Goal: Task Accomplishment & Management: Manage account settings

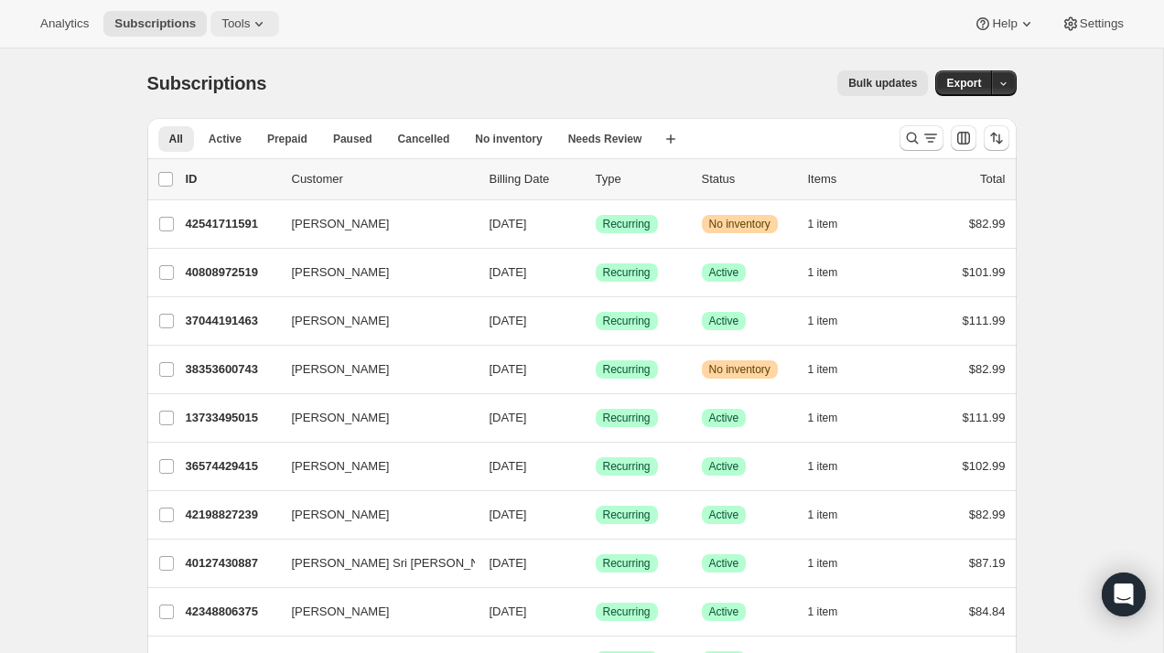
click at [246, 25] on span "Tools" at bounding box center [235, 23] width 28 height 15
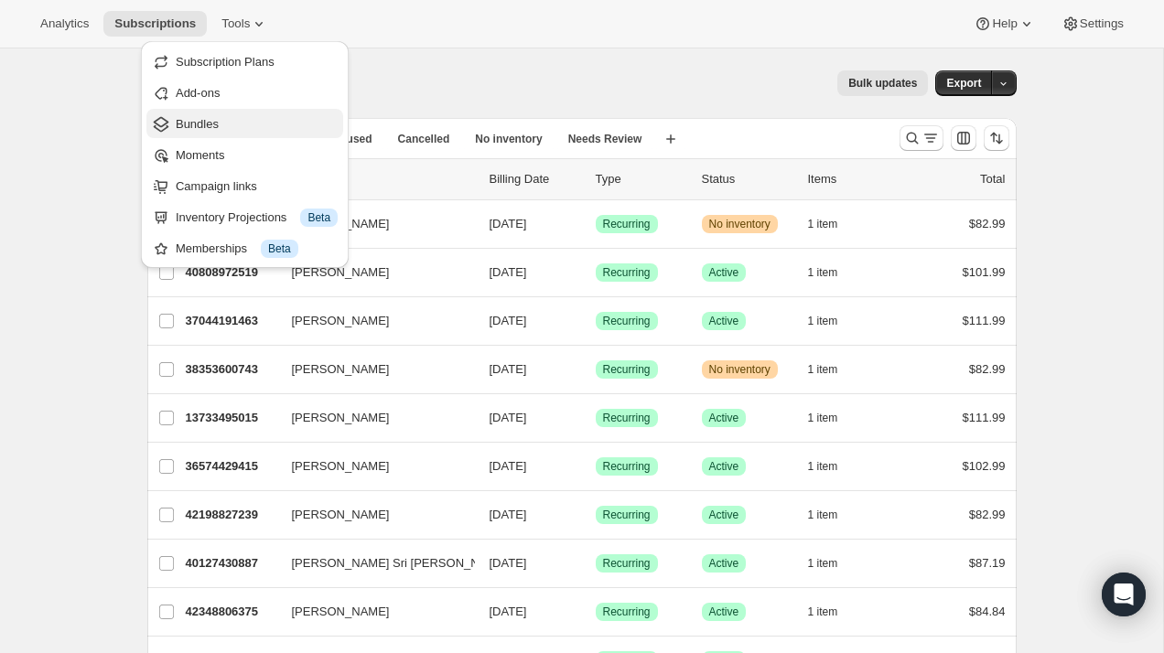
click at [263, 116] on span "Bundles" at bounding box center [257, 124] width 162 height 18
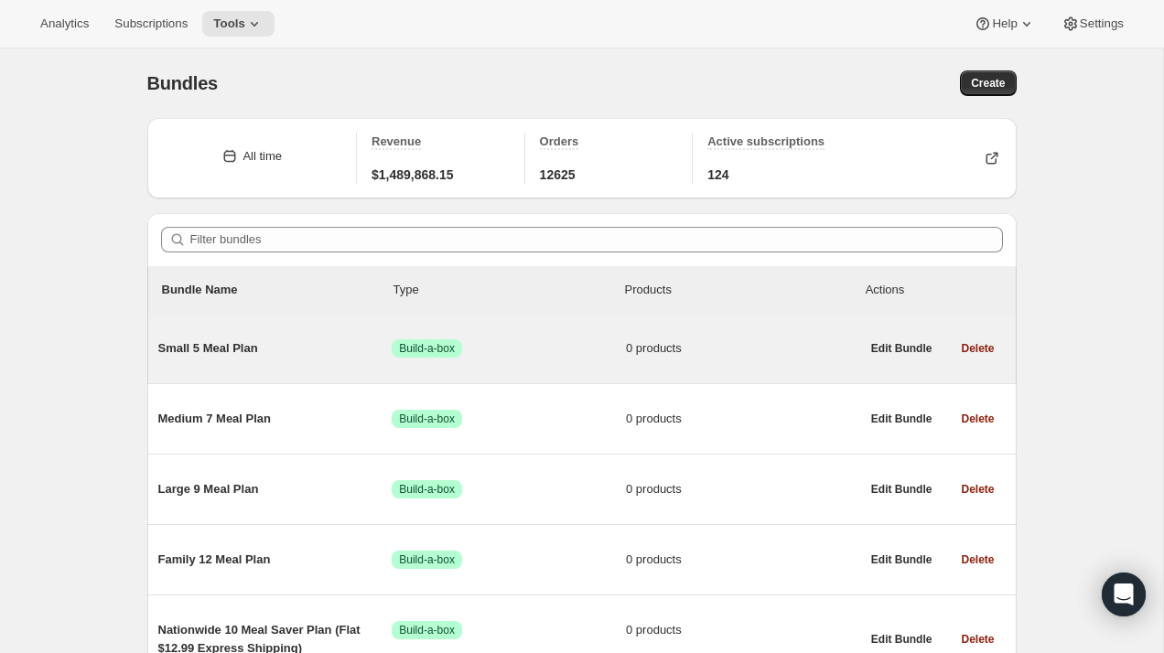
click at [233, 350] on span "Small 5 Meal Plan" at bounding box center [275, 349] width 234 height 18
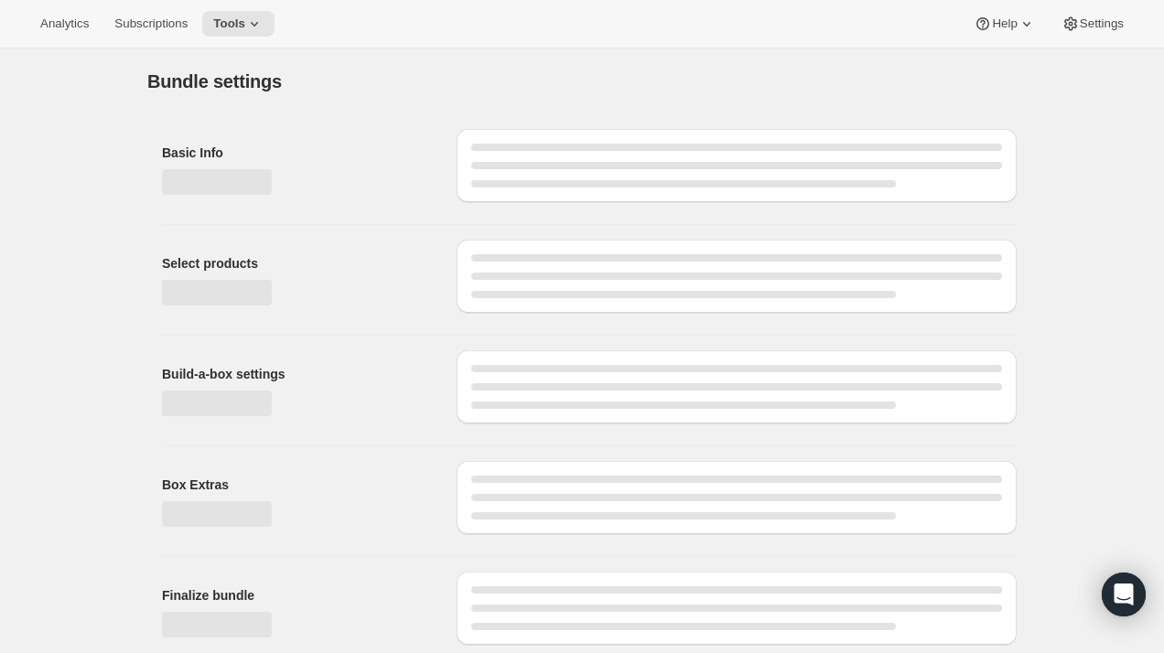
type input "Small 5 Meal Plan"
radio input "true"
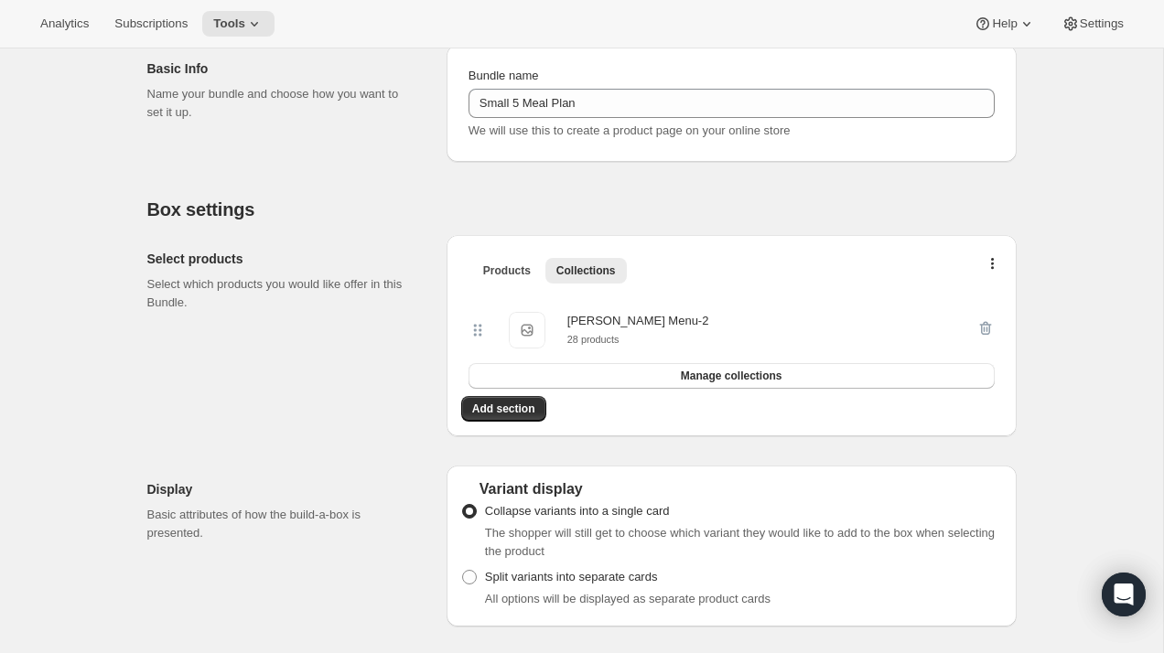
scroll to position [223, 0]
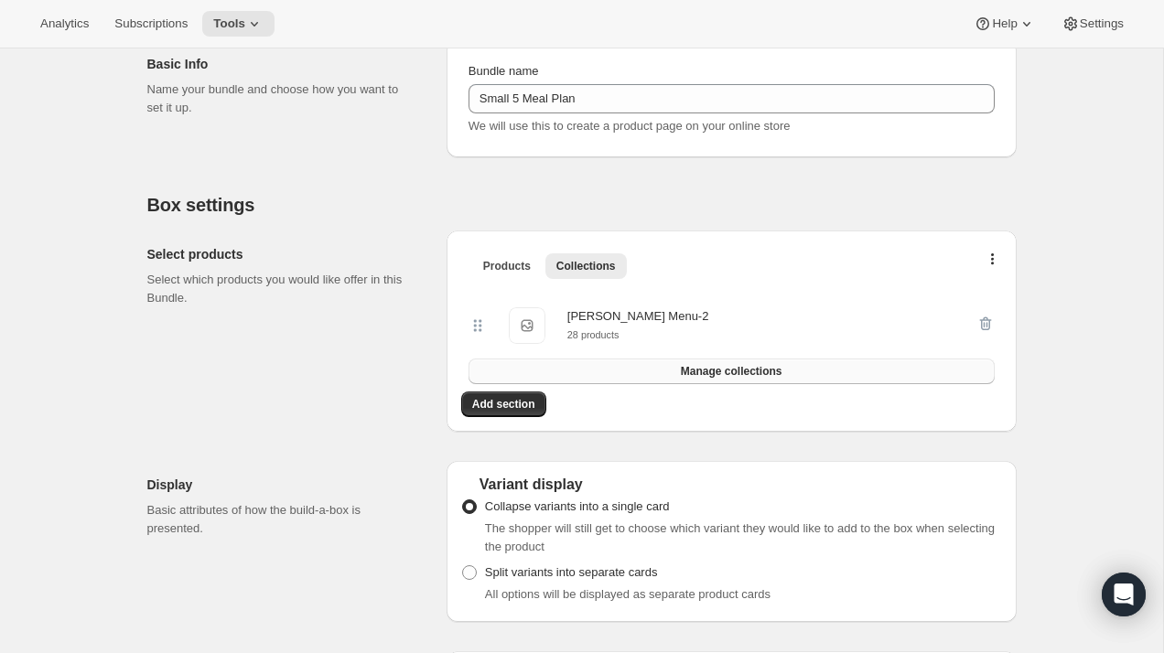
click at [698, 371] on span "Manage collections" at bounding box center [732, 371] width 102 height 15
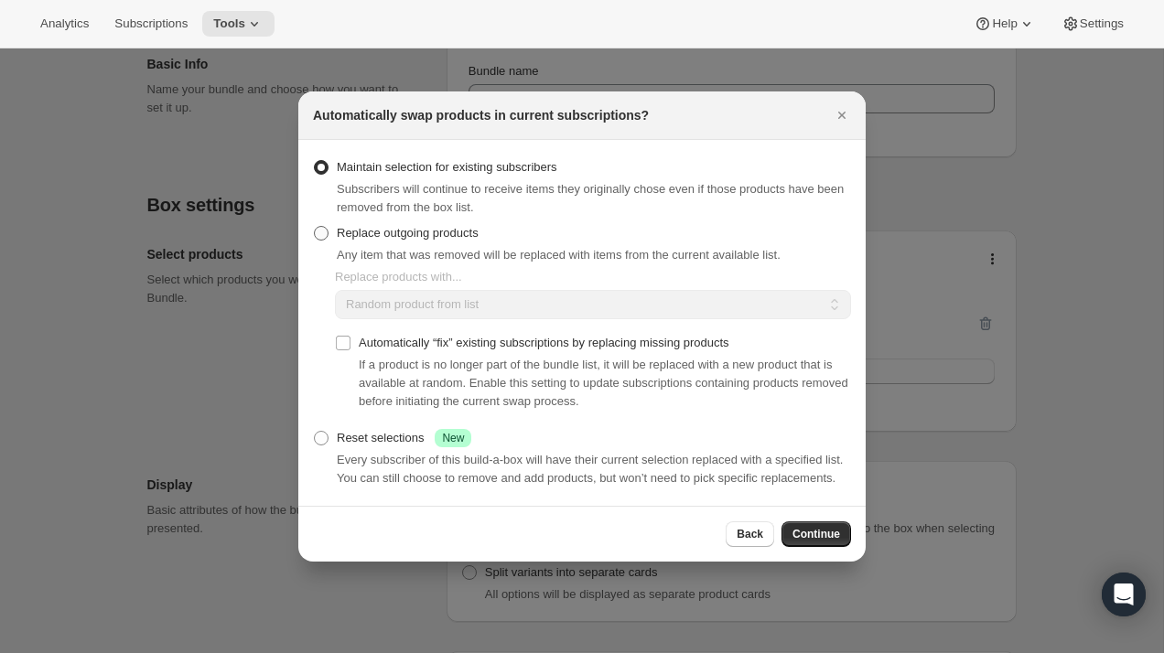
click at [327, 226] on span ":rce:" at bounding box center [321, 233] width 15 height 15
click at [315, 226] on input "Replace outgoing products" at bounding box center [314, 226] width 1 height 1
radio input "true"
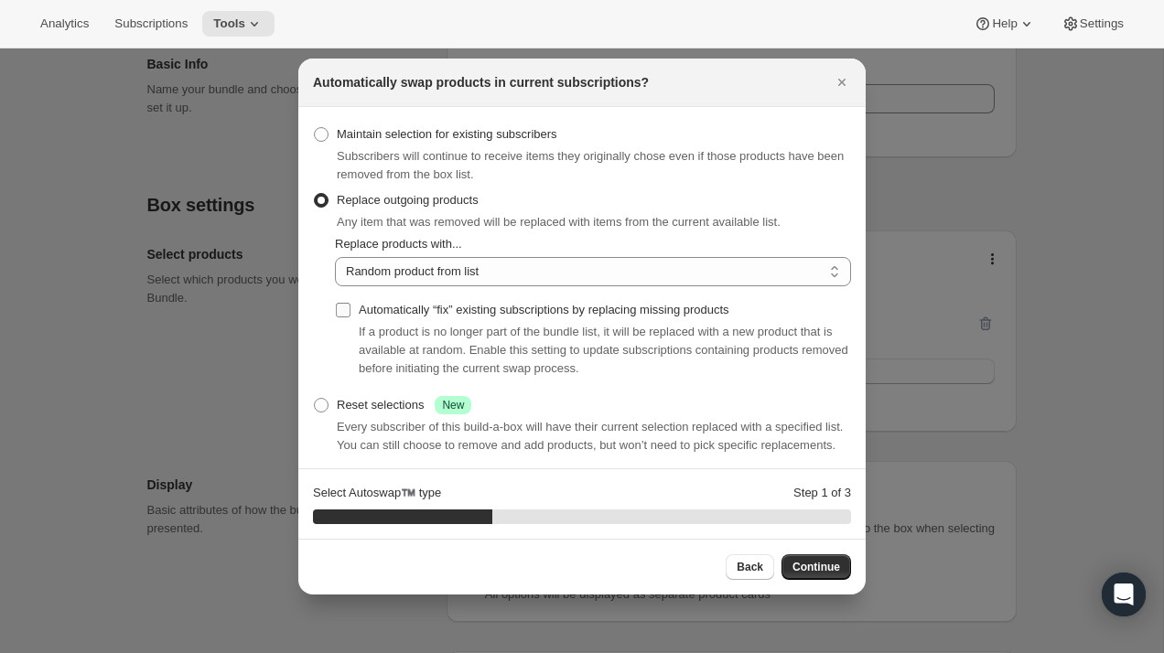
click at [350, 310] on input "Automatically “fix” existing subscriptions by replacing missing products" at bounding box center [343, 310] width 15 height 15
checkbox input "true"
click at [436, 270] on select "Random product from list Based on position within collection Matching product t…" at bounding box center [593, 271] width 516 height 29
select select "selection"
click at [335, 257] on select "Random product from list Based on position within collection Matching product t…" at bounding box center [593, 271] width 516 height 29
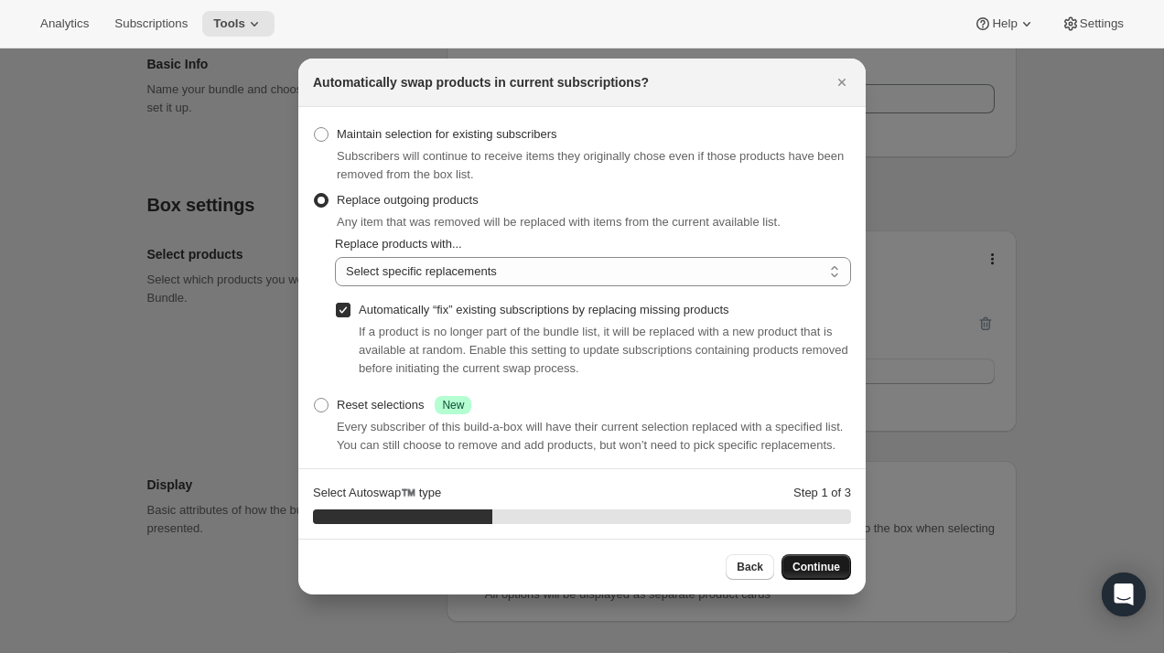
click at [817, 571] on span "Continue" at bounding box center [817, 567] width 48 height 15
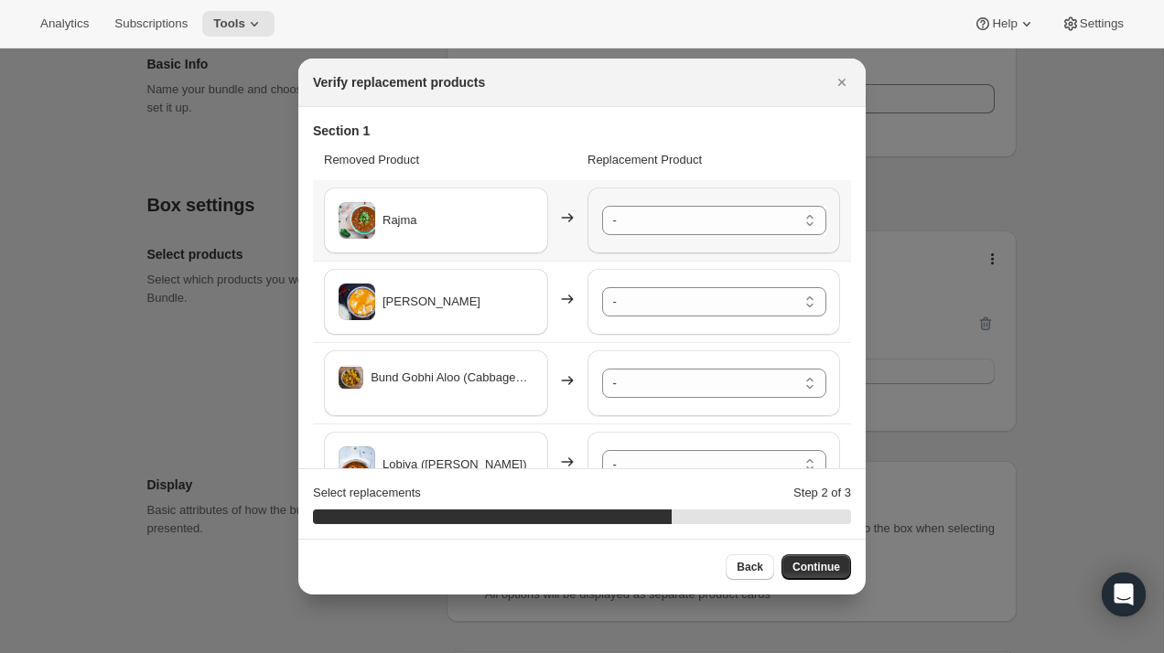
click at [702, 239] on div "- Safed Rassa Chole - Default Title Paneer Shimla Mirch - Default Title Rassa A…" at bounding box center [714, 221] width 253 height 66
click at [710, 228] on select "- Safed Rassa Chole - Default Title Paneer Shimla Mirch - Default Title Rassa A…" at bounding box center [714, 220] width 224 height 29
click at [667, 308] on select "- Safed Rassa Chole - Default Title Paneer Shimla Mirch - Default Title Rassa A…" at bounding box center [714, 301] width 224 height 29
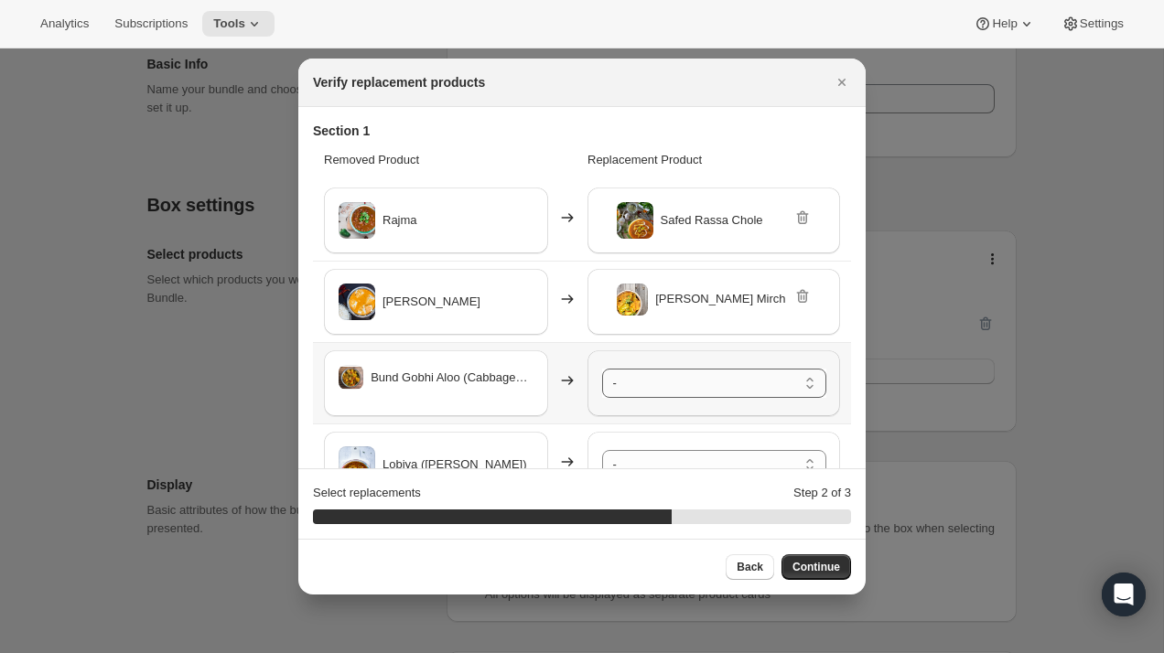
click at [658, 385] on select "- Safed Rassa Chole - Default Title Paneer Shimla Mirch - Default Title Rassa A…" at bounding box center [714, 383] width 224 height 29
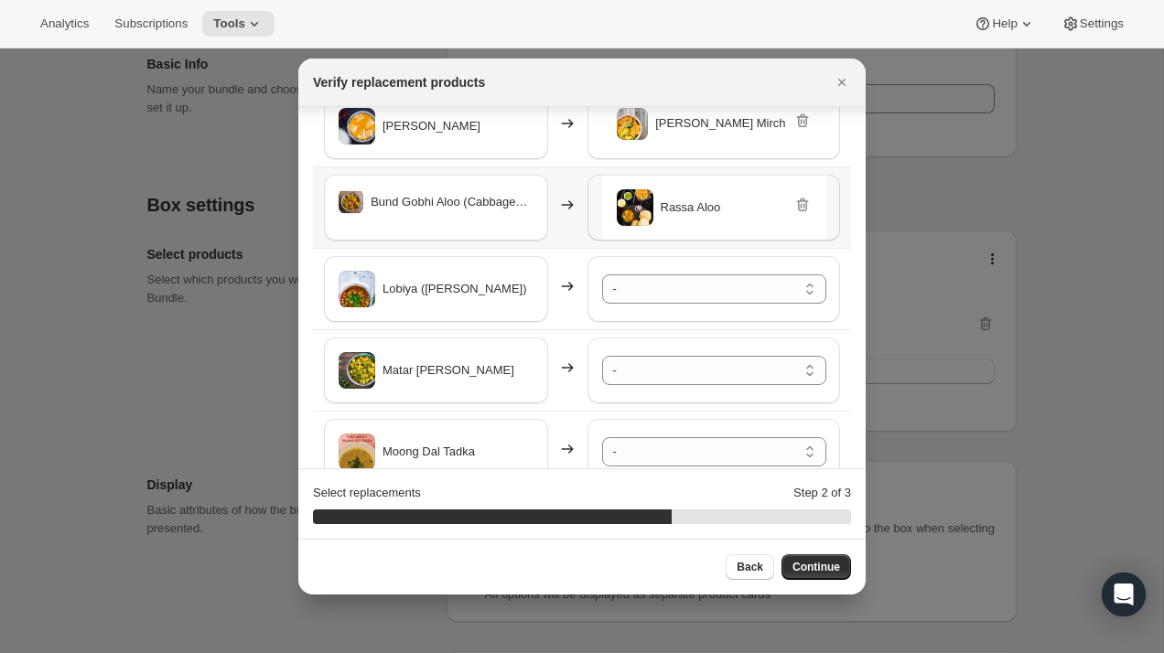
click at [577, 359] on th "Matar [PERSON_NAME]" at bounding box center [447, 369] width 269 height 81
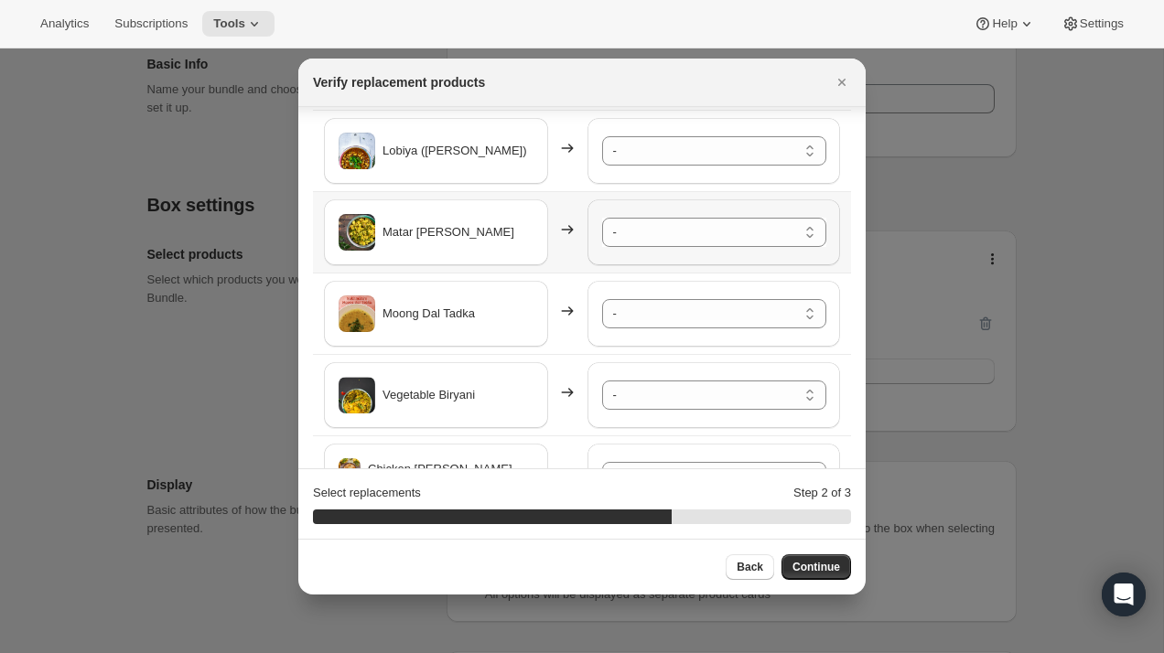
scroll to position [318, 0]
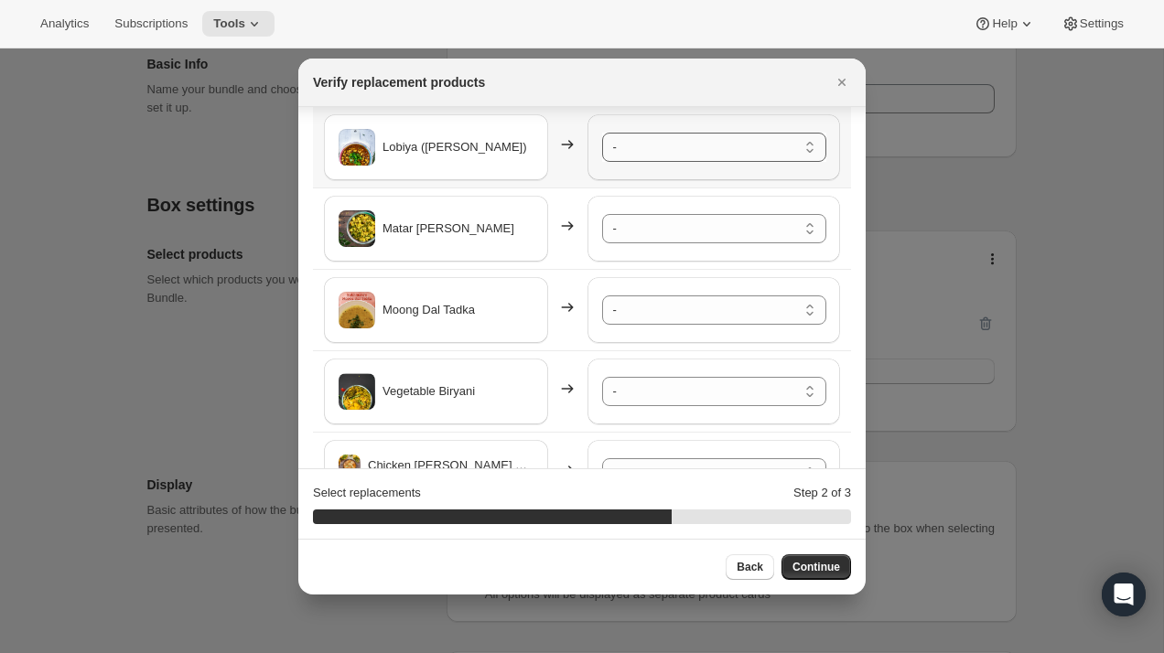
click at [676, 147] on select "- Safed Rassa Chole - Default Title Paneer Shimla Mirch - Default Title Rassa A…" at bounding box center [714, 147] width 224 height 29
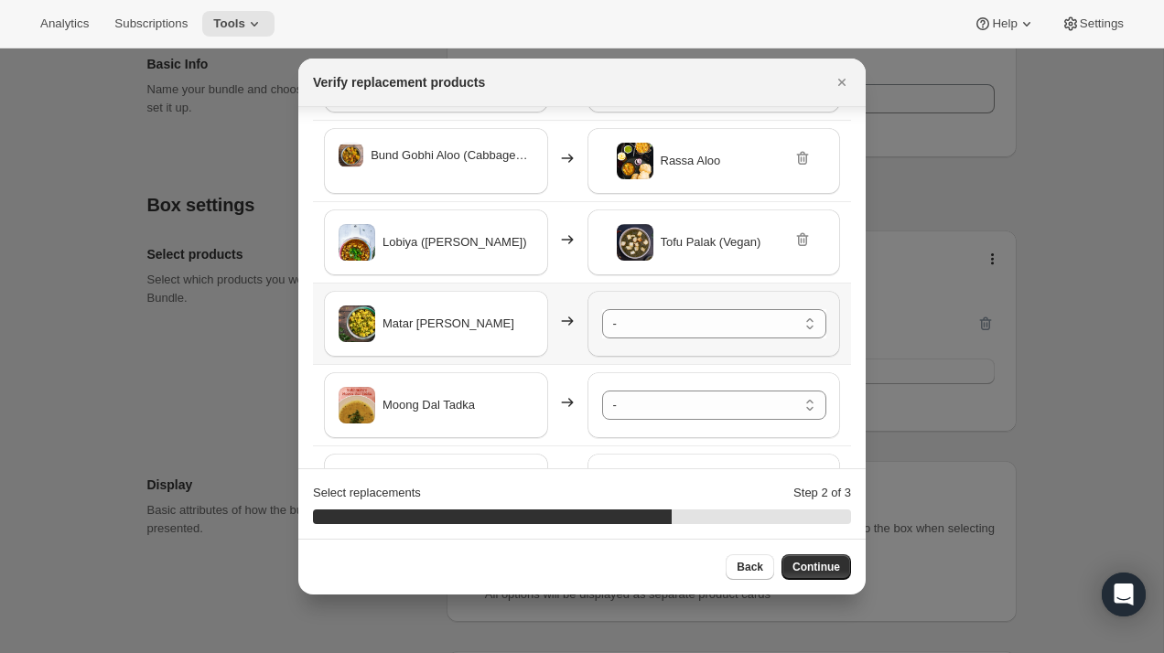
scroll to position [223, 0]
click at [664, 324] on select "- Safed Rassa Chole - Default Title Paneer Shimla Mirch - Default Title Rassa A…" at bounding box center [714, 322] width 224 height 29
click at [674, 404] on select "- Safed Rassa Chole - Default Title Paneer Shimla Mirch - Default Title Rassa A…" at bounding box center [714, 404] width 224 height 29
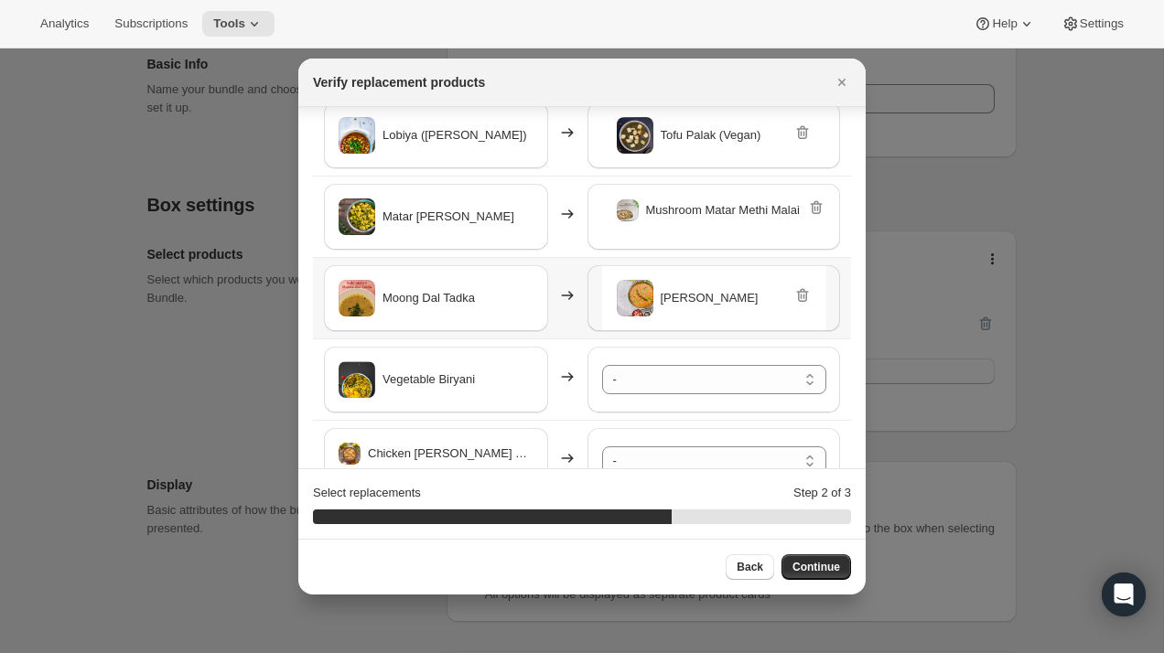
scroll to position [378, 0]
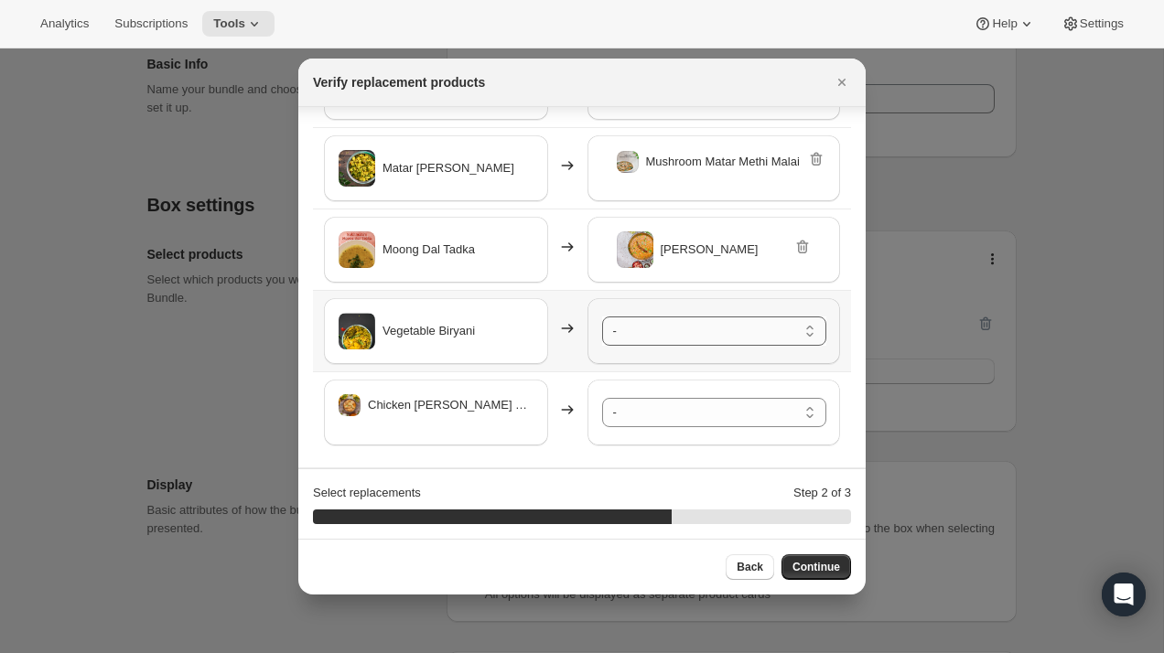
click at [665, 329] on select "- Safed Rassa Chole - Default Title Paneer Shimla Mirch - Default Title Rassa A…" at bounding box center [714, 331] width 224 height 29
click at [660, 422] on select "- Safed Rassa Chole - Default Title Paneer Shimla Mirch - Default Title Rassa A…" at bounding box center [714, 412] width 224 height 29
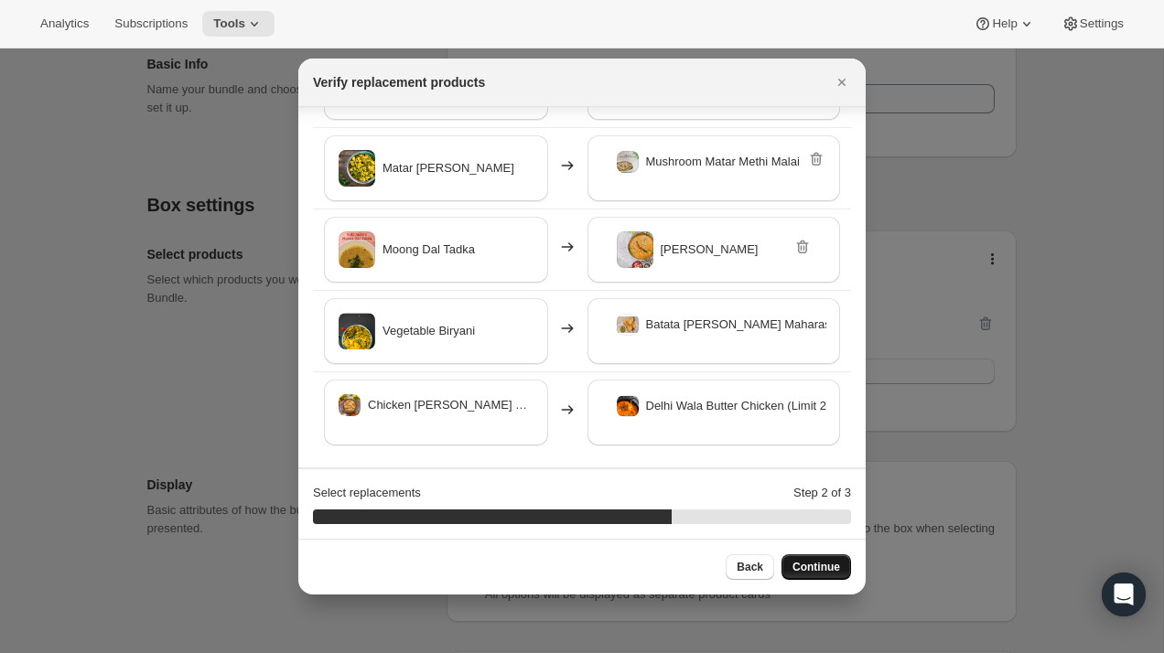
click at [825, 571] on span "Continue" at bounding box center [817, 567] width 48 height 15
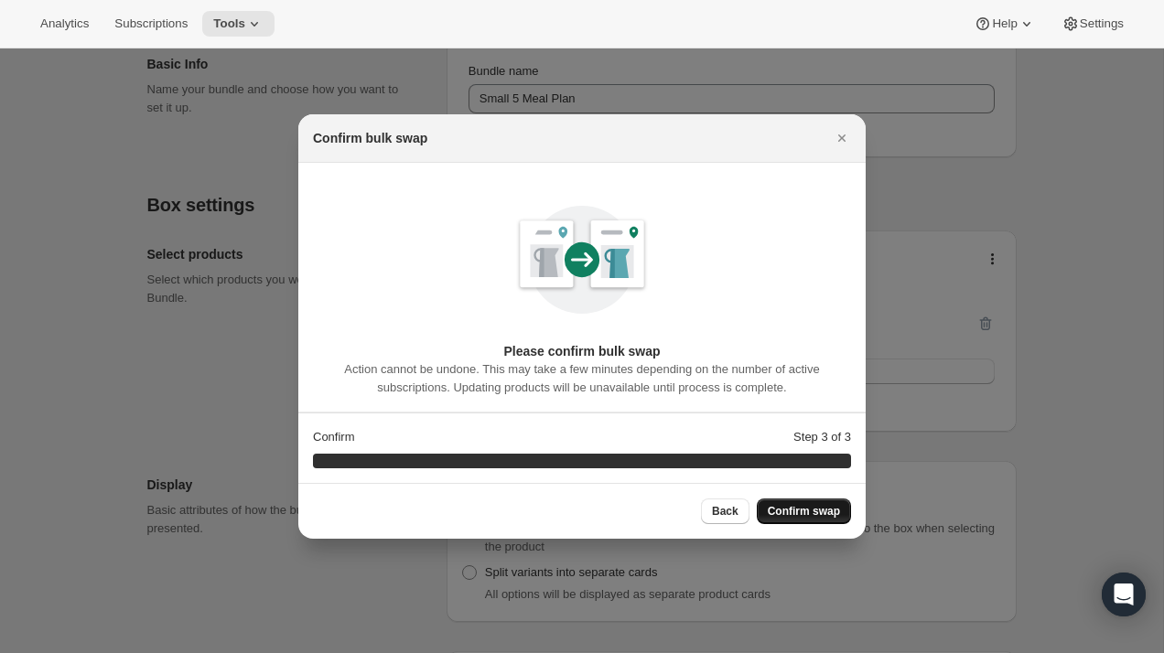
scroll to position [0, 0]
click at [829, 522] on button "Confirm swap" at bounding box center [804, 512] width 94 height 26
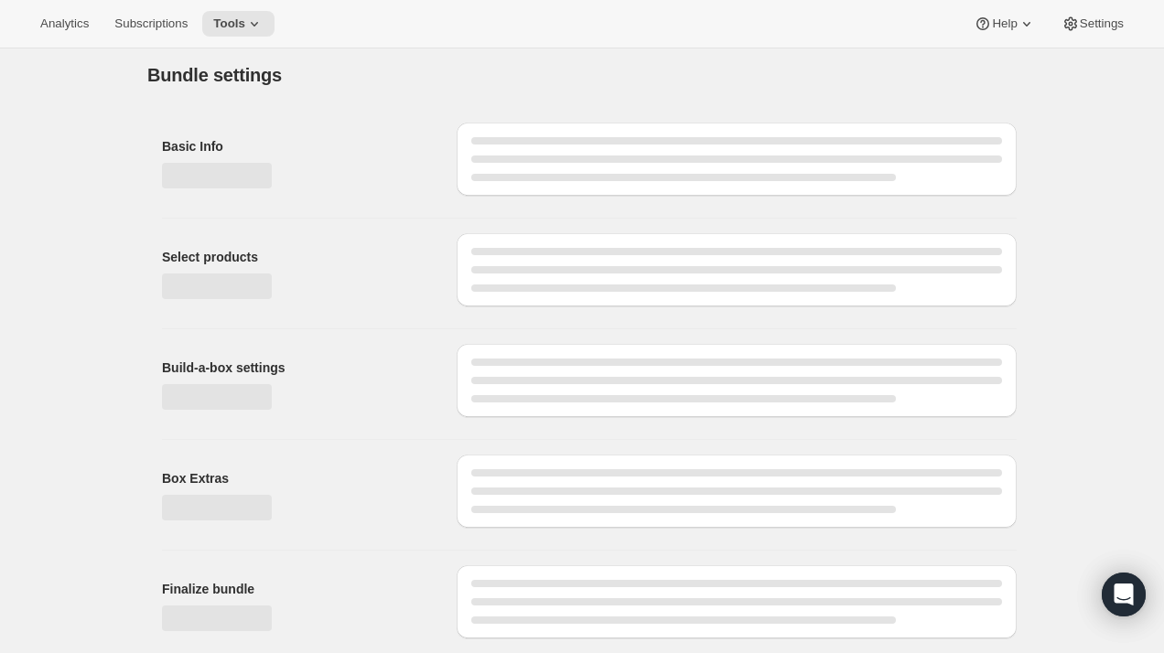
scroll to position [223, 0]
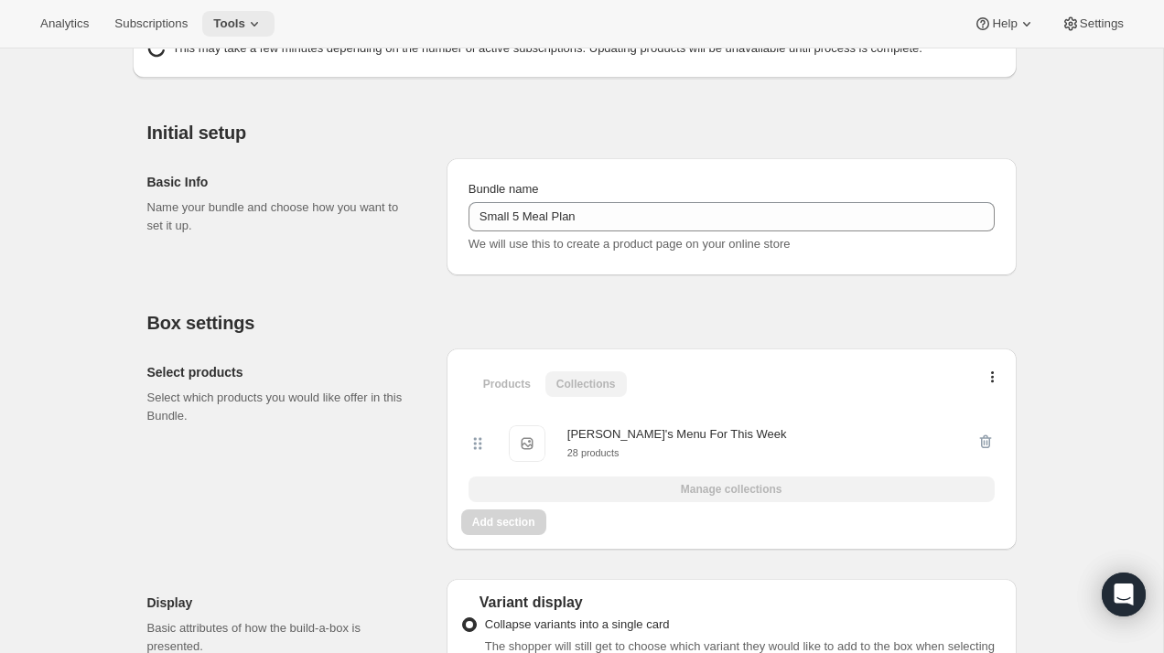
click at [262, 28] on icon at bounding box center [254, 24] width 18 height 18
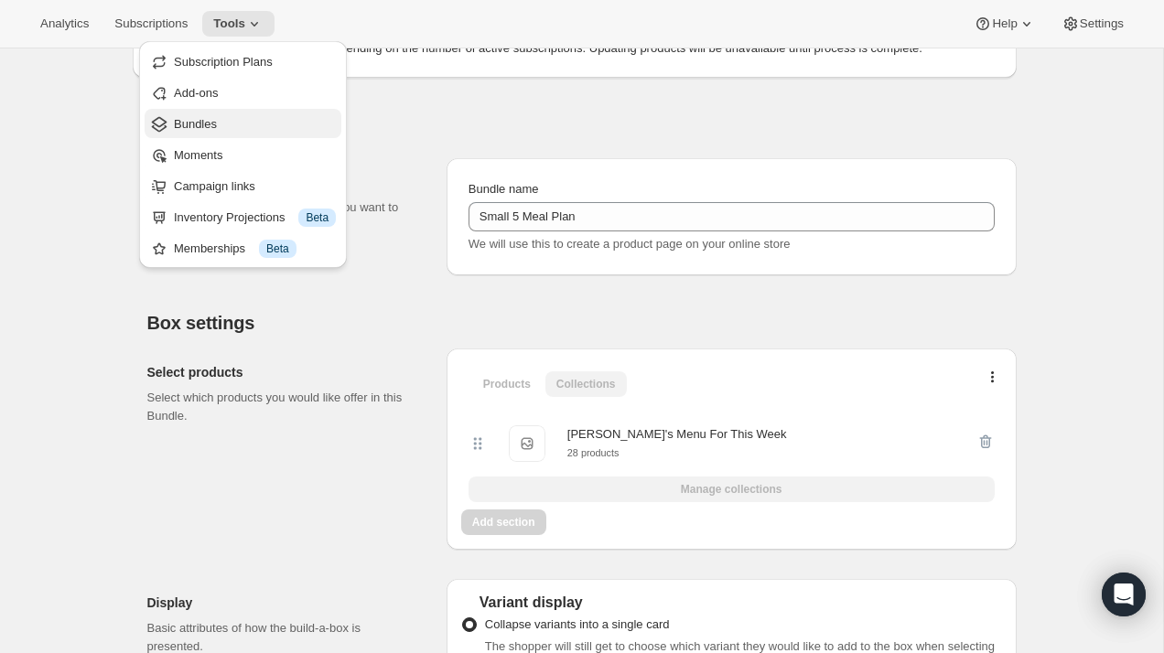
click at [226, 117] on span "Bundles" at bounding box center [255, 124] width 162 height 18
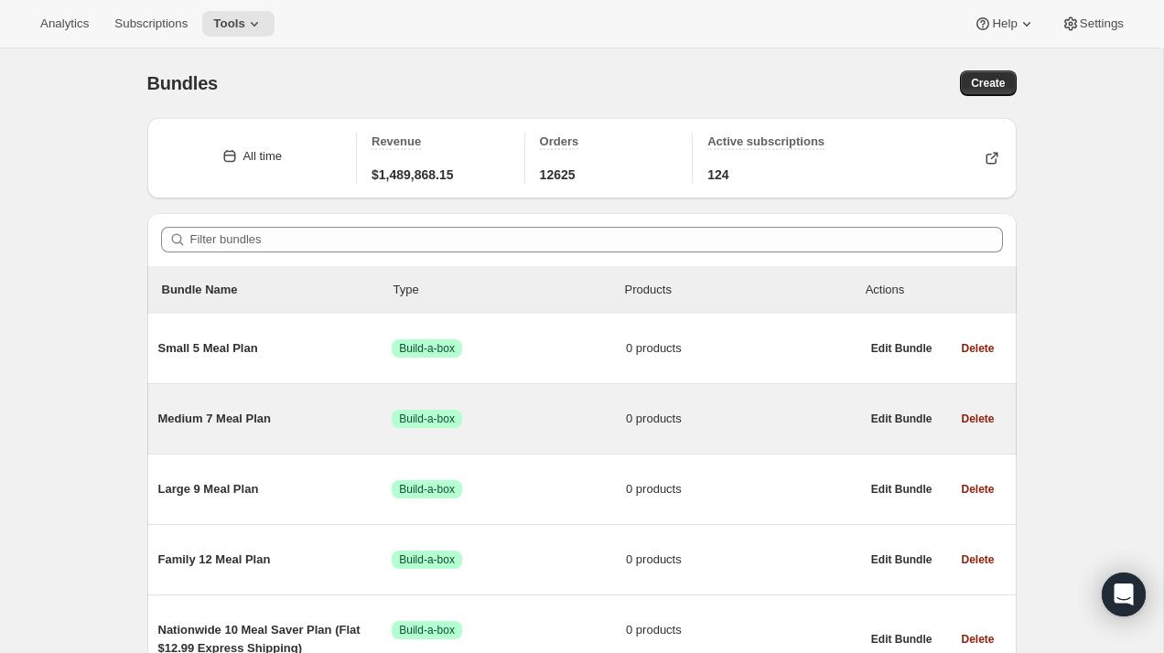
click at [244, 422] on span "Medium 7 Meal Plan" at bounding box center [275, 419] width 234 height 18
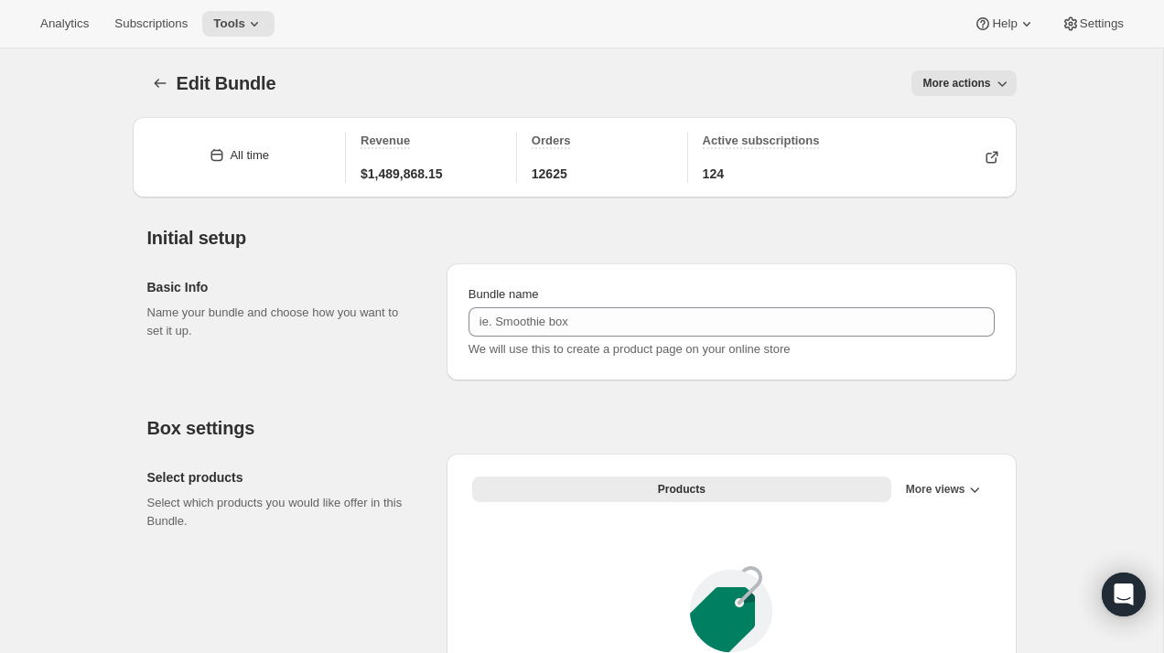
type input "Medium 7 Meal Plan"
radio input "true"
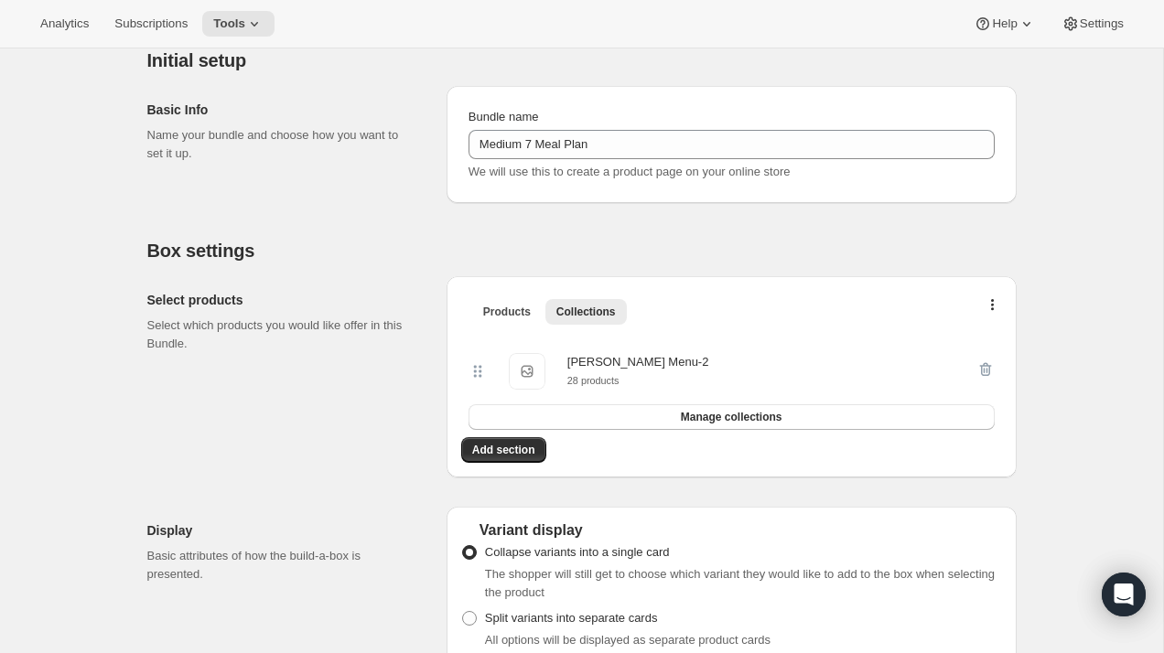
scroll to position [175, 0]
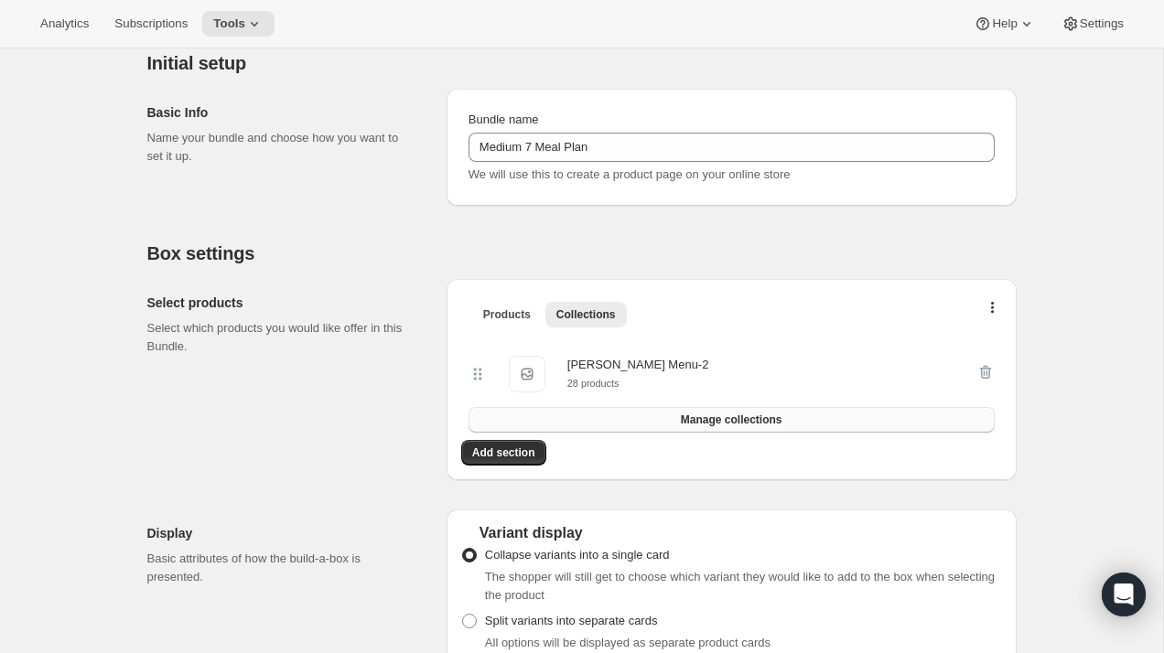
click at [710, 425] on span "Manage collections" at bounding box center [732, 420] width 102 height 15
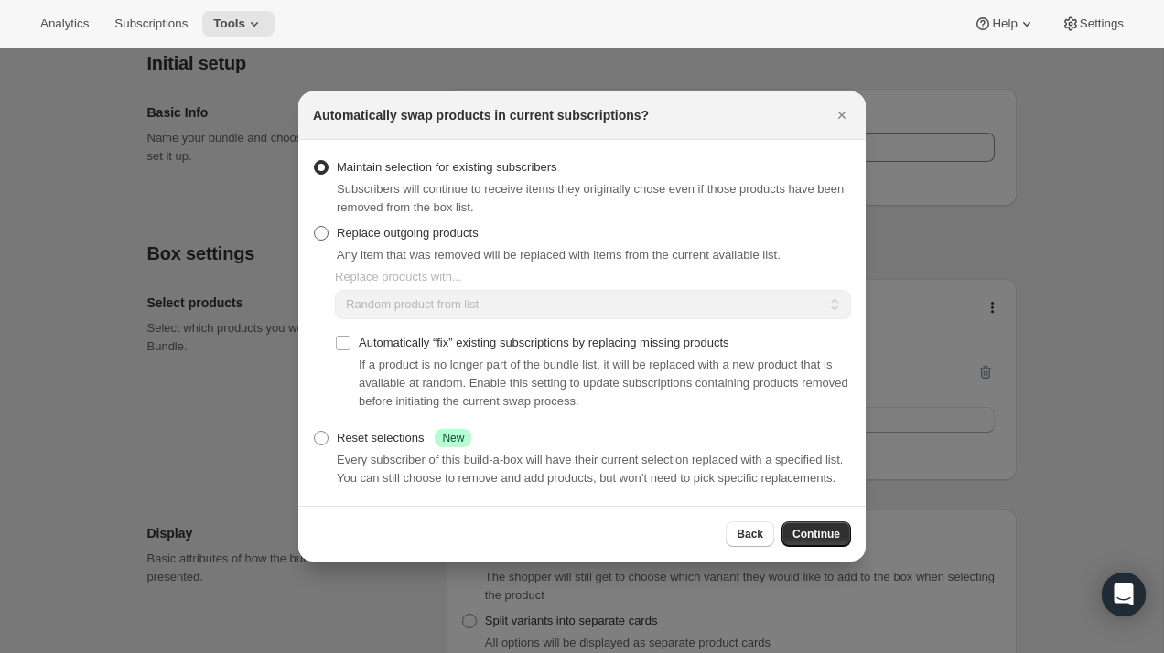
click at [328, 226] on span ":ri8:" at bounding box center [321, 233] width 15 height 15
click at [315, 226] on input "Replace outgoing products" at bounding box center [314, 226] width 1 height 1
radio input "true"
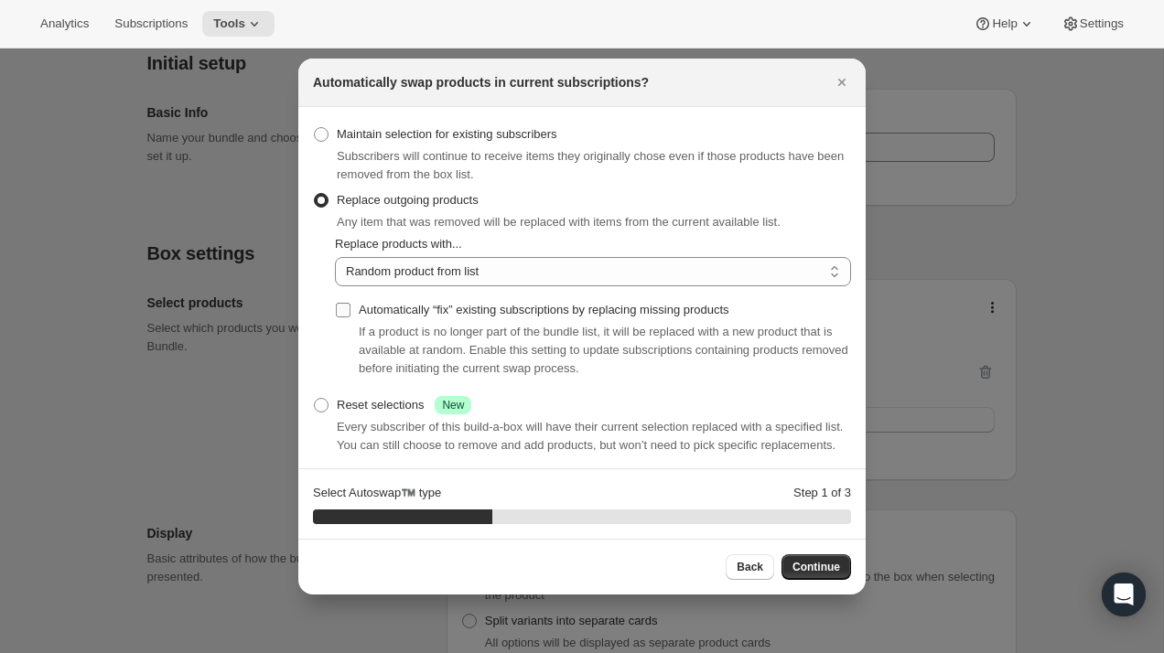
click at [351, 308] on label "Automatically “fix” existing subscriptions by replacing missing products" at bounding box center [532, 310] width 394 height 26
click at [351, 308] on input "Automatically “fix” existing subscriptions by replacing missing products" at bounding box center [343, 310] width 15 height 15
checkbox input "true"
click at [420, 275] on select "Random product from list Based on position within collection Matching product t…" at bounding box center [593, 271] width 516 height 29
select select "selection"
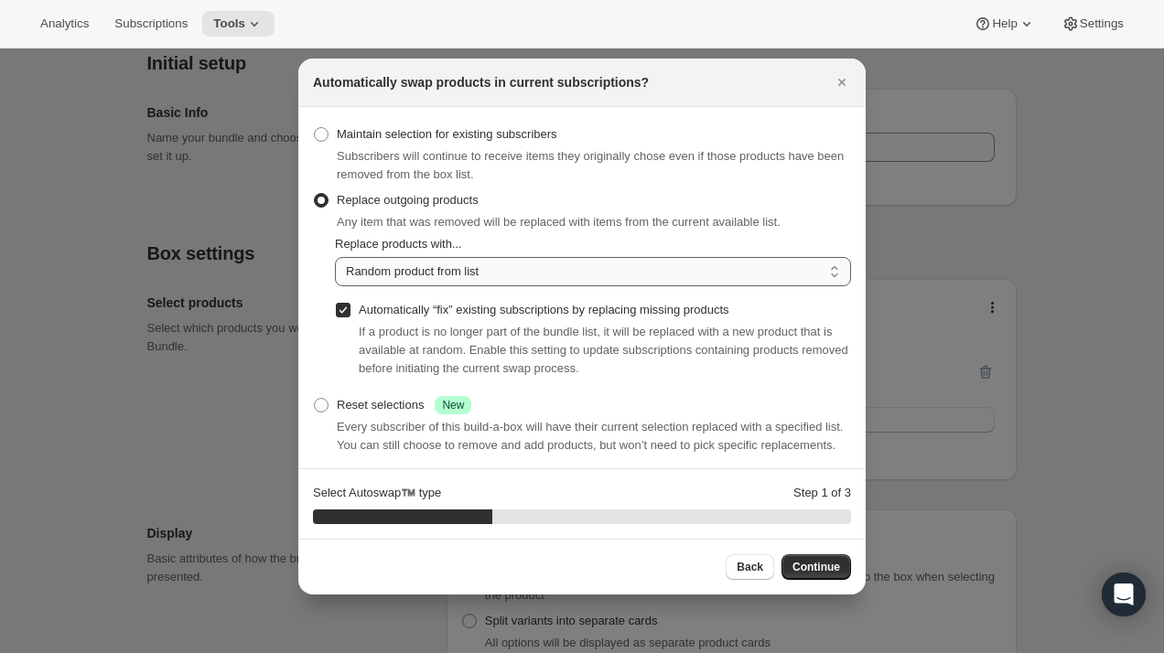
click at [335, 257] on select "Random product from list Based on position within collection Matching product t…" at bounding box center [593, 271] width 516 height 29
click at [813, 563] on span "Continue" at bounding box center [817, 567] width 48 height 15
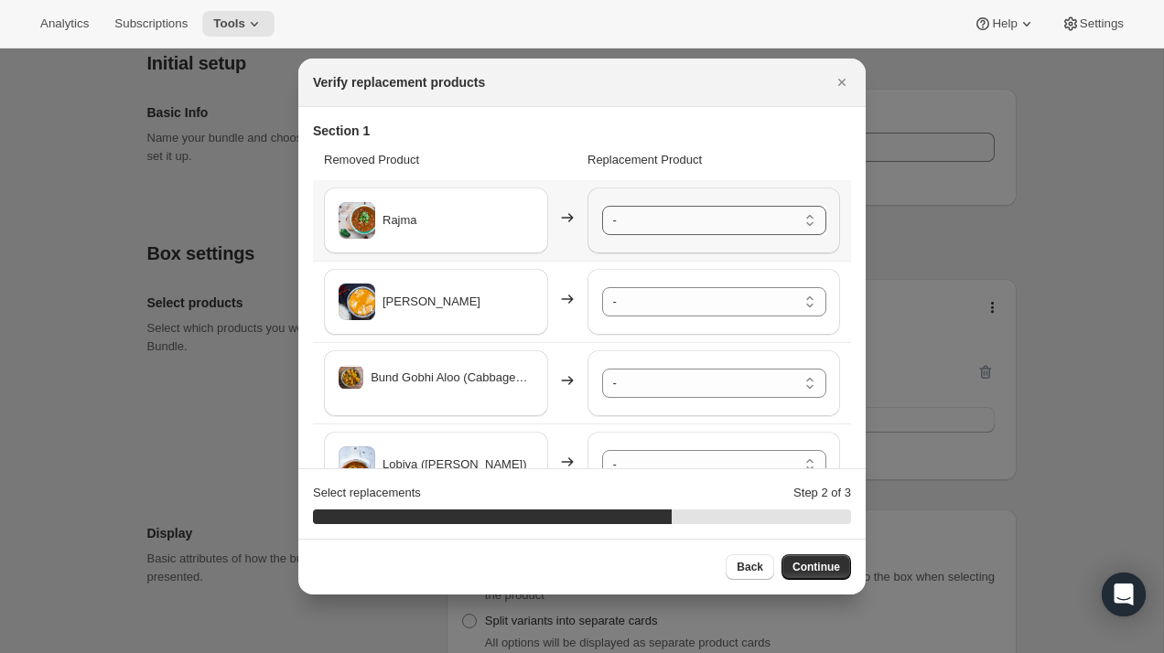
click at [664, 222] on select "- Safed Rassa Chole - Default Title Paneer Shimla Mirch - Default Title Rassa A…" at bounding box center [714, 220] width 224 height 29
click at [650, 300] on select "- Safed Rassa Chole - Default Title Paneer Shimla Mirch - Default Title Rassa A…" at bounding box center [714, 301] width 224 height 29
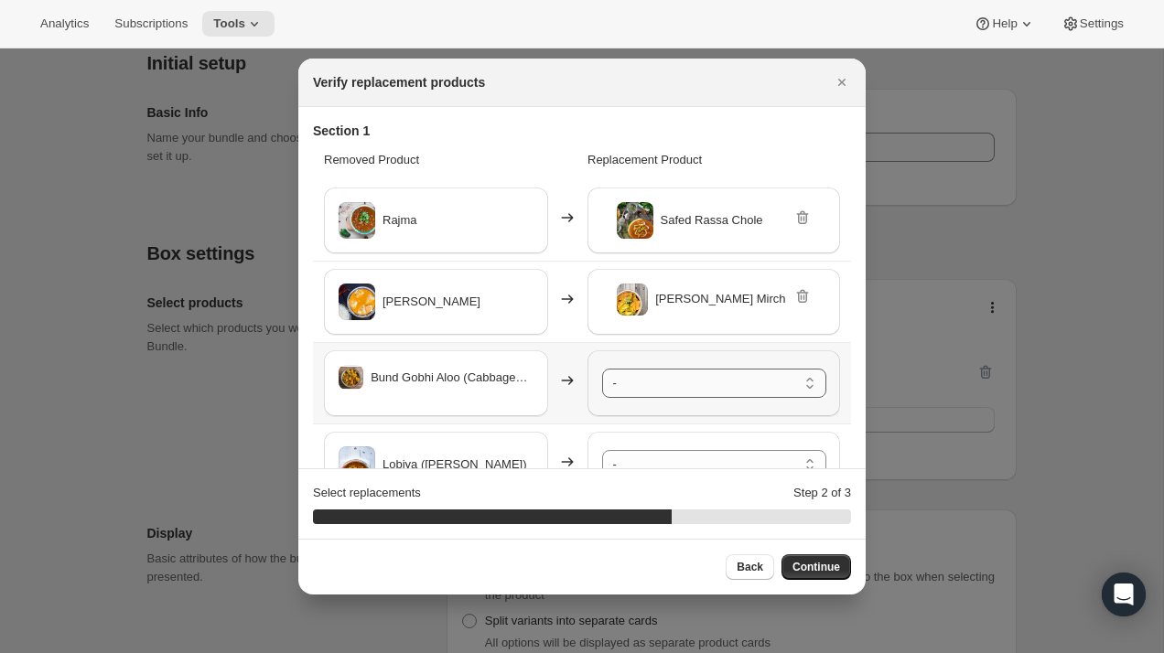
click at [656, 383] on select "- Safed Rassa Chole - Default Title Paneer Shimla Mirch - Default Title Rassa A…" at bounding box center [714, 383] width 224 height 29
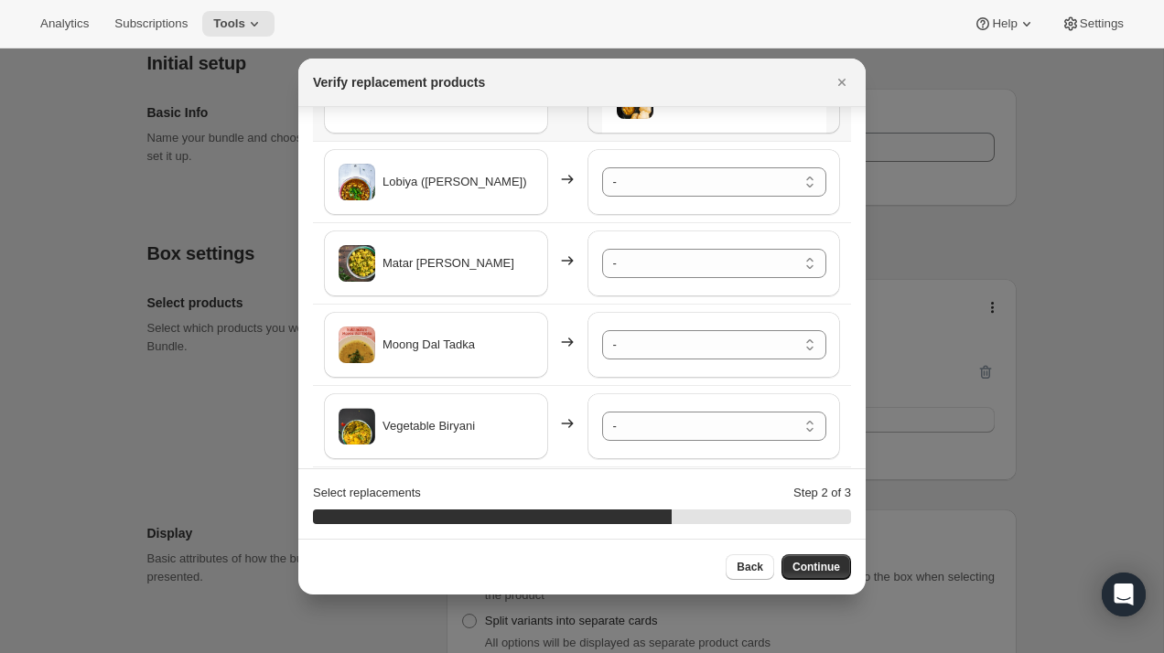
scroll to position [302, 0]
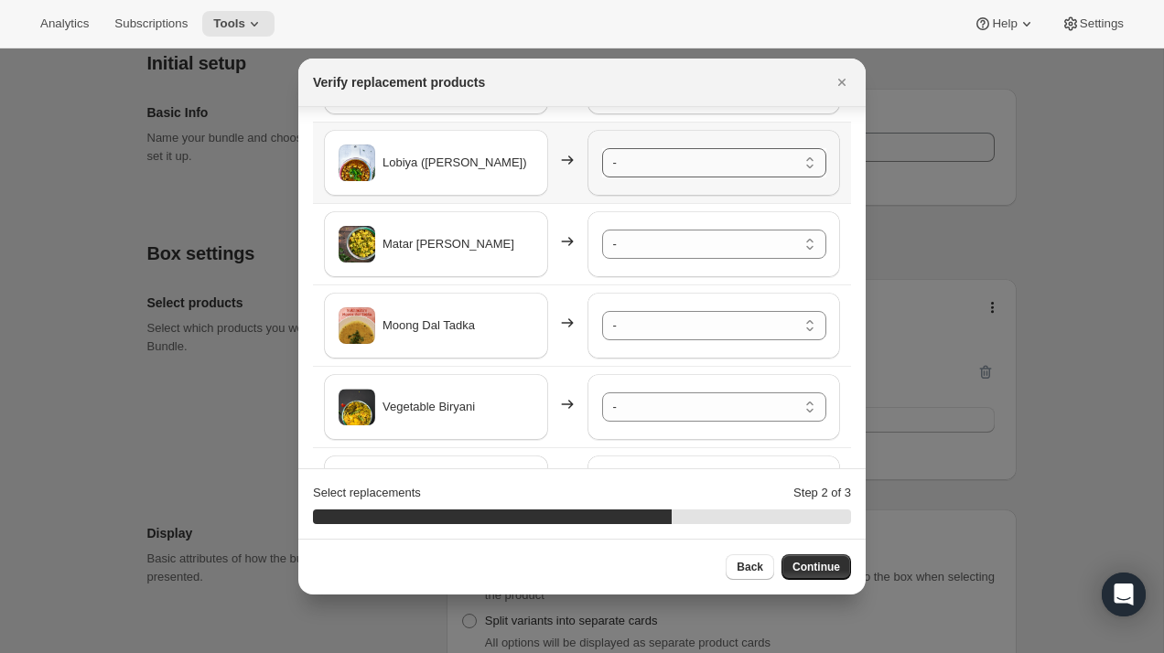
click at [718, 164] on select "- Safed Rassa Chole - Default Title Paneer Shimla Mirch - Default Title Rassa A…" at bounding box center [714, 162] width 224 height 29
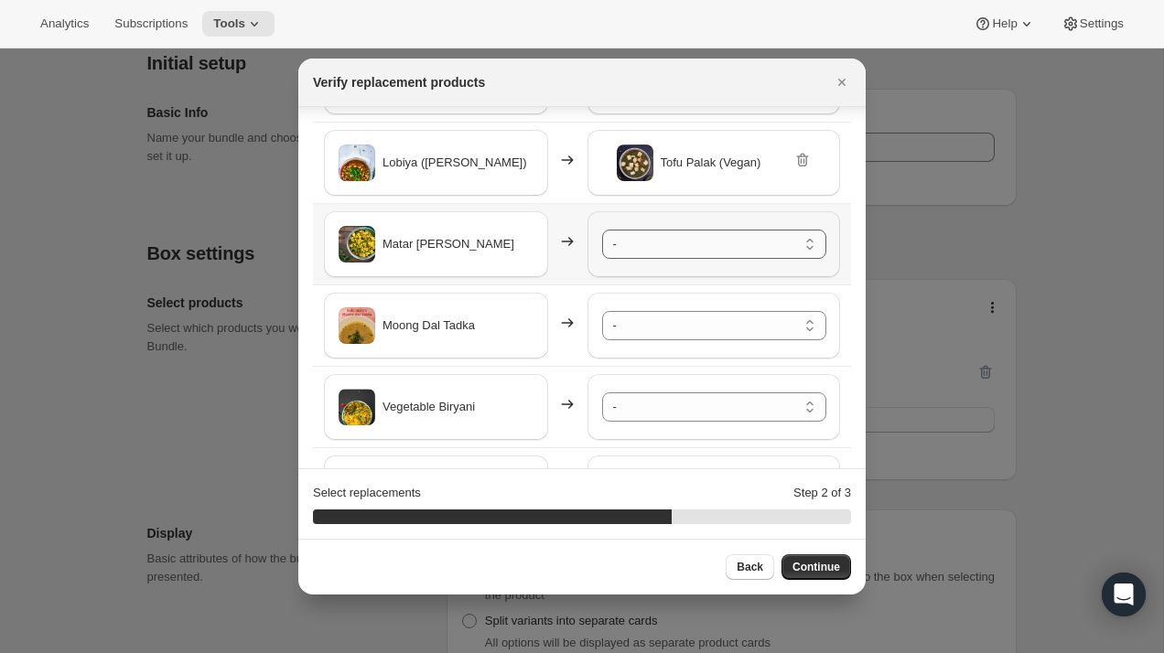
click at [710, 243] on select "- Safed Rassa Chole - Default Title Paneer Shimla Mirch - Default Title Rassa A…" at bounding box center [714, 244] width 224 height 29
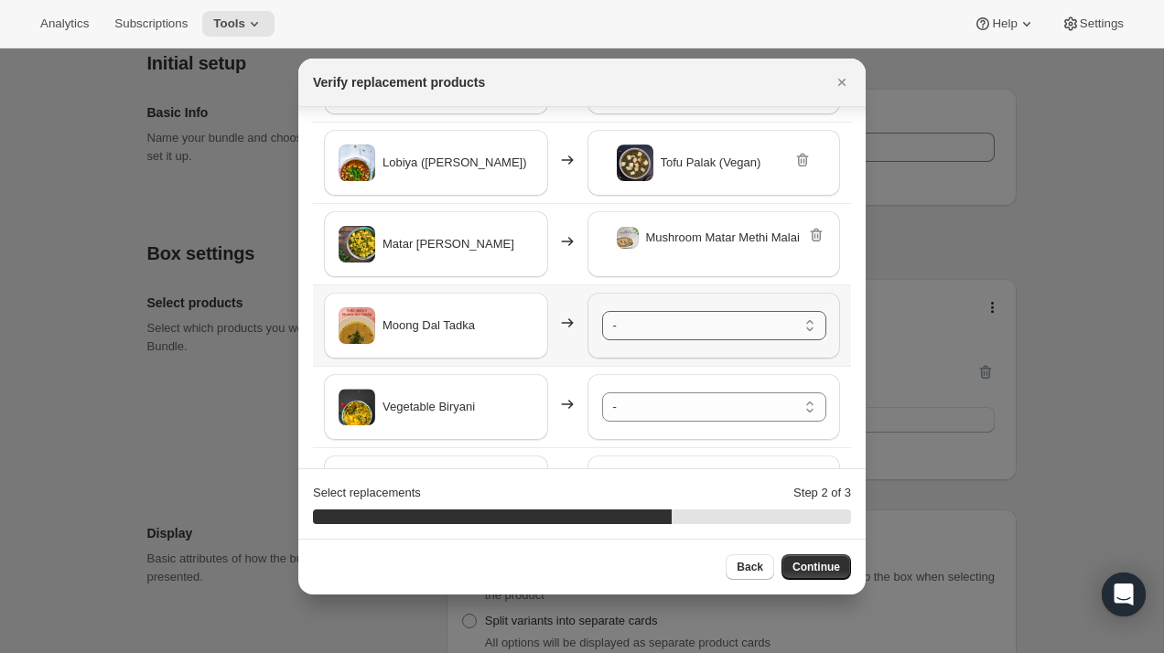
click at [691, 334] on select "- Safed Rassa Chole - Default Title Paneer Shimla Mirch - Default Title Rassa A…" at bounding box center [714, 325] width 224 height 29
click at [681, 403] on select "- Safed Rassa Chole - Default Title Paneer Shimla Mirch - Default Title Rassa A…" at bounding box center [714, 407] width 224 height 29
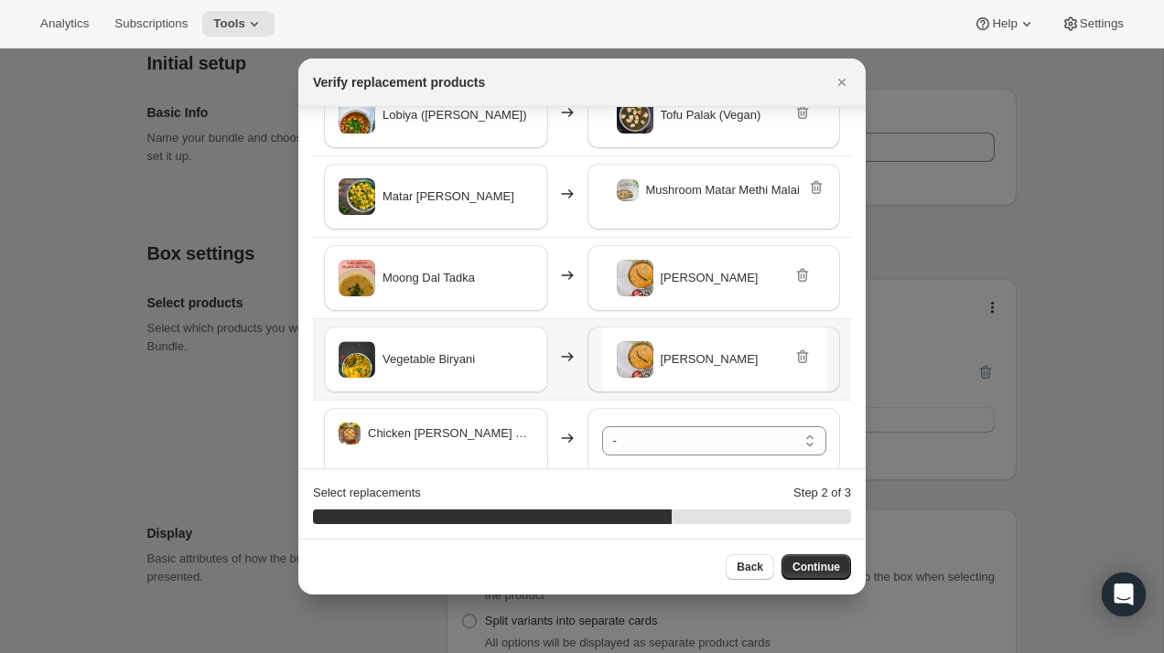
scroll to position [378, 0]
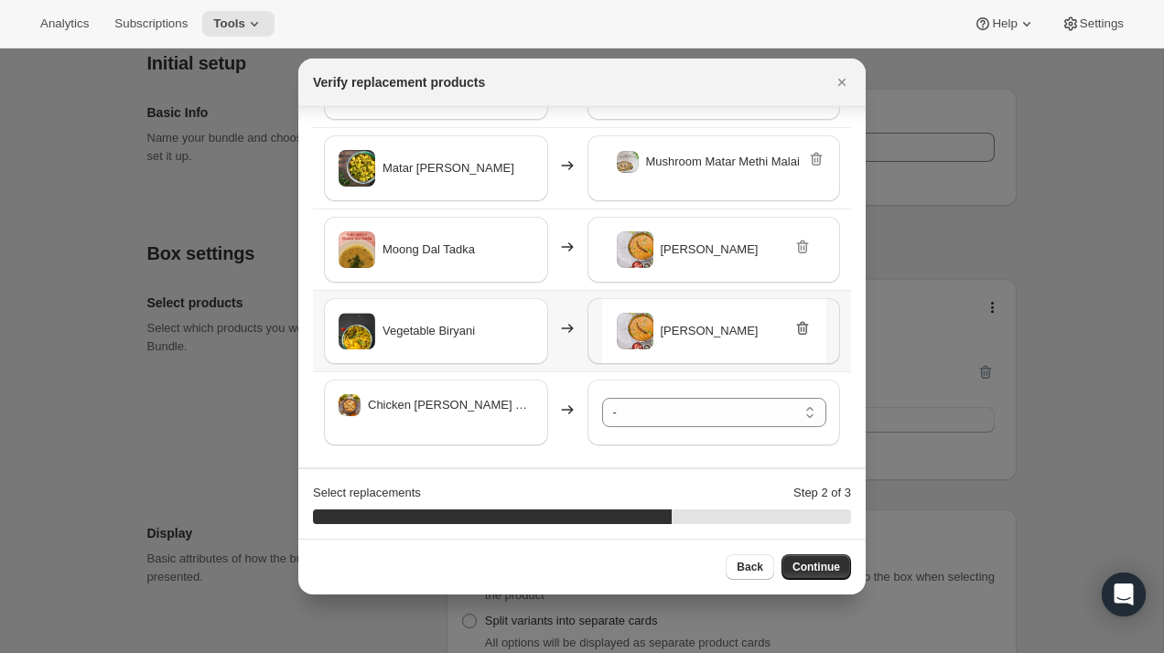
click at [805, 328] on icon ":ri8:" at bounding box center [803, 328] width 18 height 18
click at [720, 349] on div "- Safed Rassa Chole - Default Title Paneer Shimla Mirch - Default Title Rassa A…" at bounding box center [714, 331] width 253 height 66
click at [721, 337] on select "- Safed Rassa Chole - Default Title Paneer Shimla Mirch - Default Title Rassa A…" at bounding box center [714, 331] width 224 height 29
click at [686, 412] on select "- Safed Rassa Chole - Default Title Paneer Shimla Mirch - Default Title Rassa A…" at bounding box center [714, 412] width 224 height 29
click at [809, 568] on span "Continue" at bounding box center [817, 567] width 48 height 15
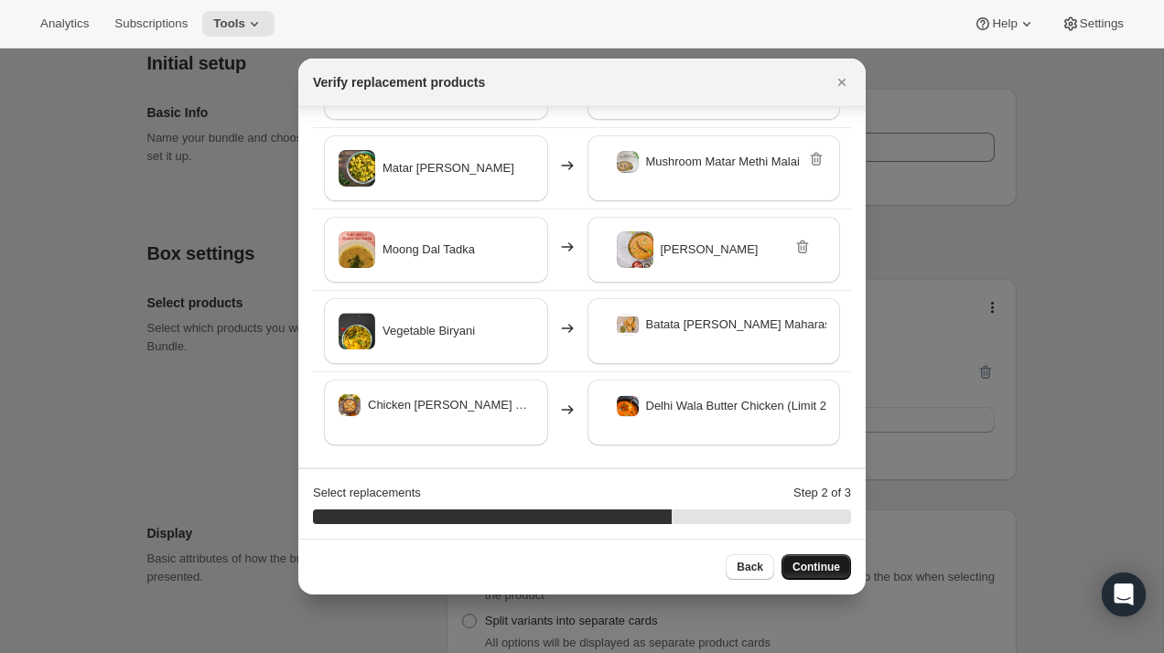
scroll to position [0, 0]
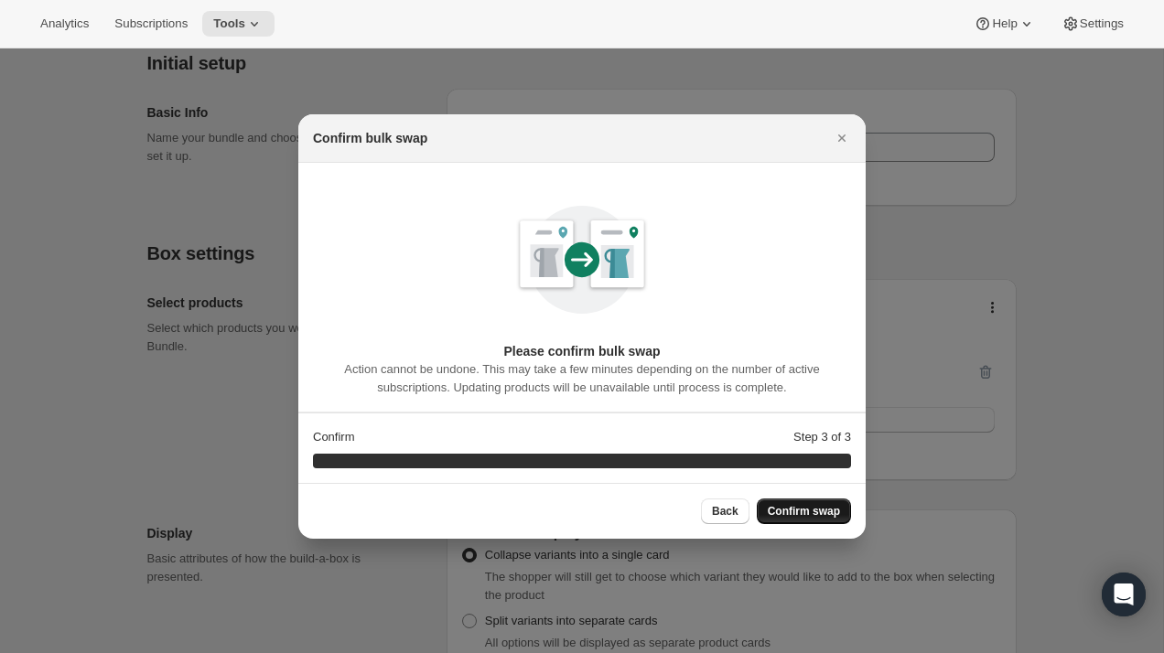
click at [801, 511] on span "Confirm swap" at bounding box center [804, 511] width 72 height 15
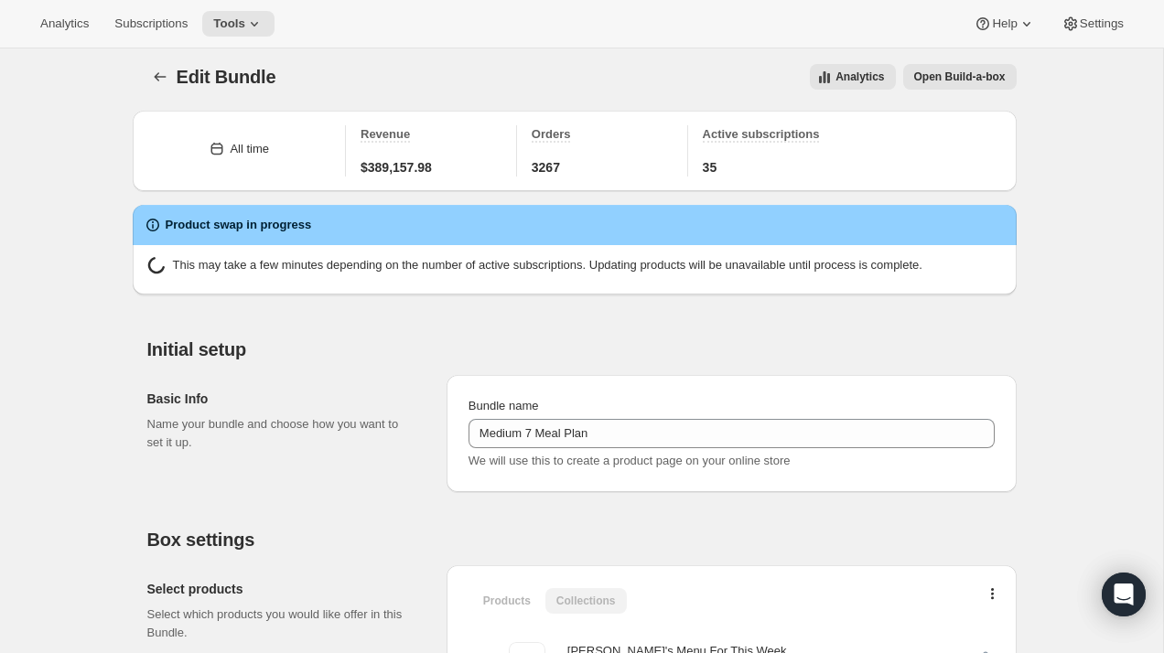
scroll to position [175, 0]
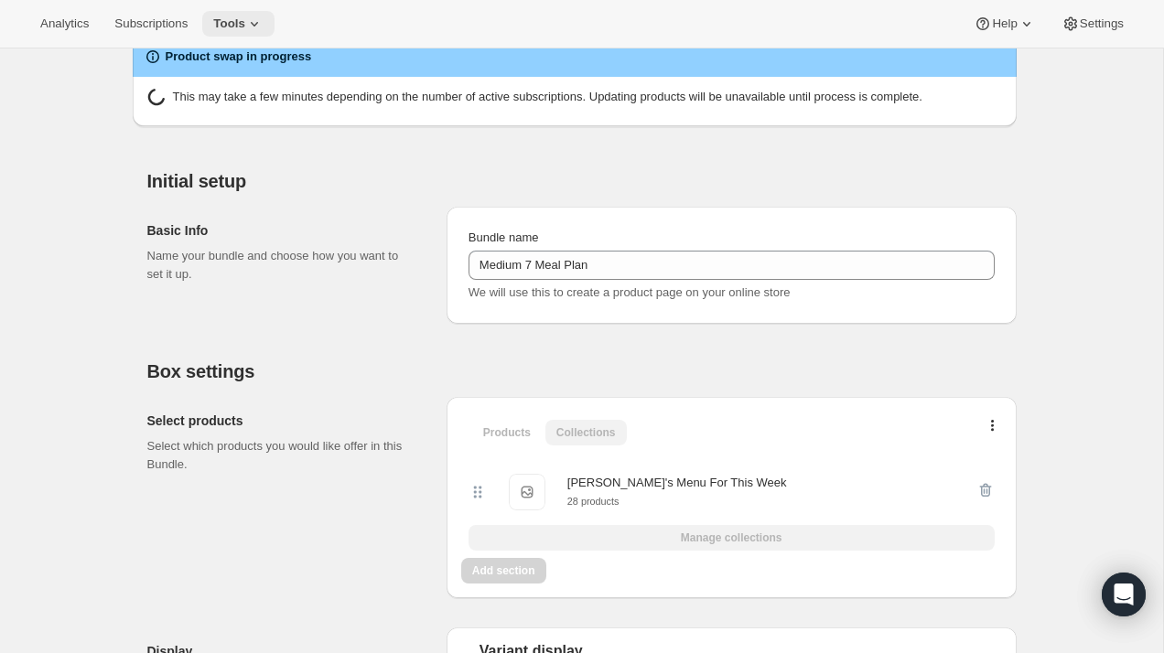
click at [239, 28] on span "Tools" at bounding box center [229, 23] width 32 height 15
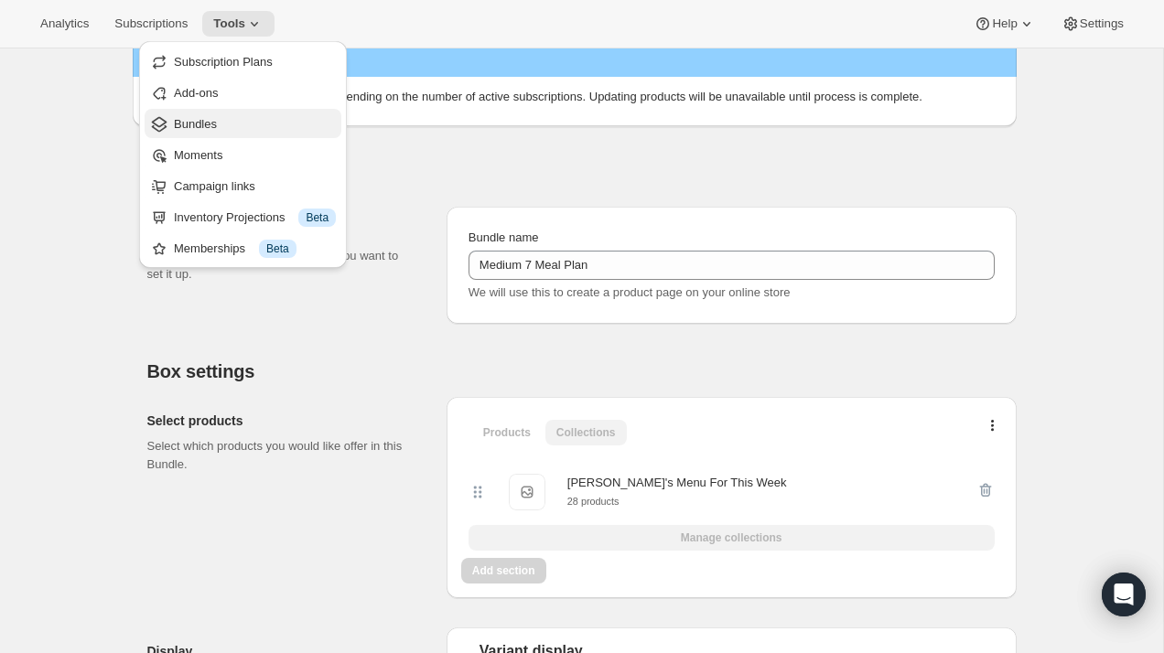
click at [210, 120] on span "Bundles" at bounding box center [195, 124] width 43 height 14
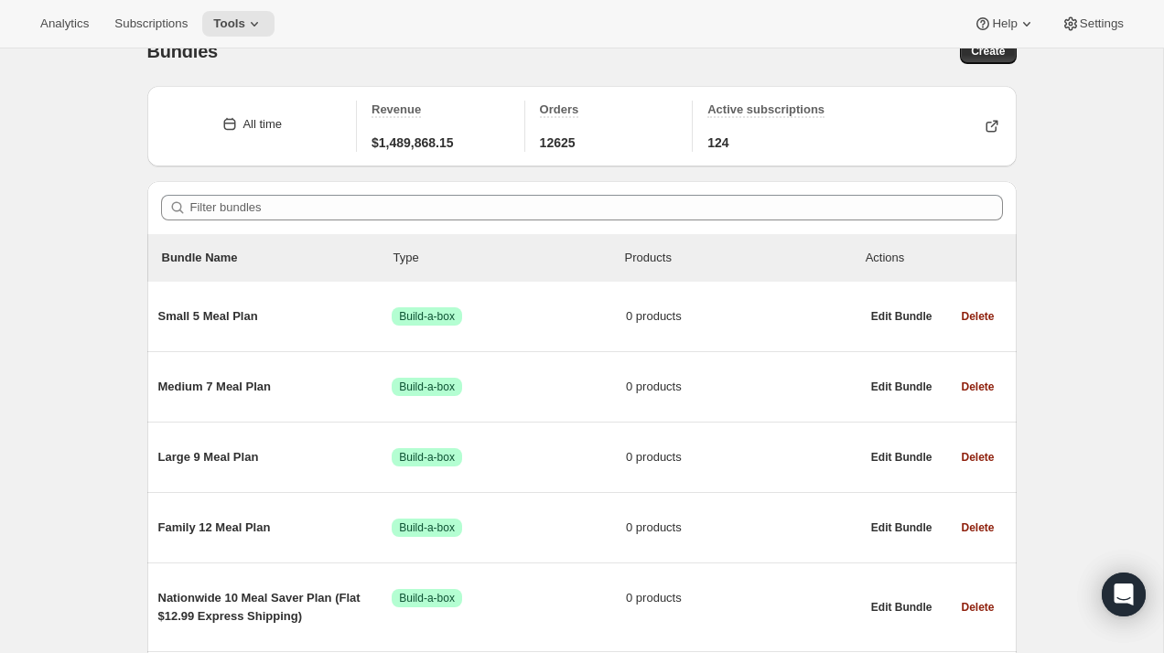
scroll to position [35, 0]
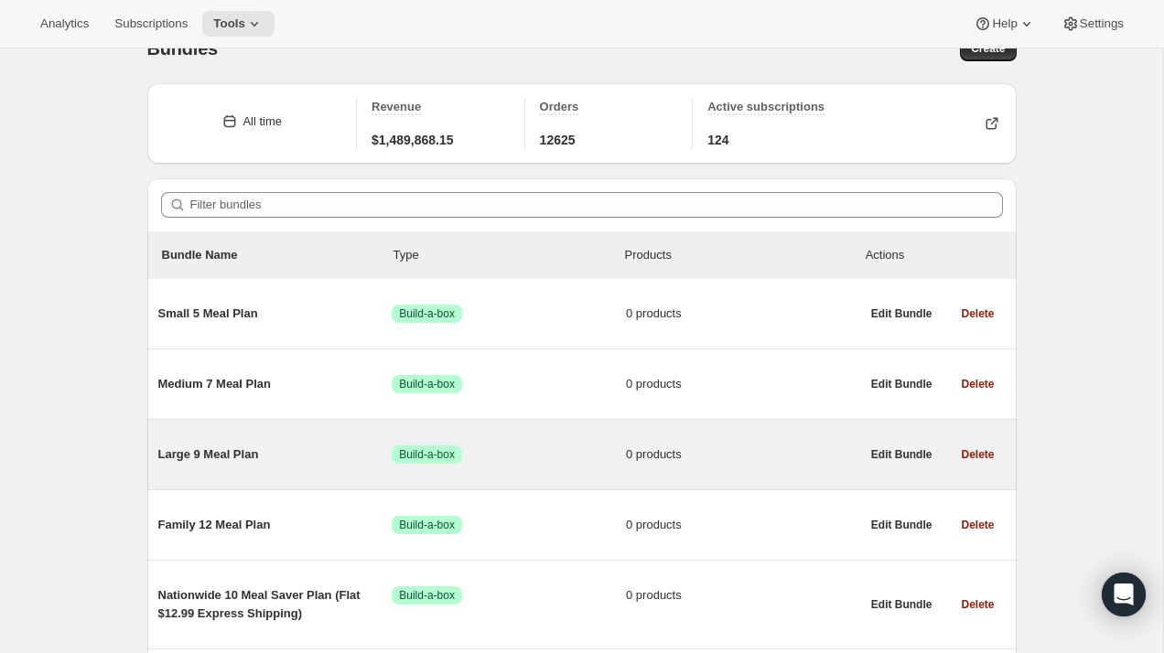
click at [197, 451] on span "Large 9 Meal Plan" at bounding box center [275, 455] width 234 height 18
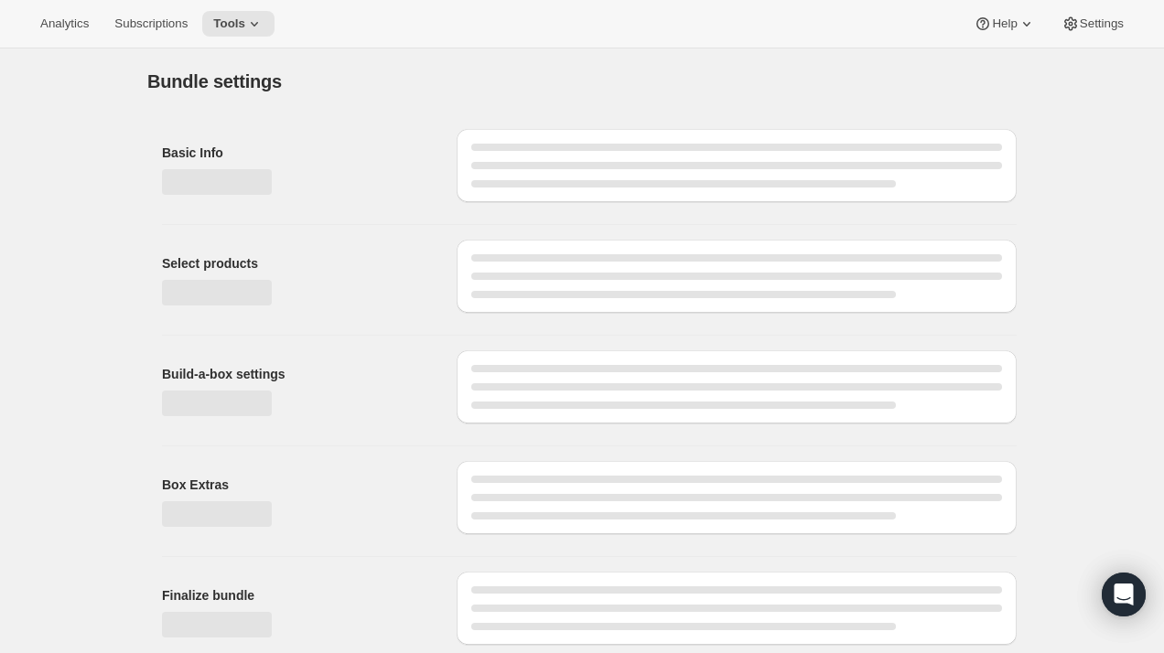
type input "Large 9 Meal Plan"
radio input "true"
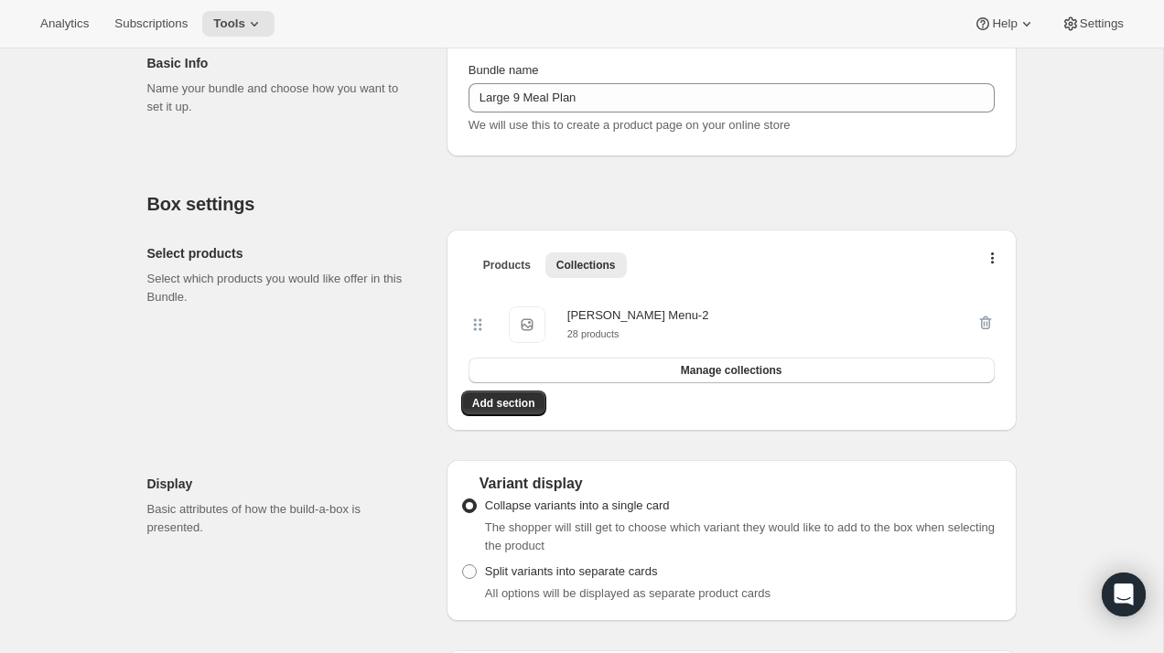
scroll to position [226, 0]
click at [705, 371] on span "Manage collections" at bounding box center [732, 369] width 102 height 15
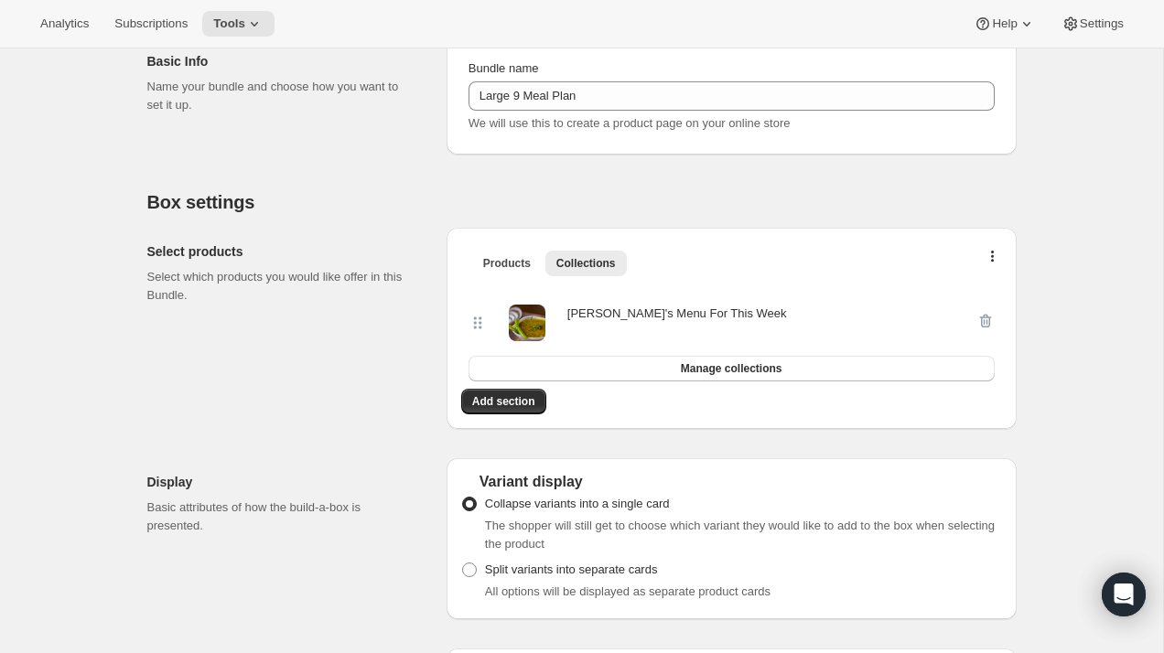
scroll to position [0, 0]
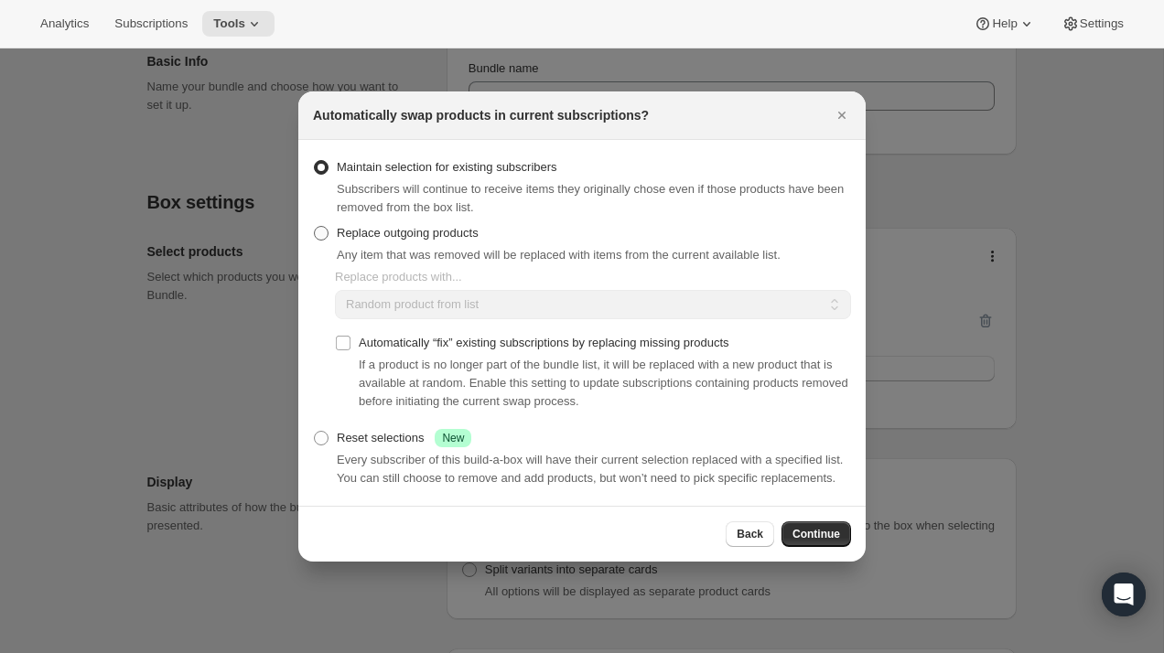
click at [373, 226] on span "Replace outgoing products" at bounding box center [408, 233] width 142 height 14
click at [315, 226] on input "Replace outgoing products" at bounding box center [314, 226] width 1 height 1
radio input "true"
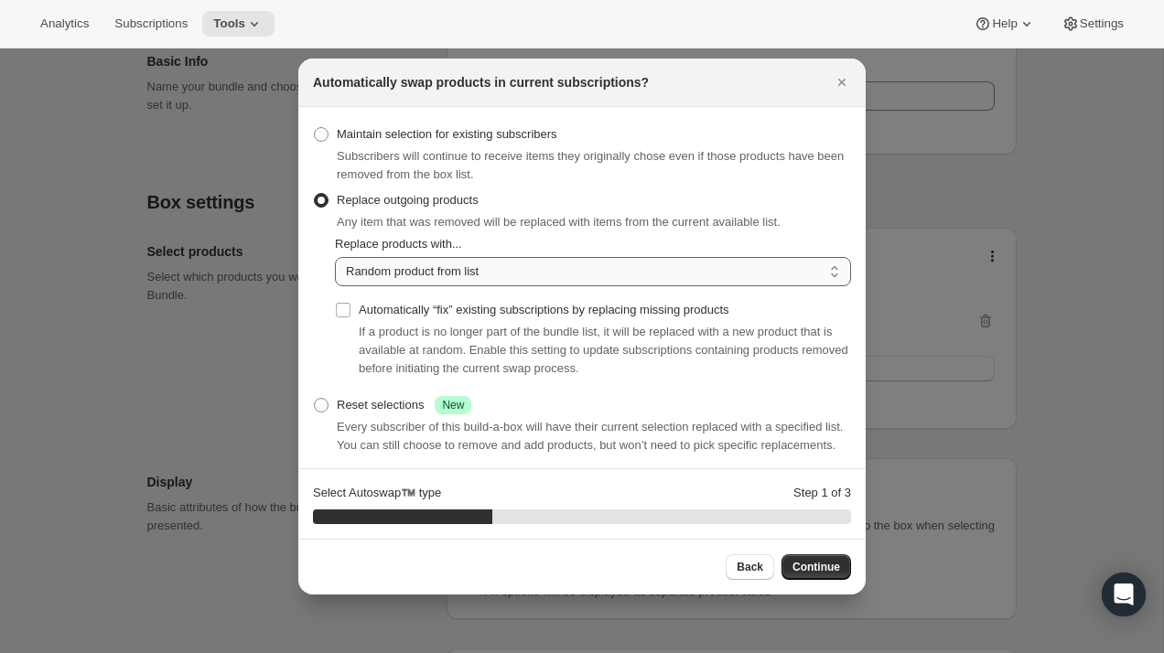
click at [381, 277] on select "Random product from list Based on position within collection Matching product t…" at bounding box center [593, 271] width 516 height 29
select select "selection"
click at [335, 257] on select "Random product from list Based on position within collection Matching product t…" at bounding box center [593, 271] width 516 height 29
click at [347, 312] on input "Automatically “fix” existing subscriptions by replacing missing products" at bounding box center [343, 310] width 15 height 15
checkbox input "true"
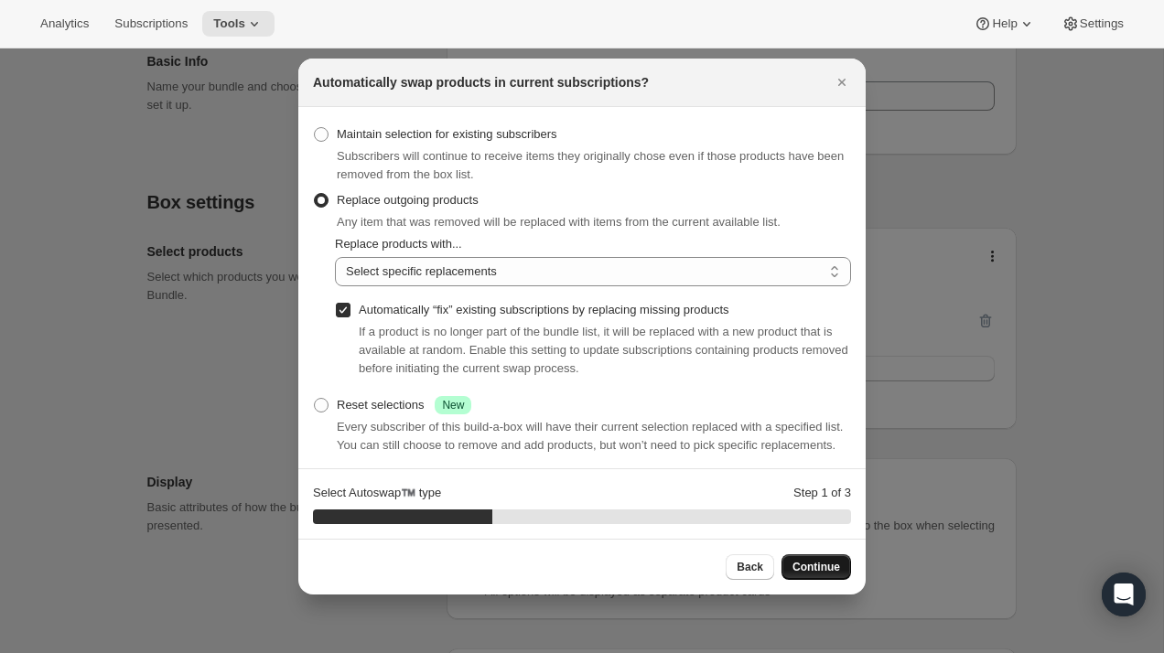
click at [805, 565] on span "Continue" at bounding box center [817, 567] width 48 height 15
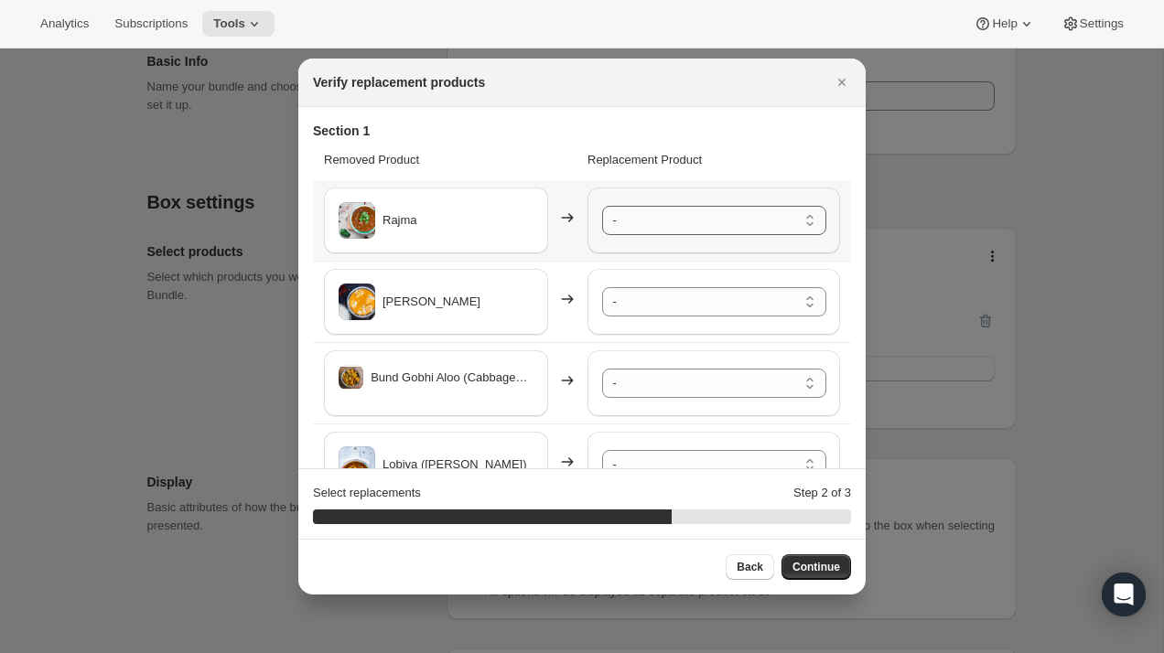
click at [705, 226] on select "- Safed Rassa Chole - Default Title Paneer Shimla Mirch - Default Title Rassa A…" at bounding box center [714, 220] width 224 height 29
click at [675, 309] on select "- Safed Rassa Chole - Default Title Paneer Shimla Mirch - Default Title Rassa A…" at bounding box center [714, 301] width 224 height 29
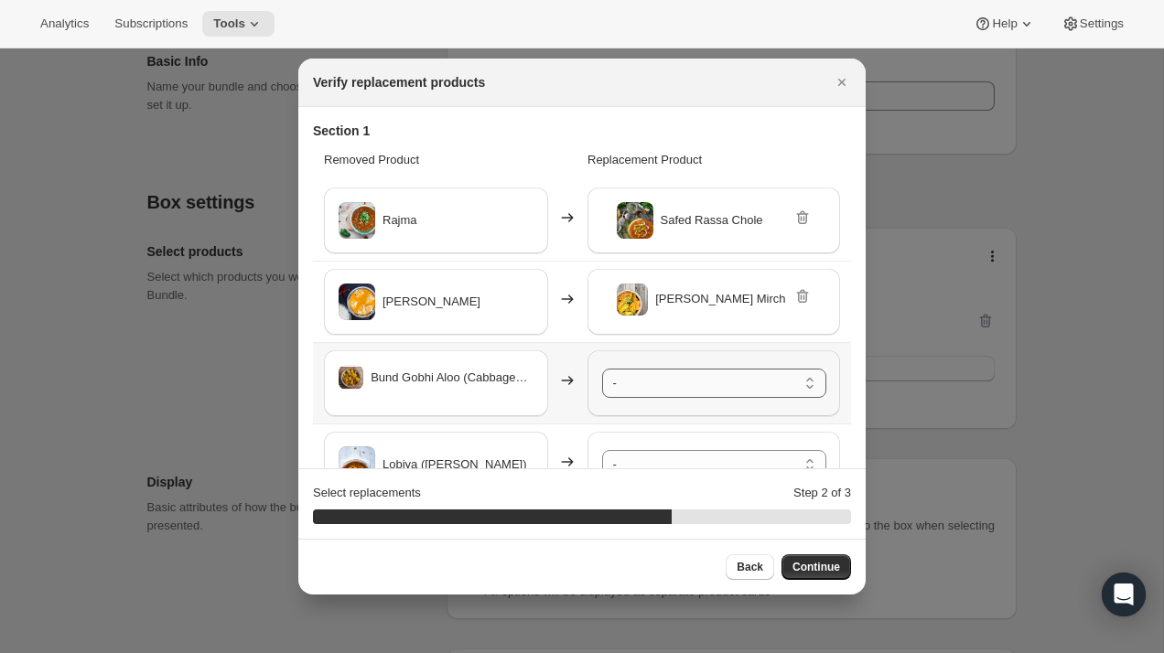
click at [664, 384] on select "- Safed Rassa Chole - Default Title Paneer Shimla Mirch - Default Title Rassa A…" at bounding box center [714, 383] width 224 height 29
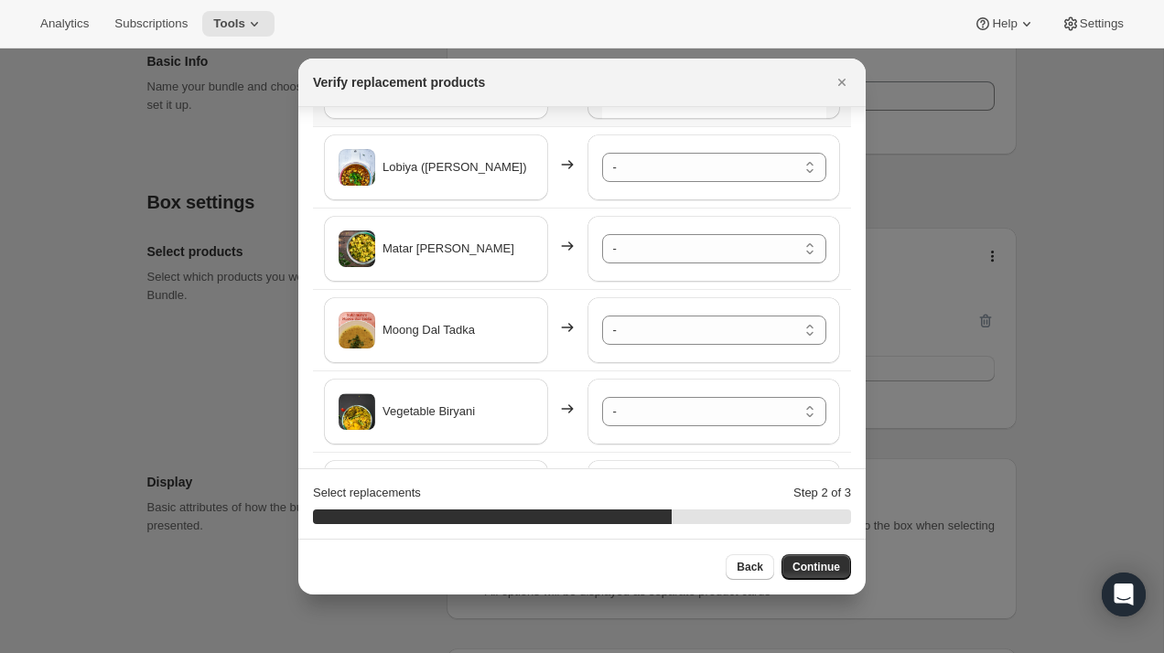
scroll to position [319, 0]
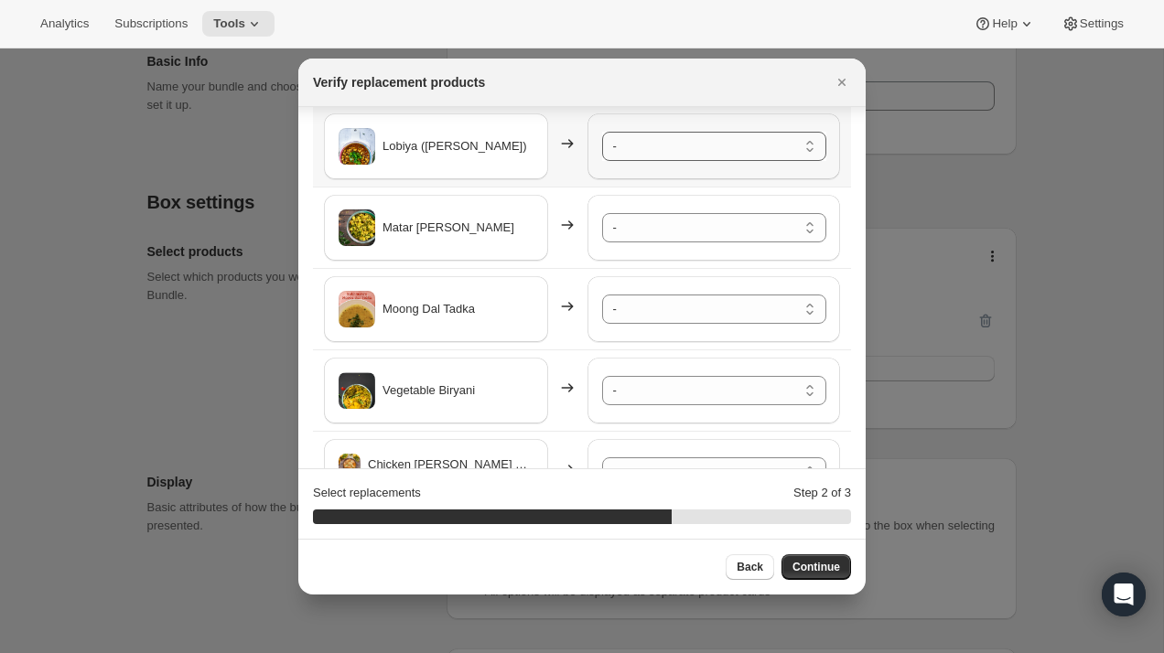
click at [717, 146] on select "- Safed Rassa Chole - Default Title Paneer Shimla Mirch - Default Title Rassa A…" at bounding box center [714, 146] width 224 height 29
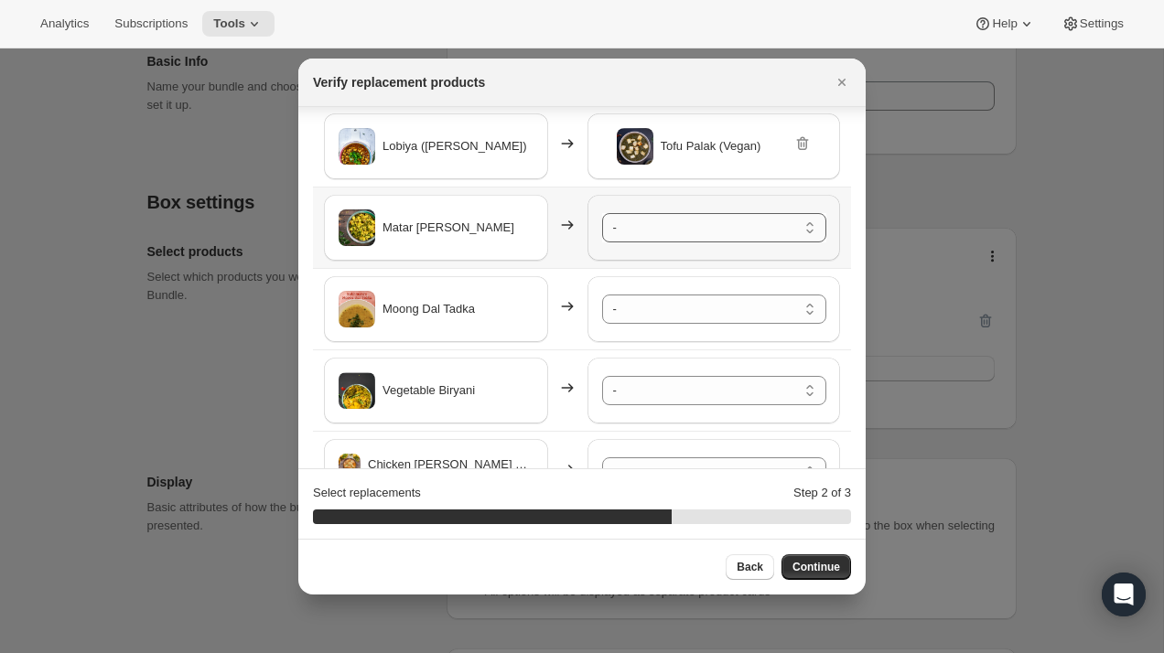
click at [694, 230] on select "- Safed Rassa Chole - Default Title Paneer Shimla Mirch - Default Title Rassa A…" at bounding box center [714, 227] width 224 height 29
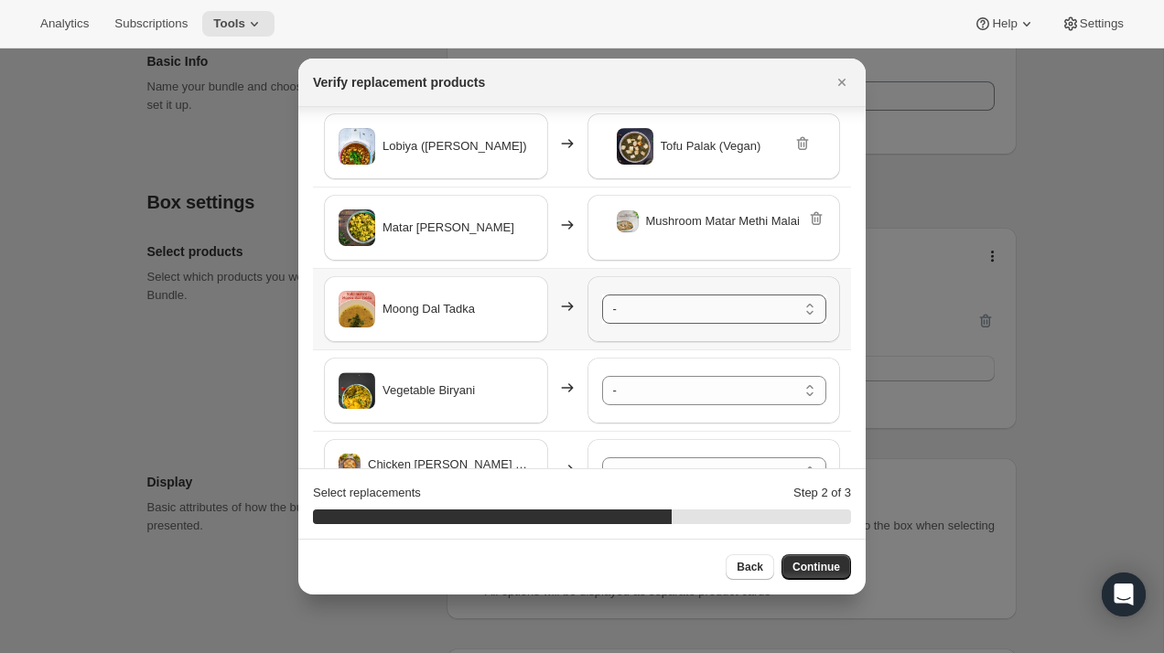
click at [689, 304] on select "- Safed Rassa Chole - Default Title Paneer Shimla Mirch - Default Title Rassa A…" at bounding box center [714, 309] width 224 height 29
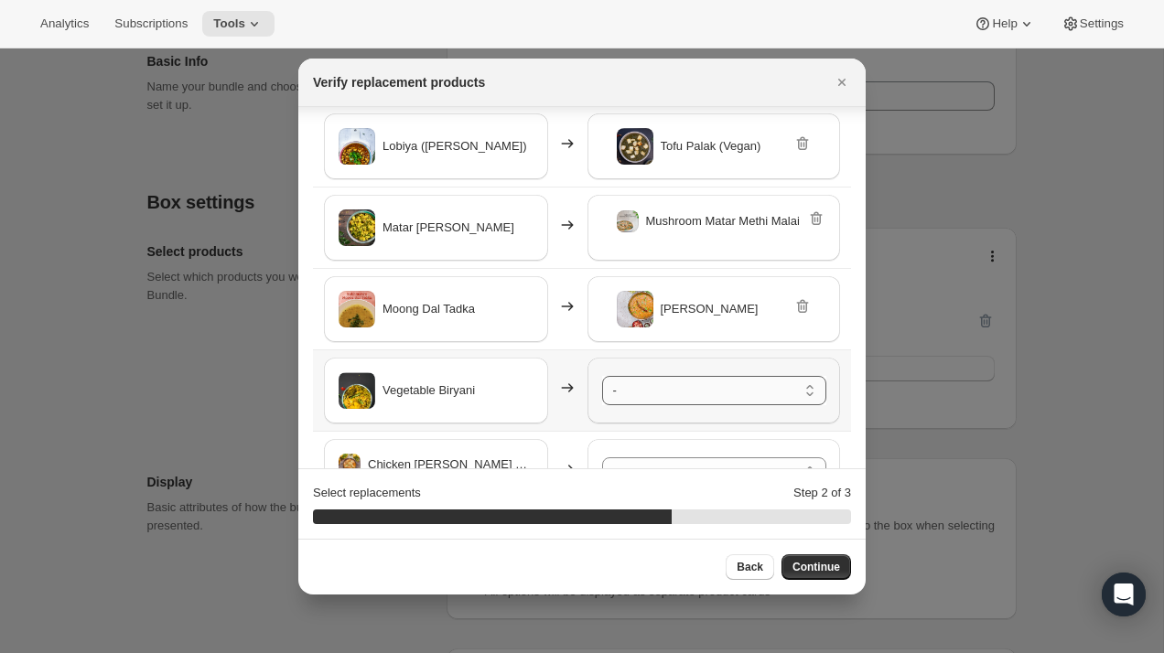
click at [668, 394] on select "- Safed Rassa Chole - Default Title Paneer Shimla Mirch - Default Title Rassa A…" at bounding box center [714, 390] width 224 height 29
click at [657, 460] on select "- Safed Rassa Chole - Default Title Paneer Shimla Mirch - Default Title Rassa A…" at bounding box center [714, 472] width 224 height 29
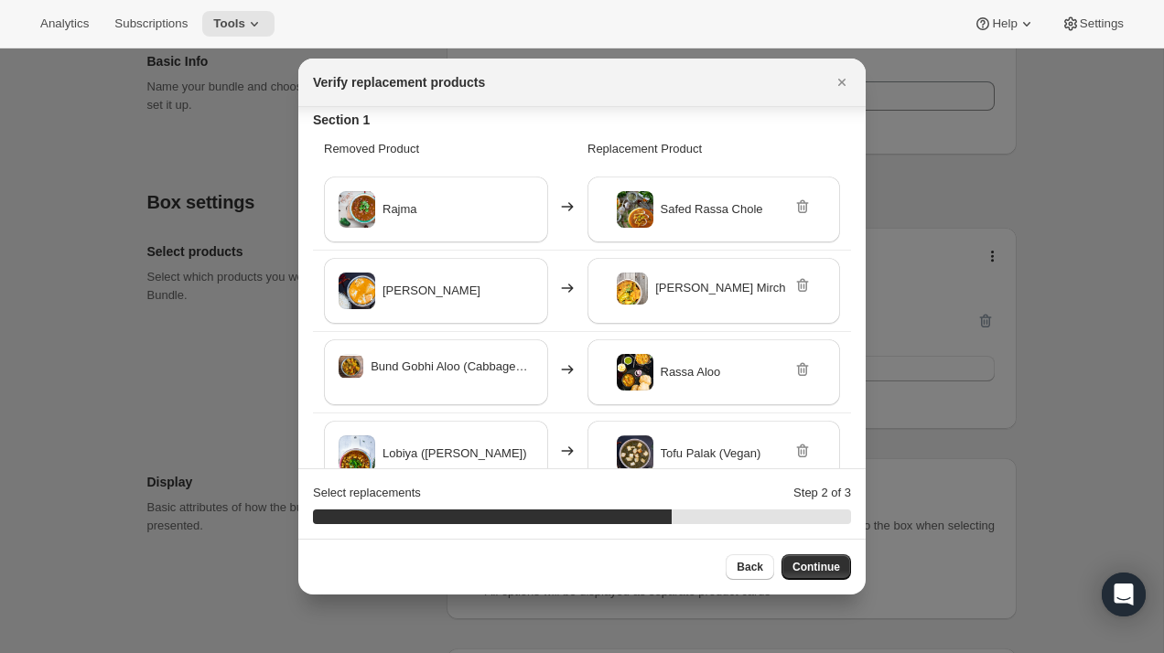
scroll to position [0, 0]
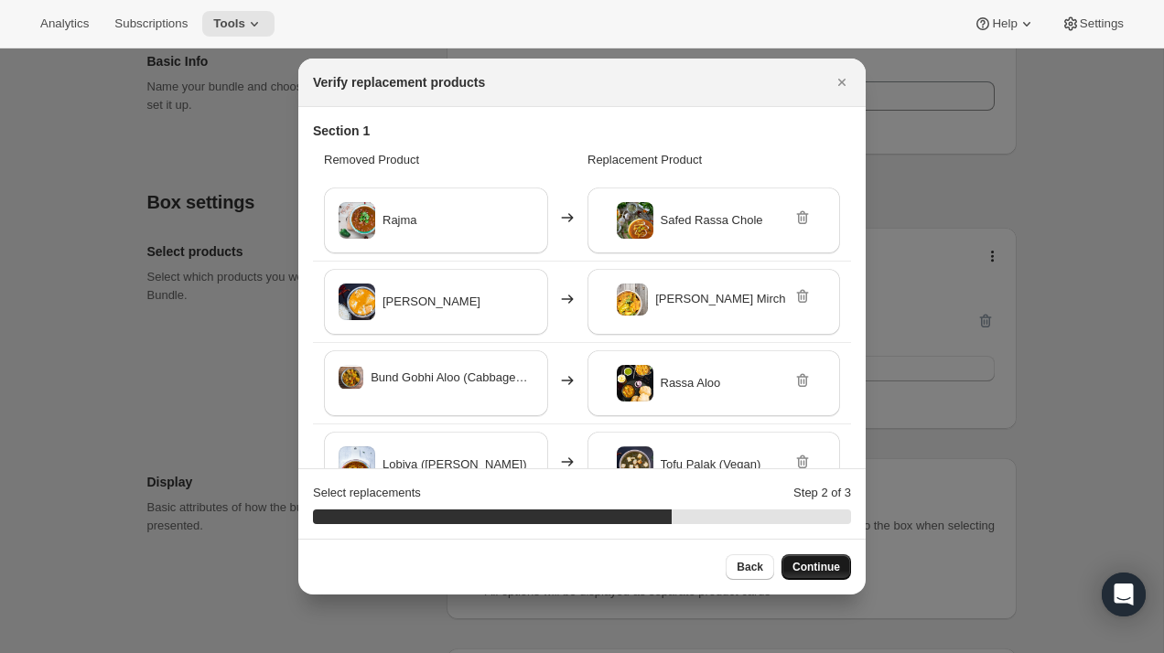
click at [813, 570] on span "Continue" at bounding box center [817, 567] width 48 height 15
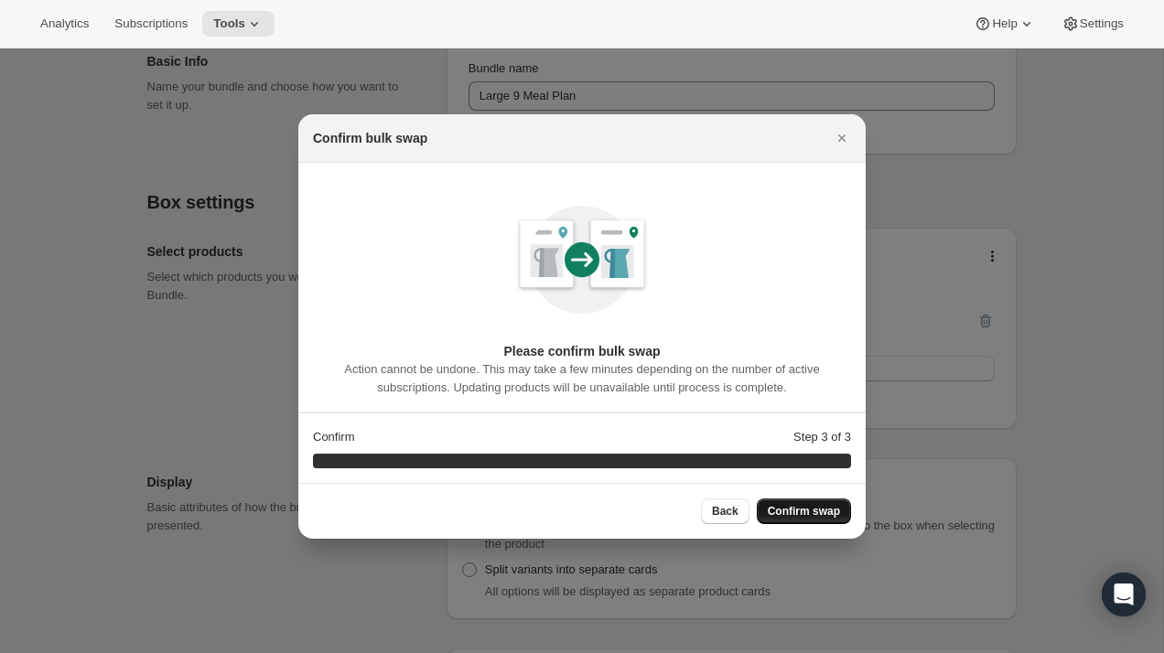
click at [813, 516] on span "Confirm swap" at bounding box center [804, 511] width 72 height 15
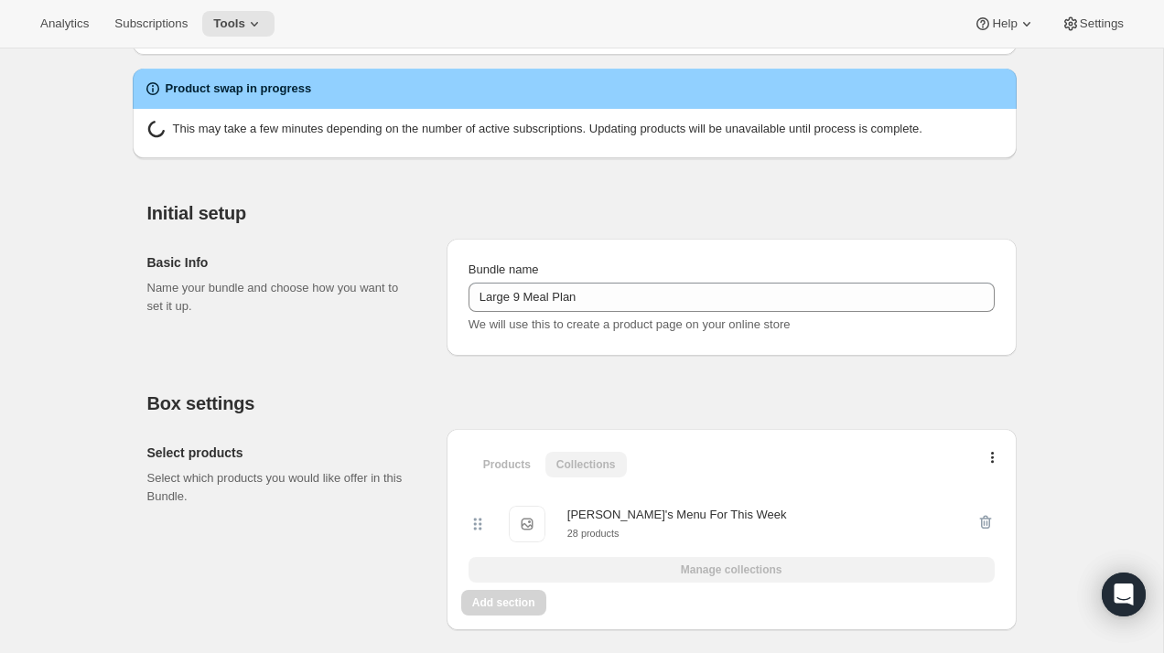
scroll to position [110, 0]
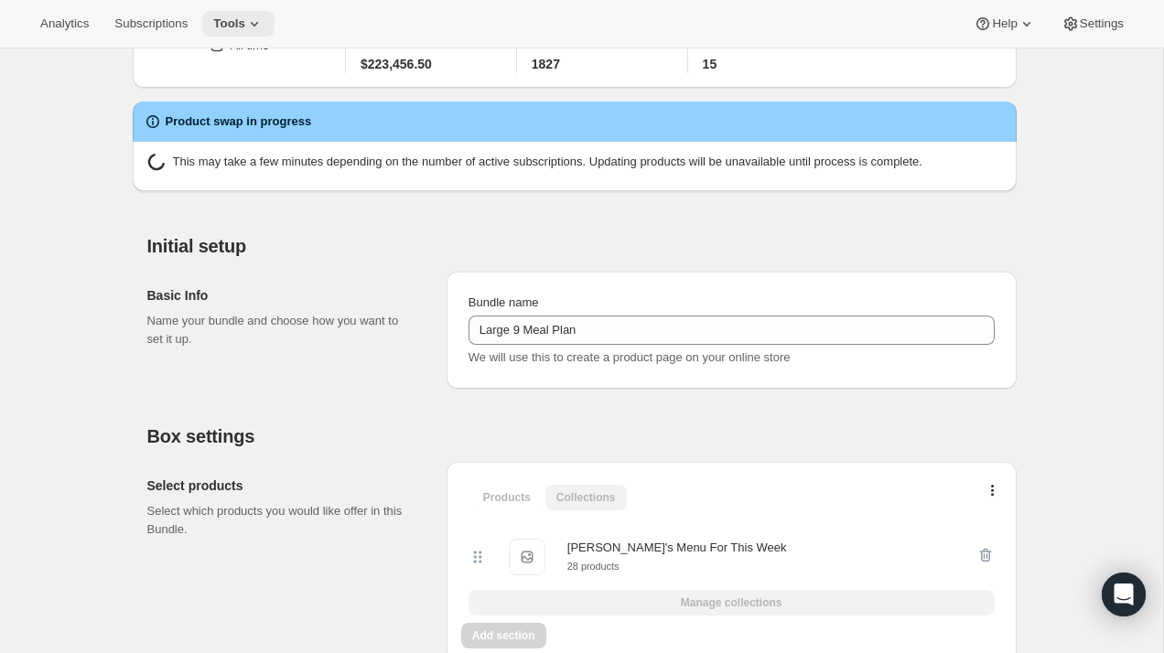
click at [245, 26] on span "Tools" at bounding box center [229, 23] width 32 height 15
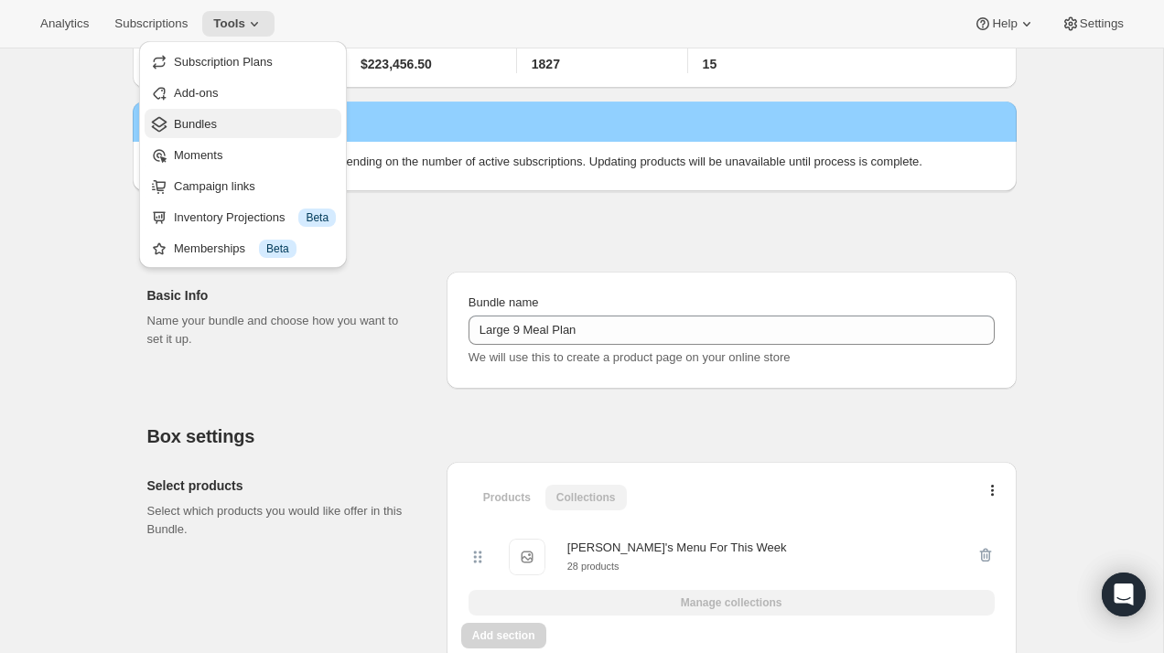
click at [232, 124] on span "Bundles" at bounding box center [255, 124] width 162 height 18
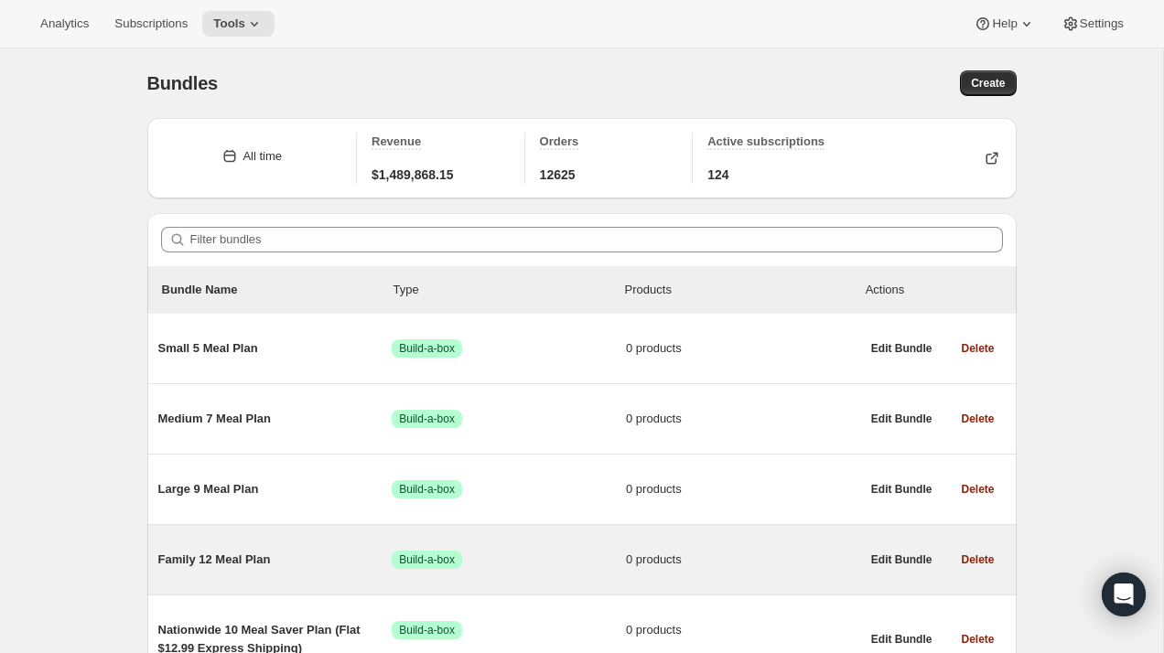
click at [244, 559] on span "Family 12 Meal Plan" at bounding box center [275, 560] width 234 height 18
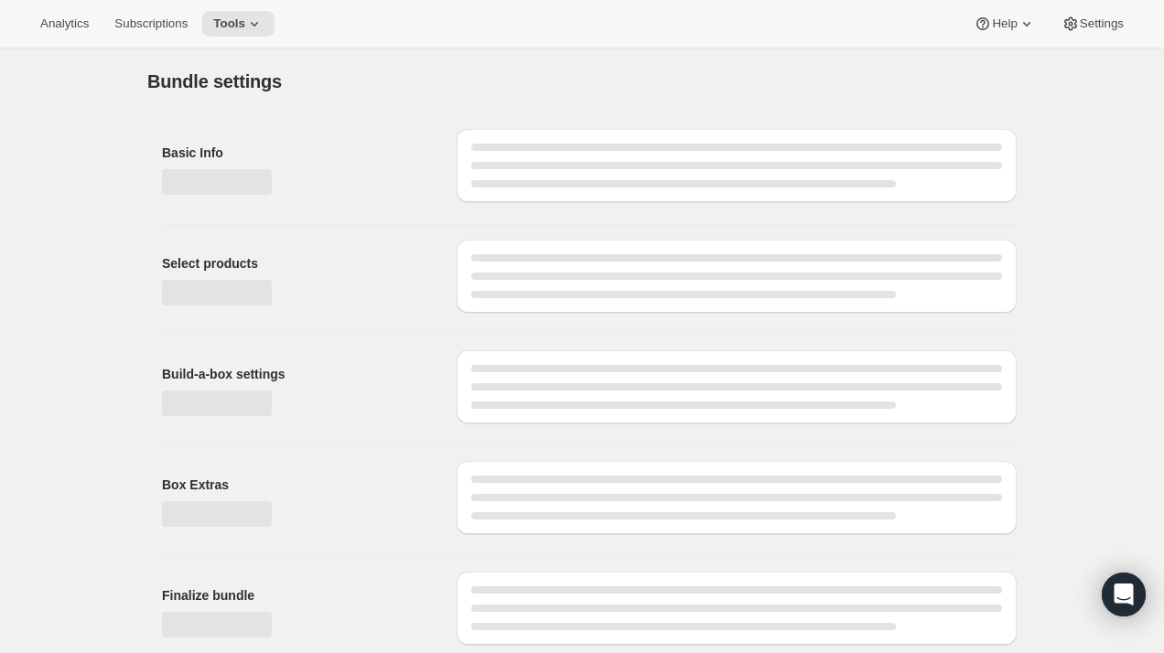
type input "Family 12 Meal Plan"
radio input "true"
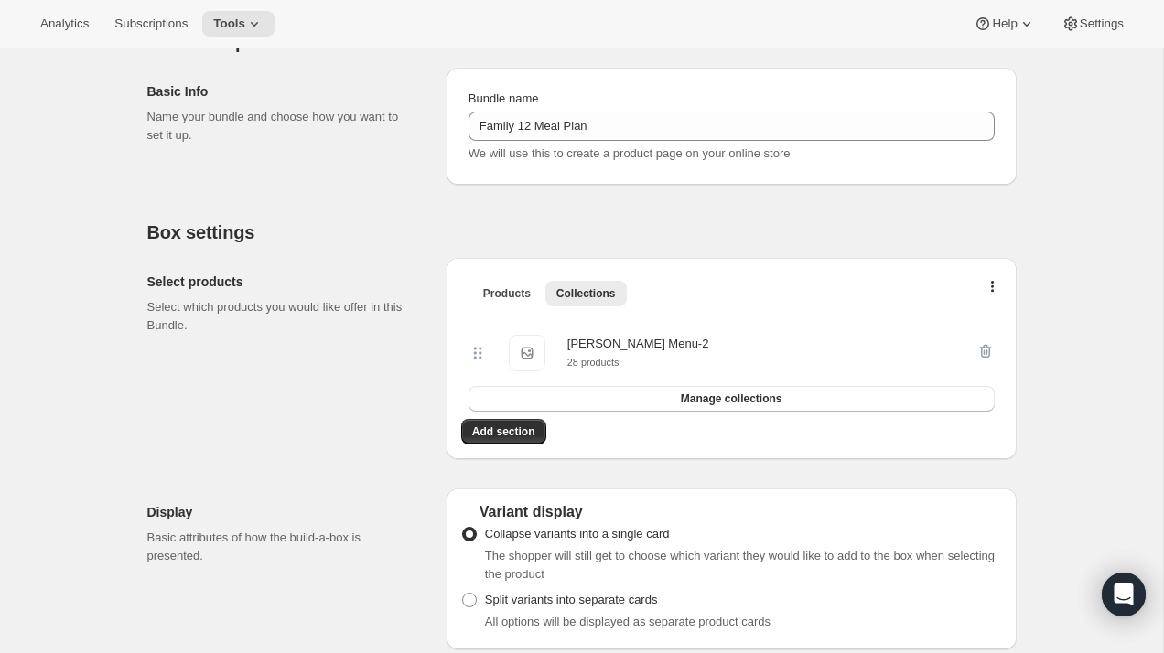
scroll to position [198, 0]
click at [733, 403] on span "Manage collections" at bounding box center [732, 397] width 102 height 15
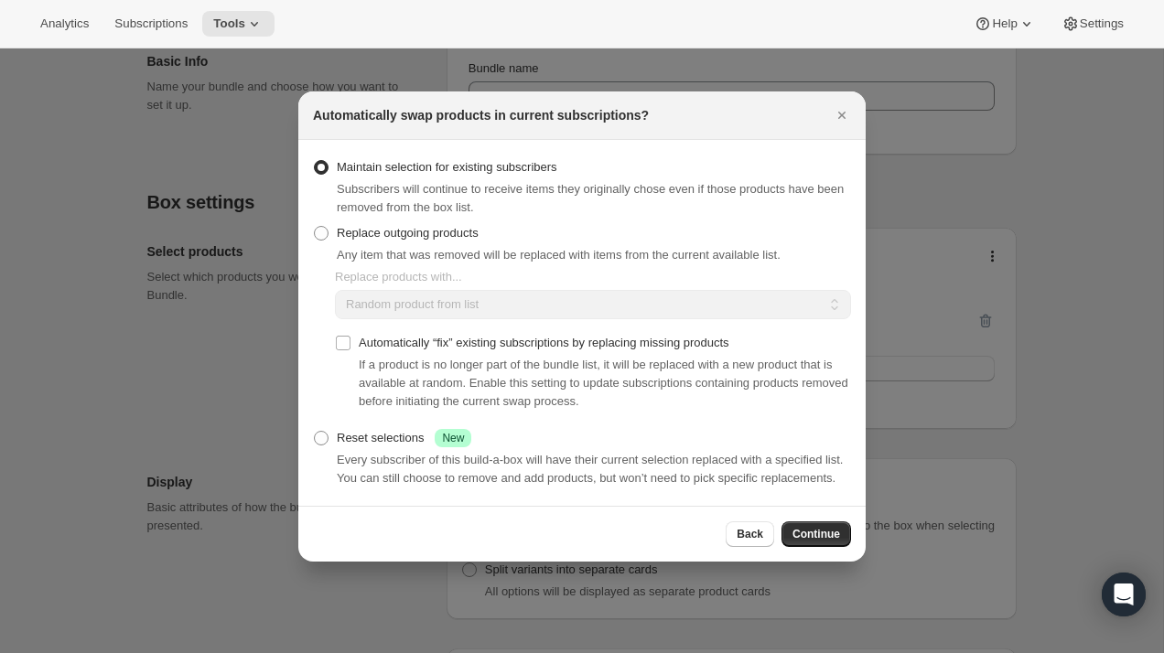
scroll to position [254, 0]
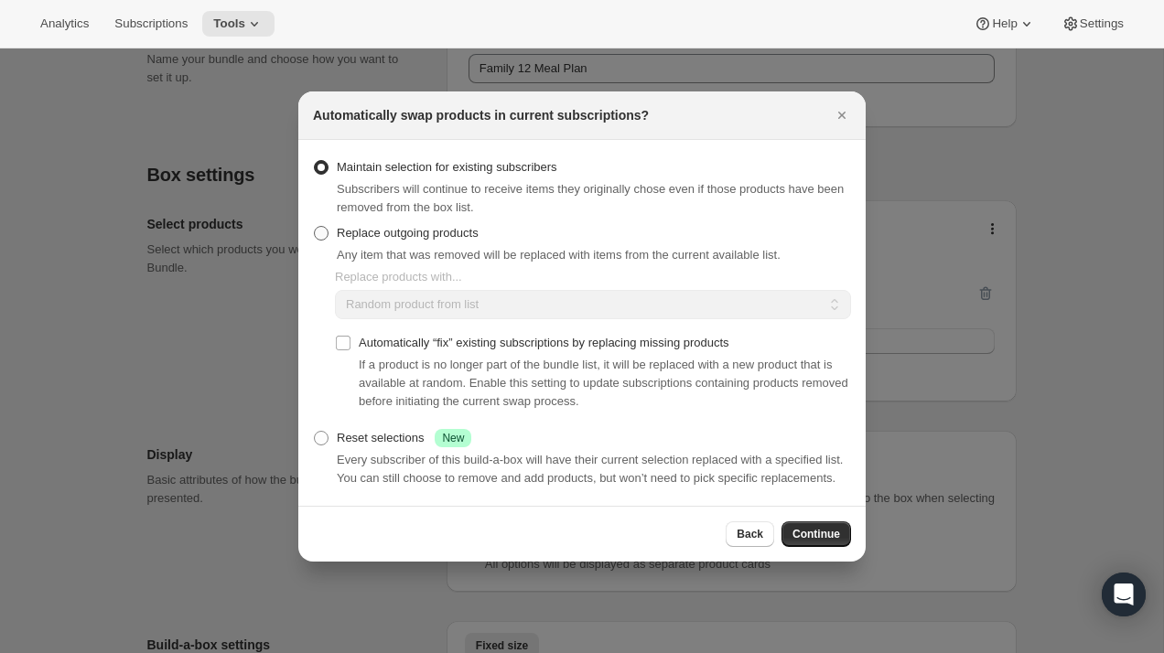
click at [442, 226] on span "Replace outgoing products" at bounding box center [408, 233] width 142 height 14
click at [315, 226] on input "Replace outgoing products" at bounding box center [314, 226] width 1 height 1
radio input "true"
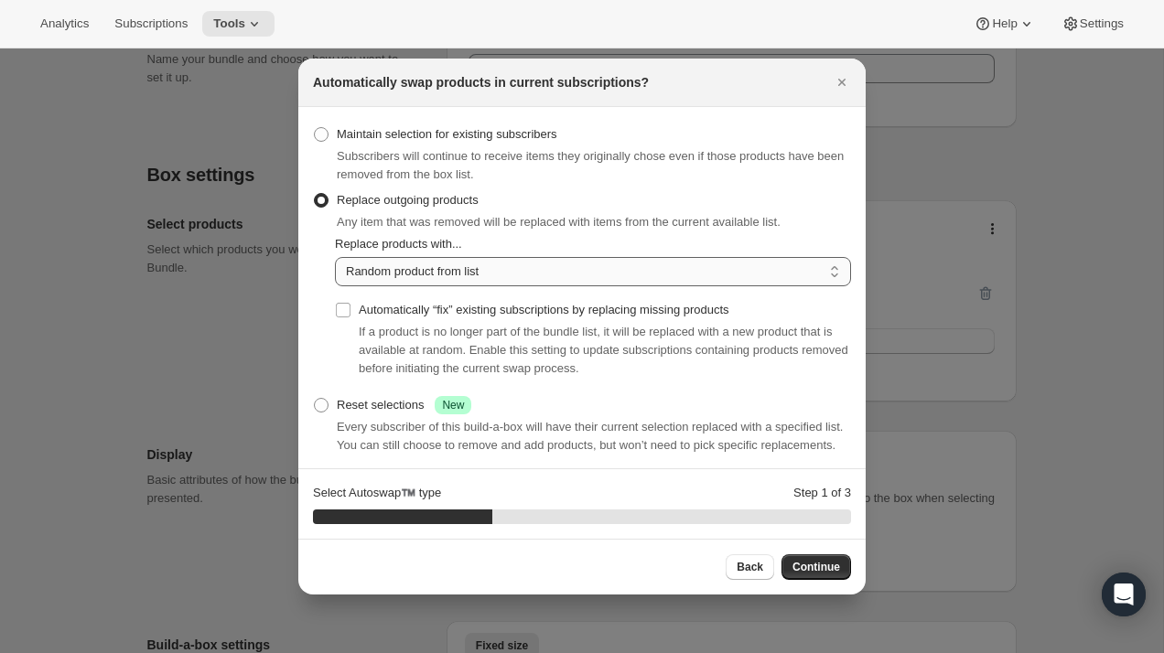
click at [424, 263] on select "Random product from list Based on position within collection Matching product t…" at bounding box center [593, 271] width 516 height 29
select select "selection"
click at [335, 257] on select "Random product from list Based on position within collection Matching product t…" at bounding box center [593, 271] width 516 height 29
click at [351, 318] on span ":rtv:" at bounding box center [343, 310] width 16 height 16
click at [351, 318] on input "Automatically “fix” existing subscriptions by replacing missing products" at bounding box center [343, 310] width 15 height 15
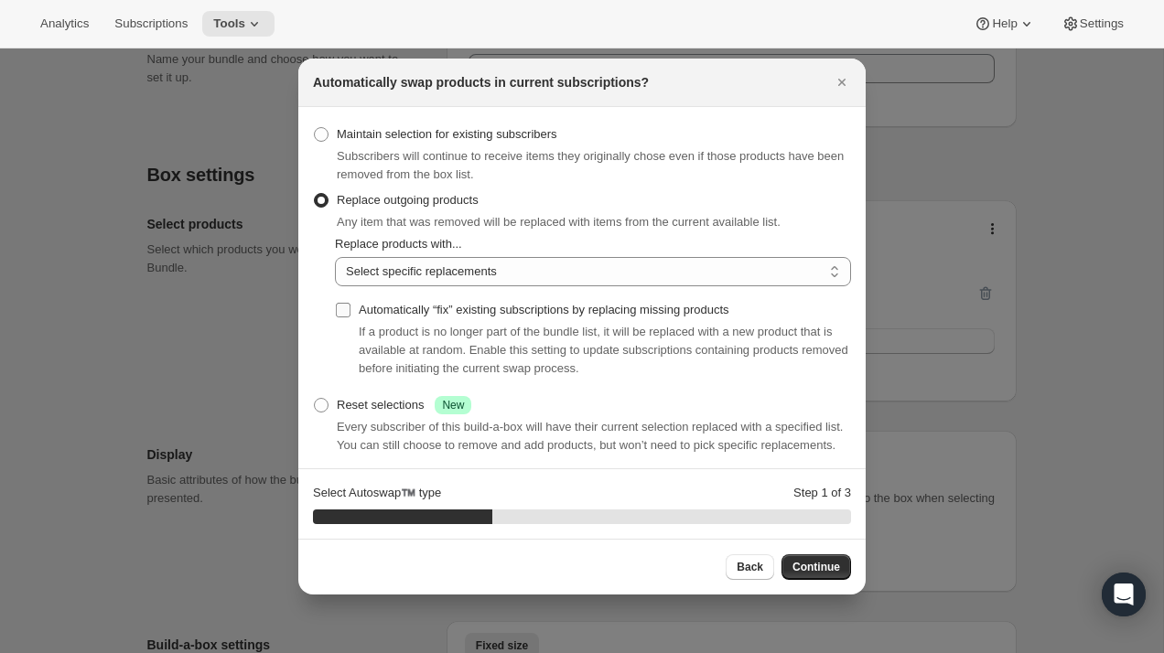
checkbox input "true"
click at [818, 569] on span "Continue" at bounding box center [817, 567] width 48 height 15
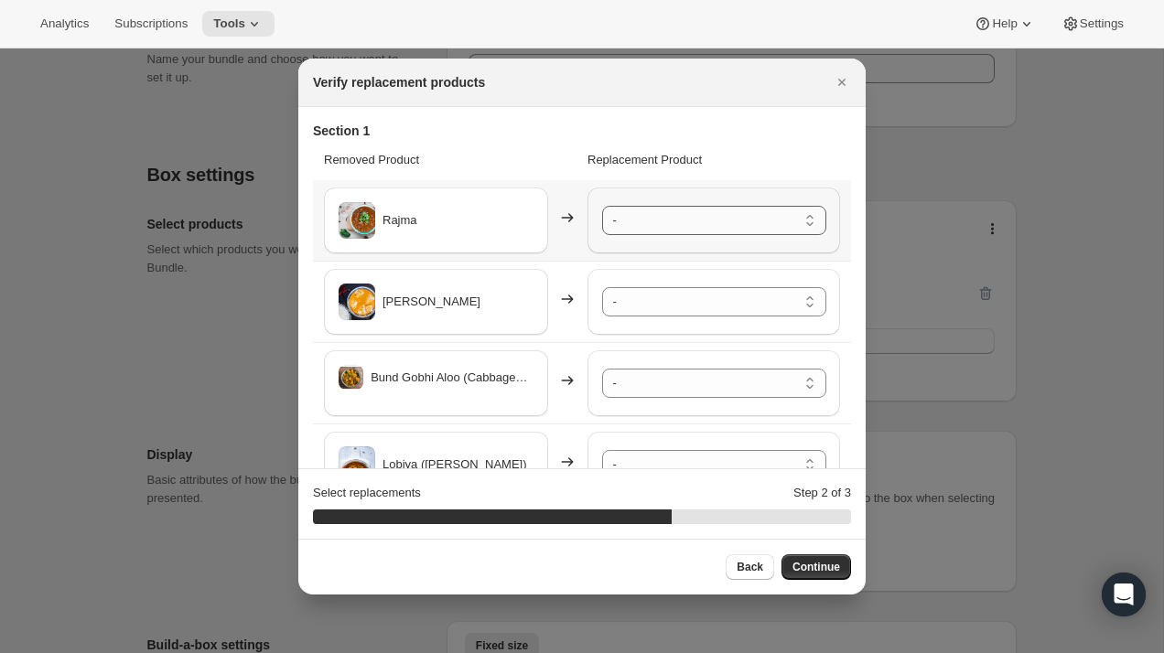
click at [718, 231] on select "- Safed Rassa Chole - Default Title Paneer Shimla Mirch - Default Title Rassa A…" at bounding box center [714, 220] width 224 height 29
click at [701, 305] on select "- Safed Rassa Chole - Default Title Paneer Shimla Mirch - Default Title Rassa A…" at bounding box center [714, 301] width 224 height 29
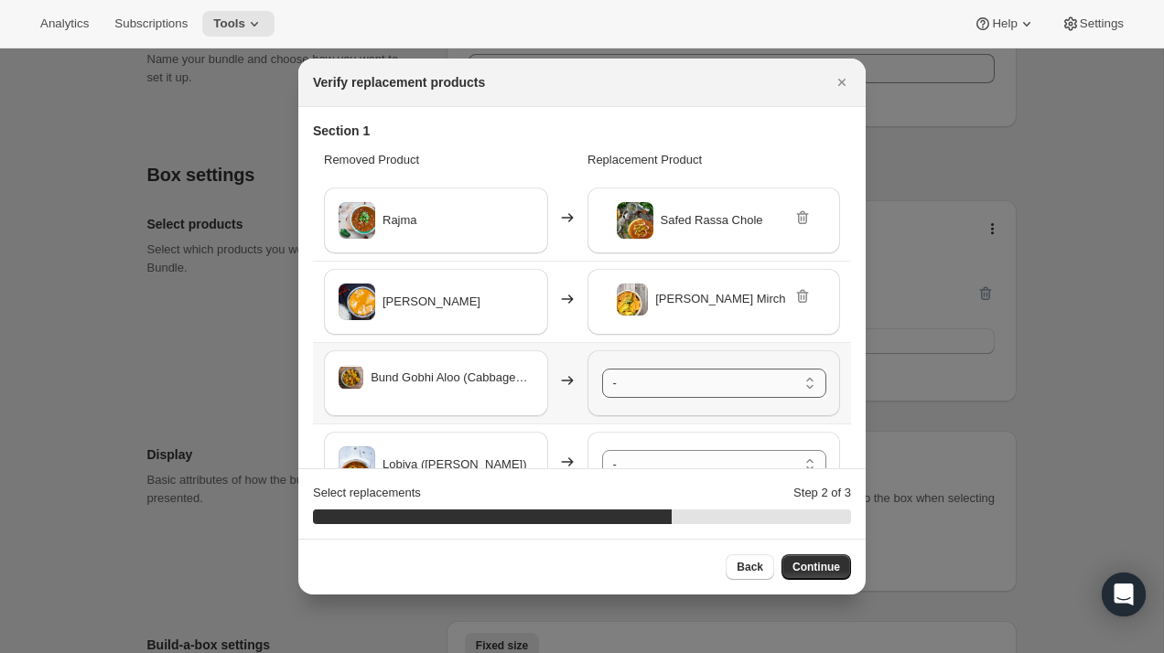
click at [688, 385] on select "- Safed Rassa Chole - Default Title Paneer Shimla Mirch - Default Title Rassa A…" at bounding box center [714, 383] width 224 height 29
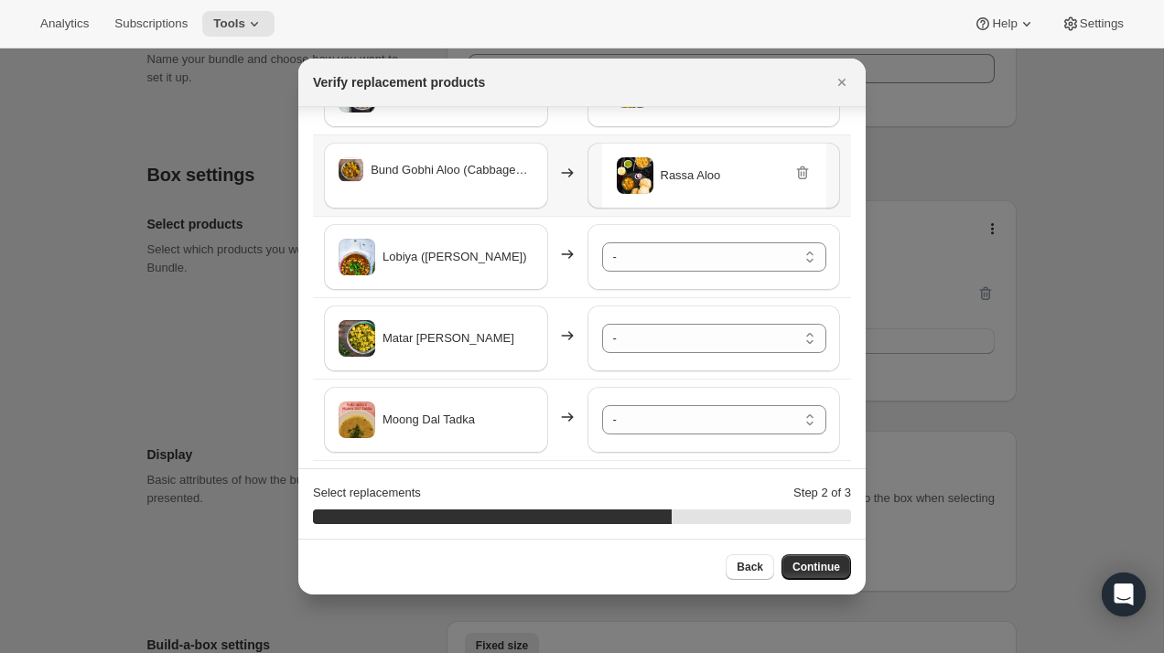
click at [588, 389] on div "- Safed Rassa Chole - Default Title Paneer Shimla Mirch - Default Title Rassa A…" at bounding box center [714, 420] width 253 height 66
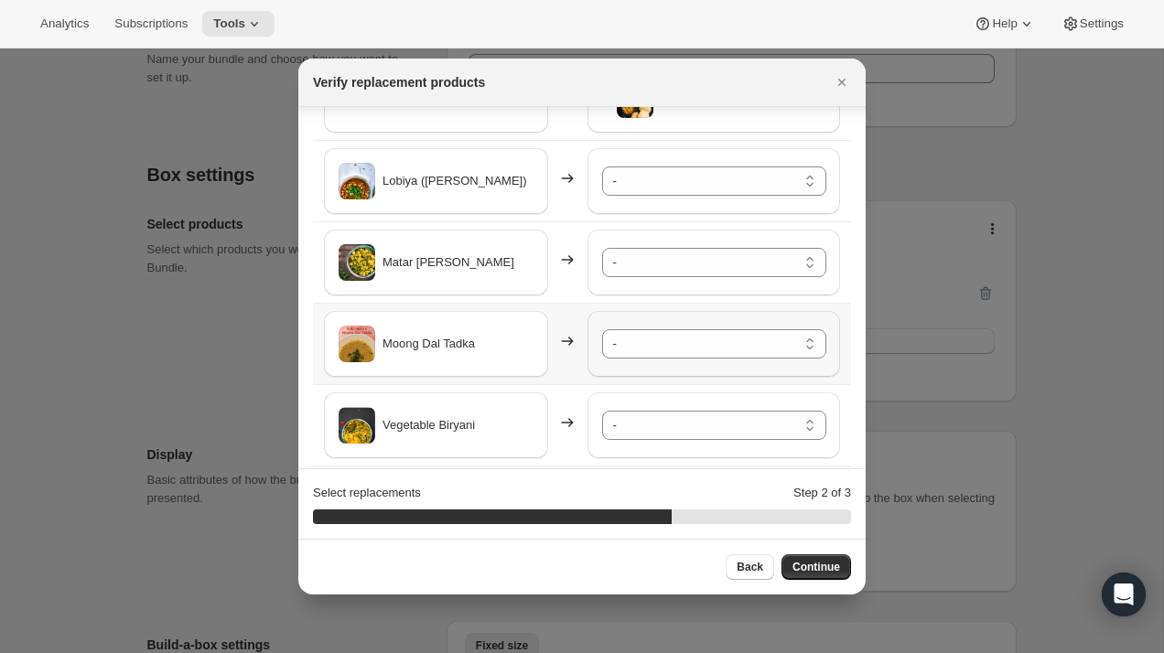
scroll to position [287, 0]
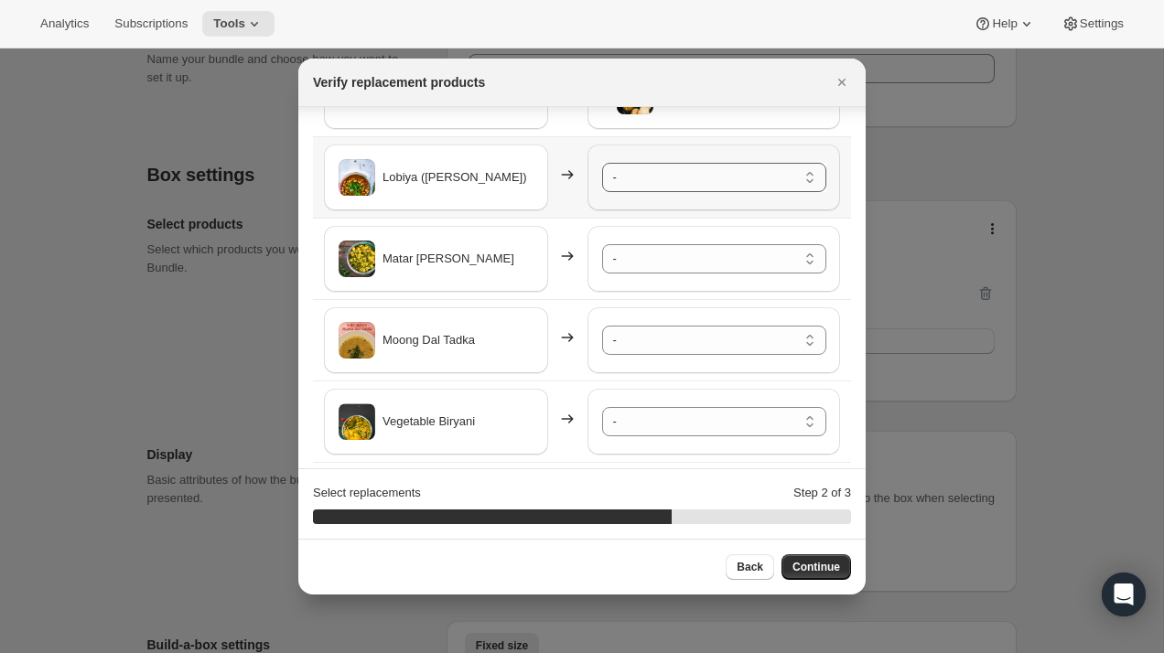
click at [681, 178] on select "- Safed Rassa Chole - Default Title Paneer Shimla Mirch - Default Title Rassa A…" at bounding box center [714, 177] width 224 height 29
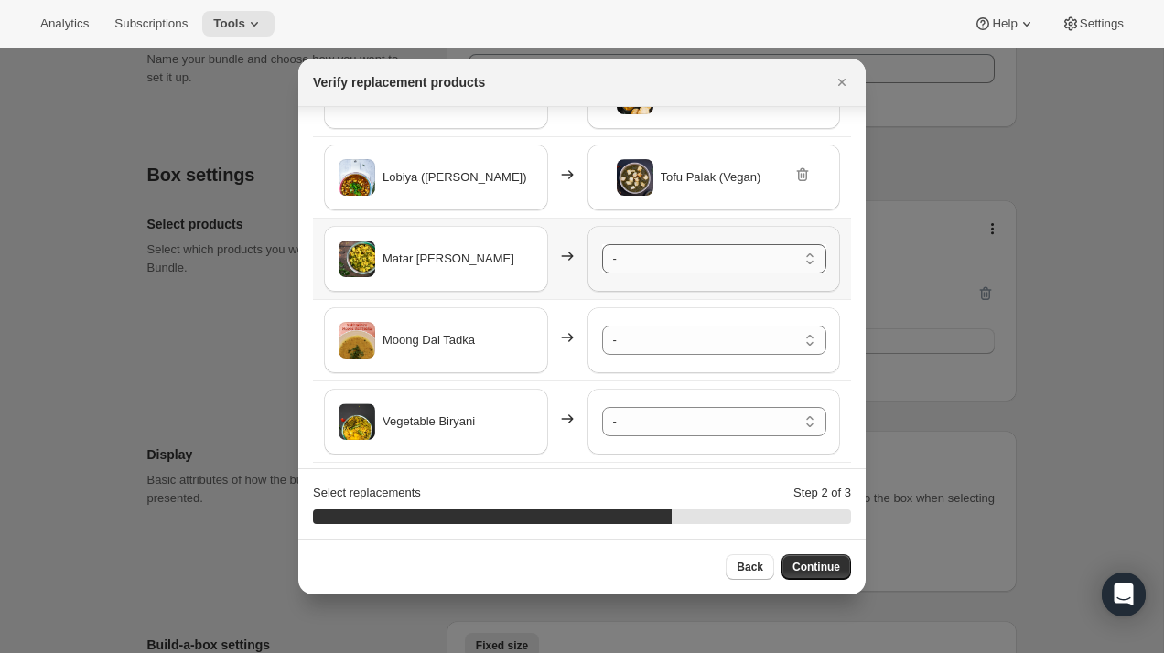
click at [670, 257] on select "- Safed Rassa Chole - Default Title Paneer Shimla Mirch - Default Title Rassa A…" at bounding box center [714, 258] width 224 height 29
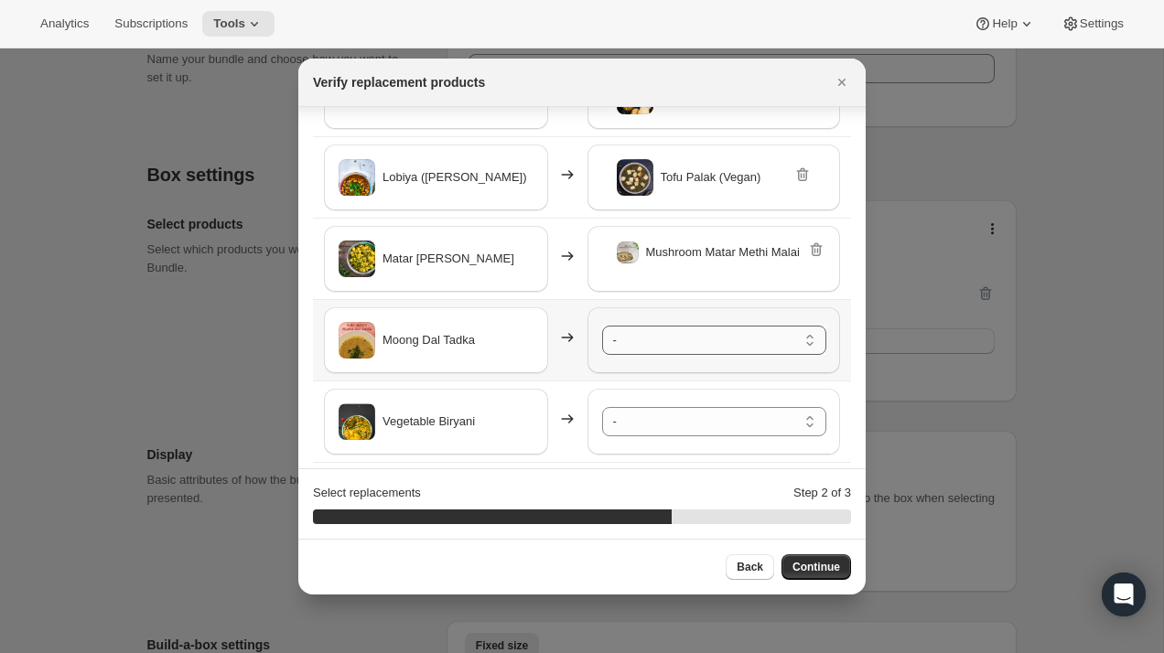
click at [685, 340] on select "- Safed Rassa Chole - Default Title Paneer Shimla Mirch - Default Title Rassa A…" at bounding box center [714, 340] width 224 height 29
click at [690, 429] on select "- Safed Rassa Chole - Default Title Paneer Shimla Mirch - Default Title Rassa A…" at bounding box center [714, 421] width 224 height 29
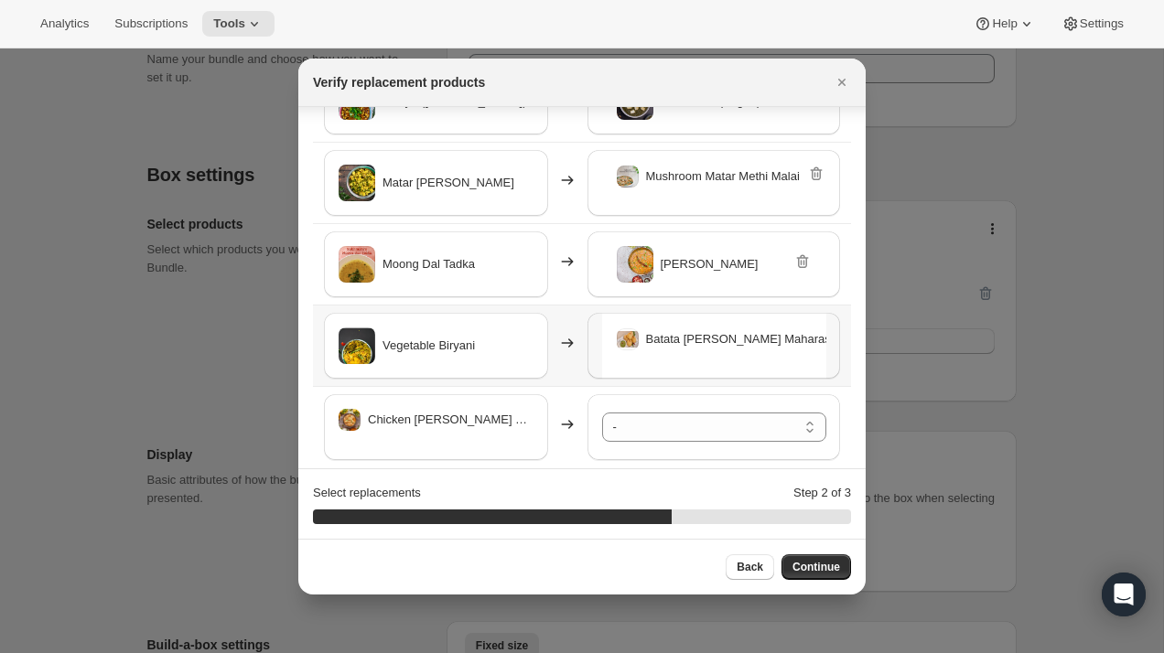
scroll to position [378, 0]
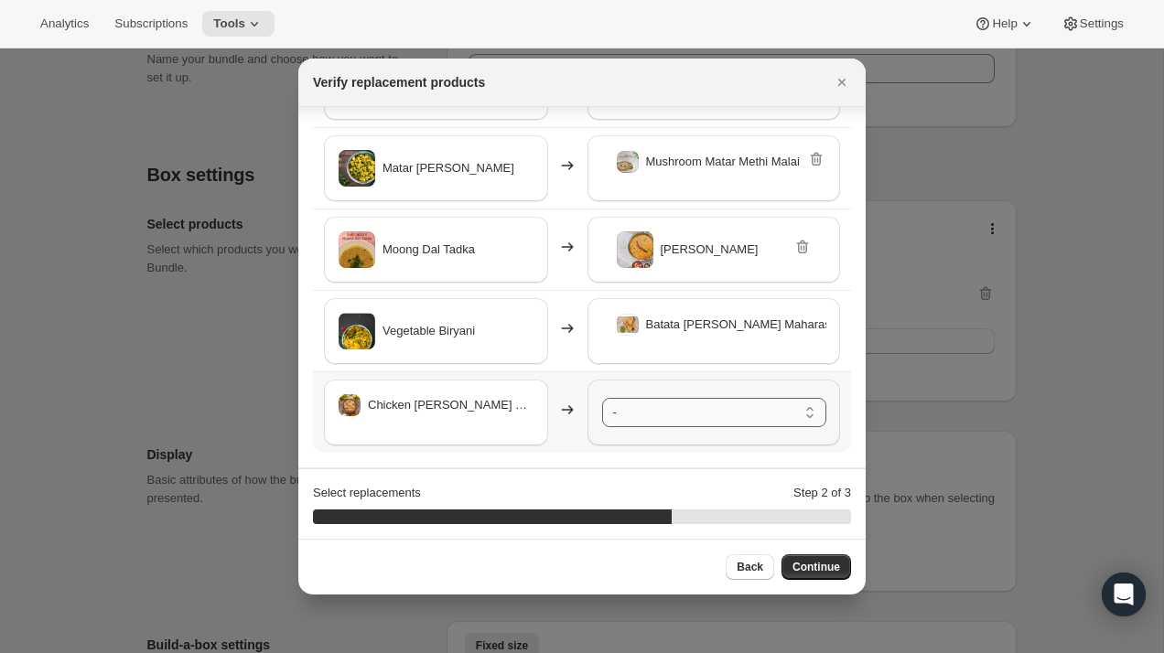
click at [662, 418] on select "- Safed Rassa Chole - Default Title Paneer Shimla Mirch - Default Title Rassa A…" at bounding box center [714, 412] width 224 height 29
click at [815, 568] on span "Continue" at bounding box center [817, 567] width 48 height 15
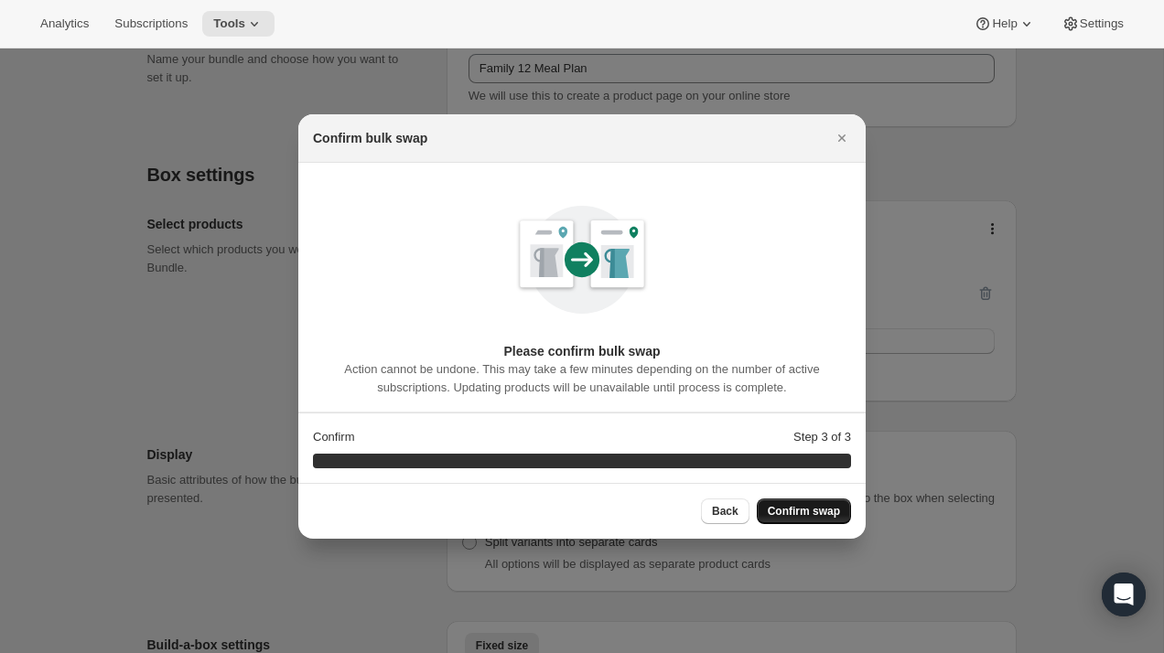
click at [815, 516] on span "Confirm swap" at bounding box center [804, 511] width 72 height 15
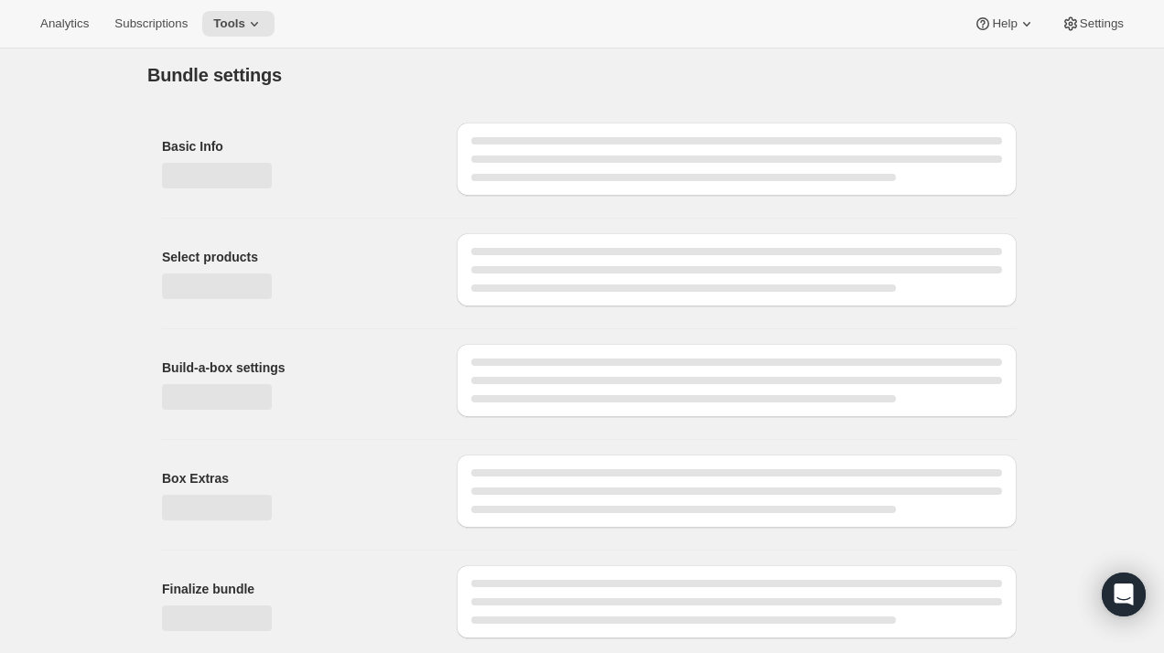
scroll to position [254, 0]
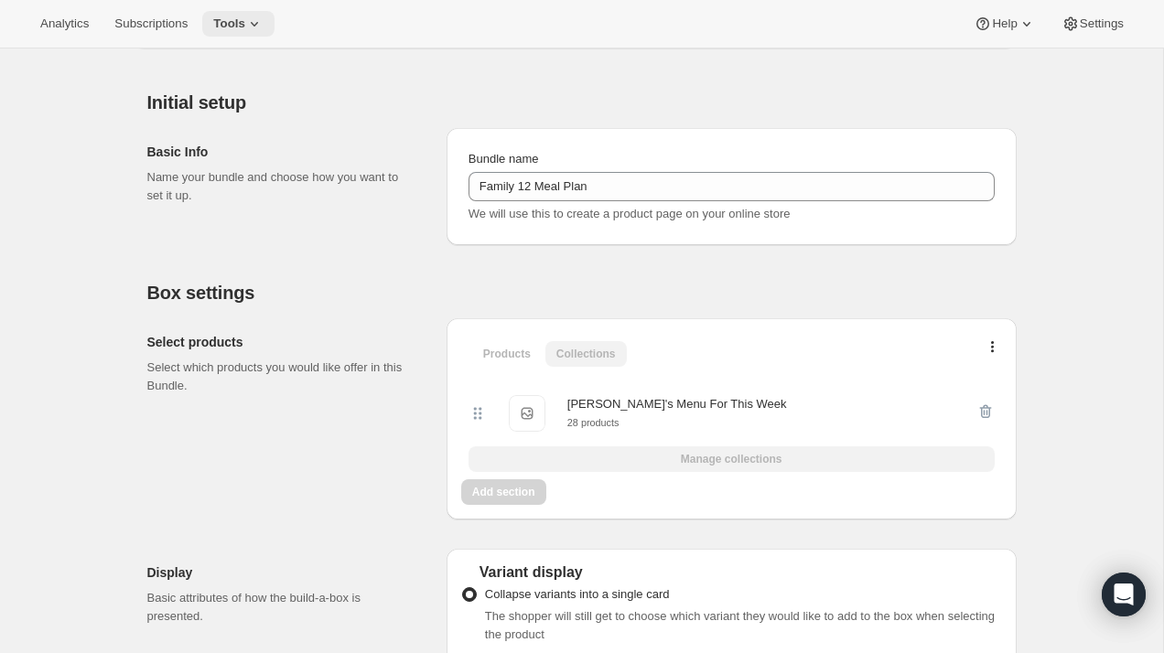
click at [245, 21] on span "Tools" at bounding box center [229, 23] width 32 height 15
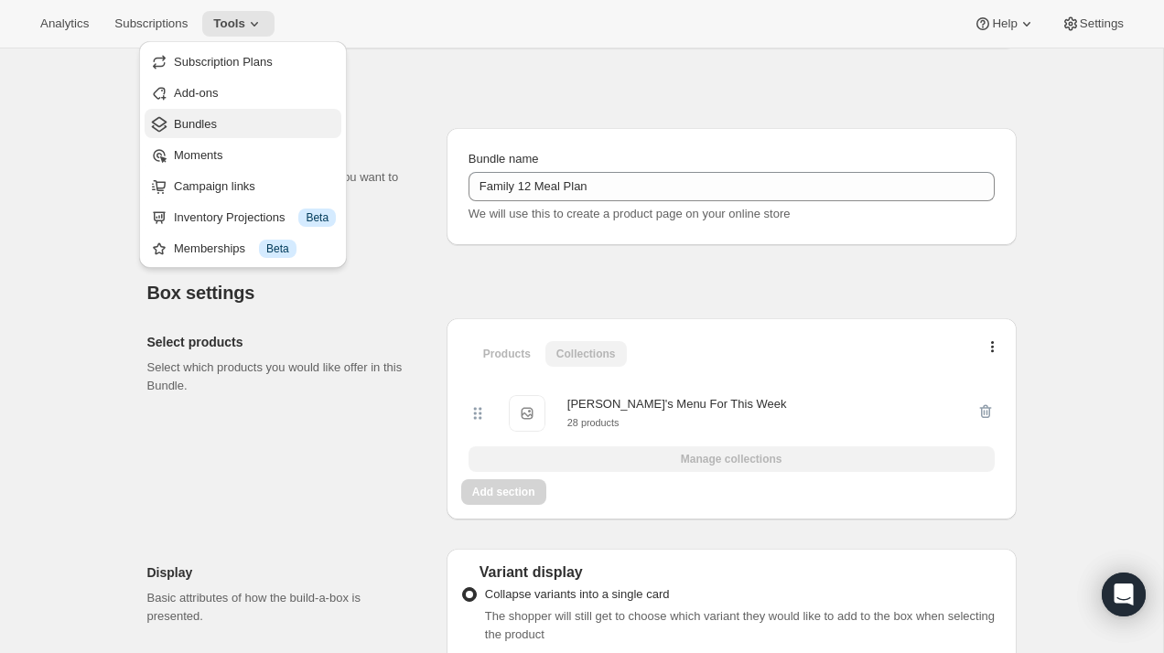
click at [241, 127] on span "Bundles" at bounding box center [255, 124] width 162 height 18
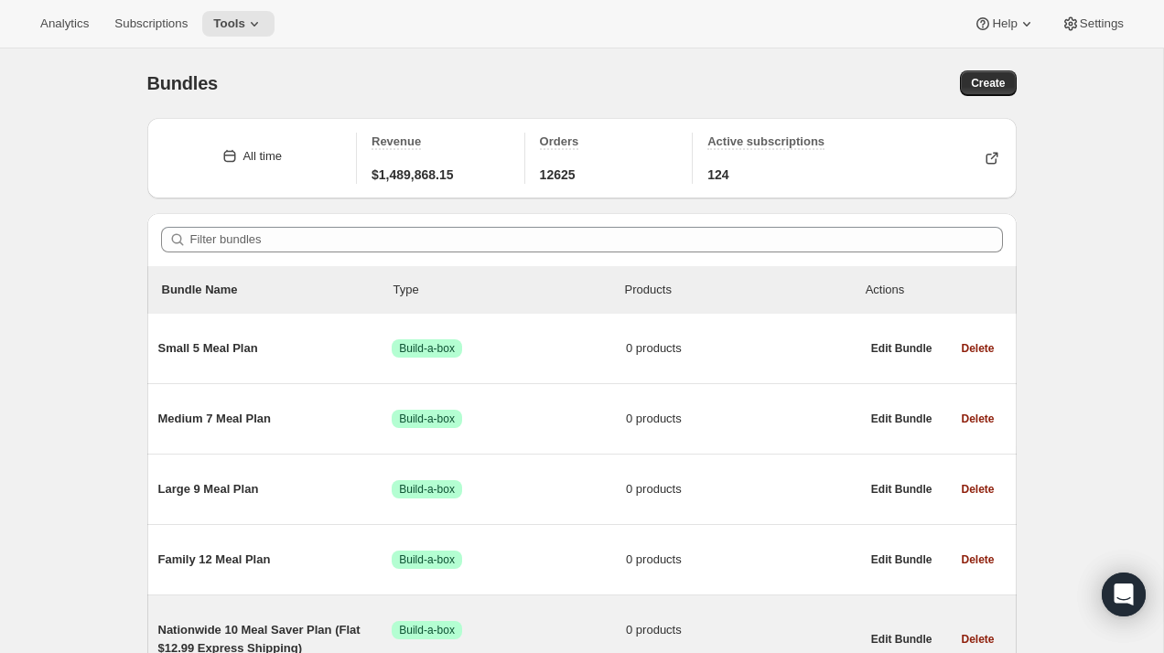
click at [285, 628] on span "Nationwide 10 Meal Saver Plan (Flat $12.99 Express Shipping)" at bounding box center [275, 639] width 234 height 37
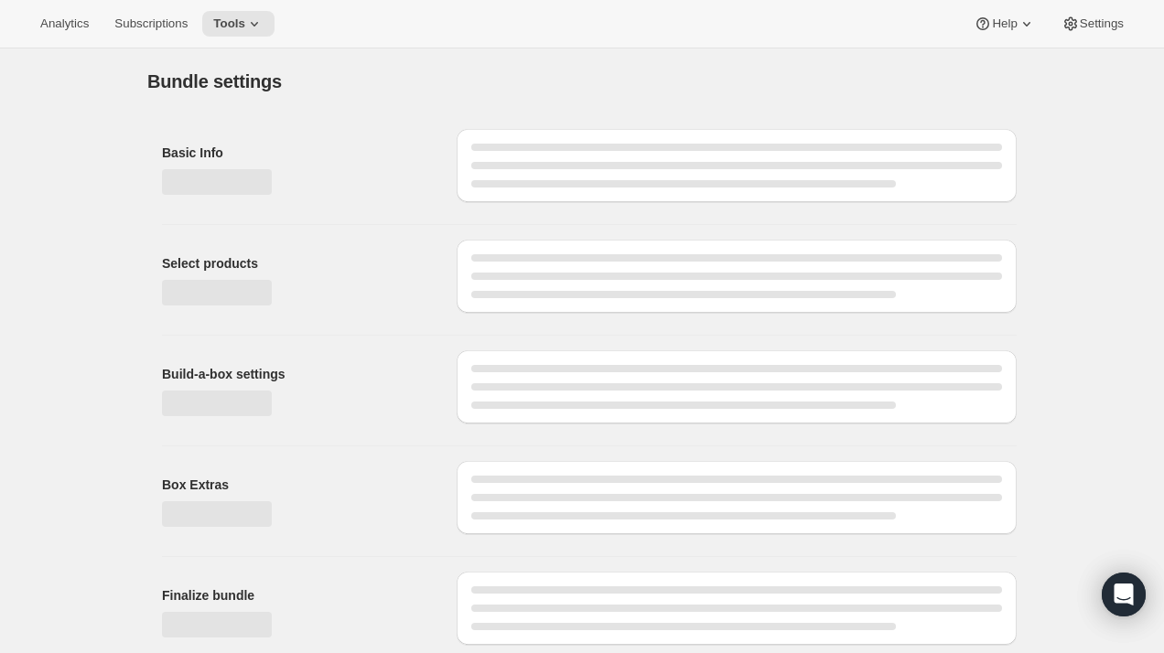
type input "Nationwide 10 Meal Saver Plan (Flat $12.99 Express Shipping)"
radio input "true"
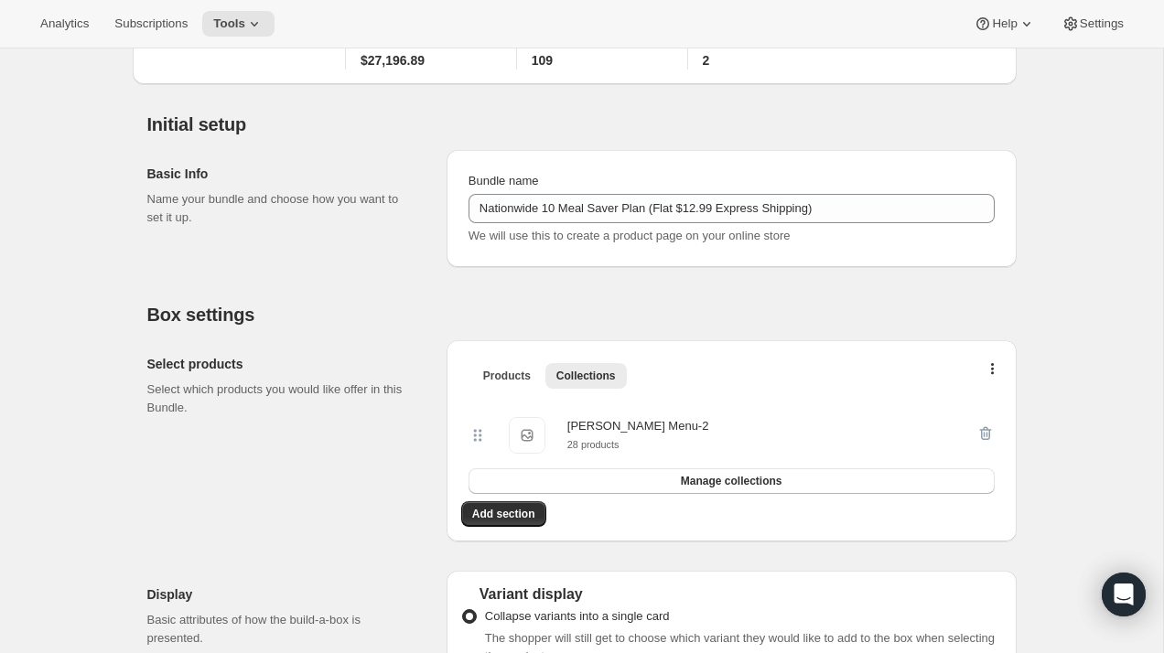
scroll to position [115, 0]
click at [758, 479] on span "Manage collections" at bounding box center [732, 479] width 102 height 15
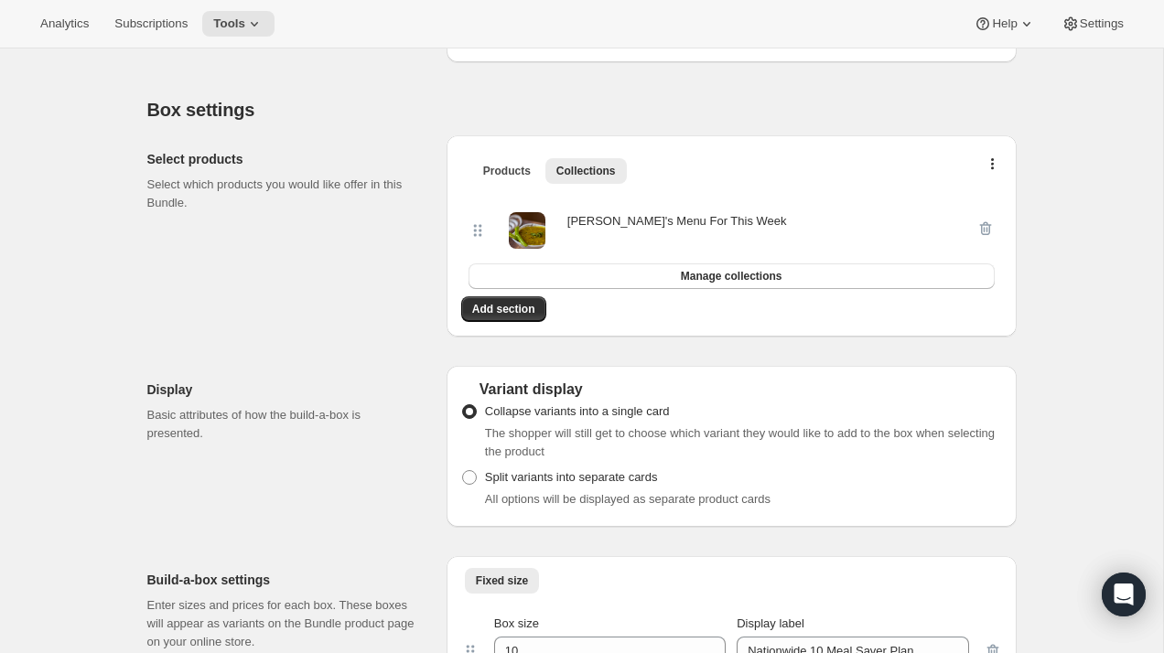
scroll to position [0, 0]
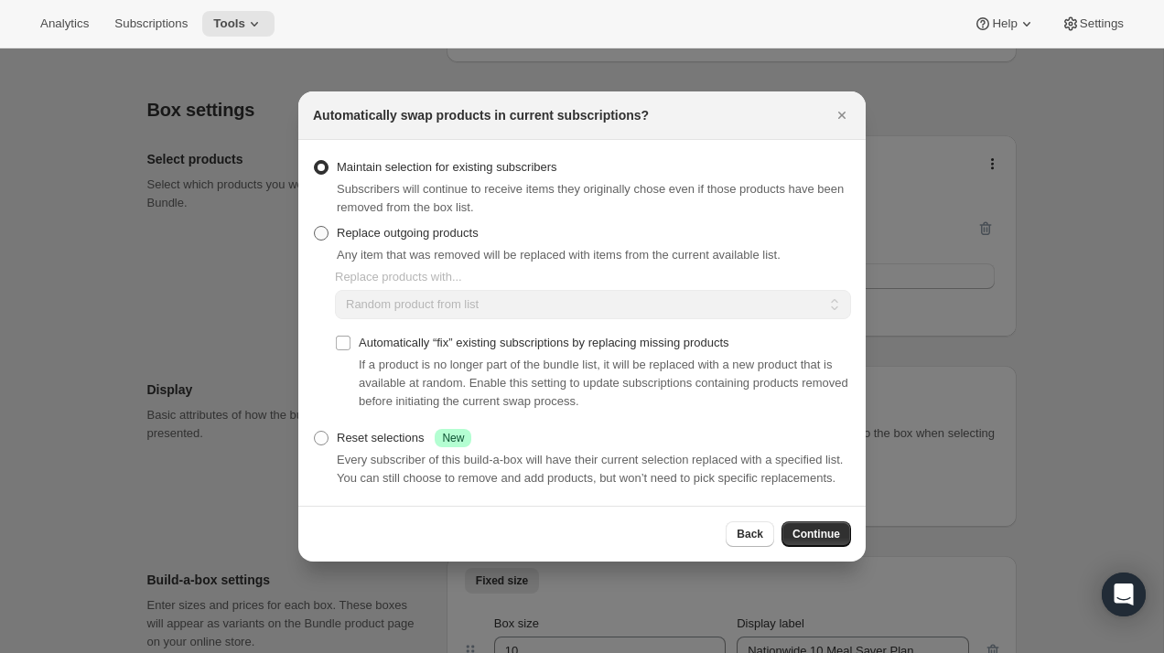
click at [320, 229] on span ":r13o:" at bounding box center [321, 233] width 15 height 15
click at [315, 227] on input "Replace outgoing products" at bounding box center [314, 226] width 1 height 1
radio input "true"
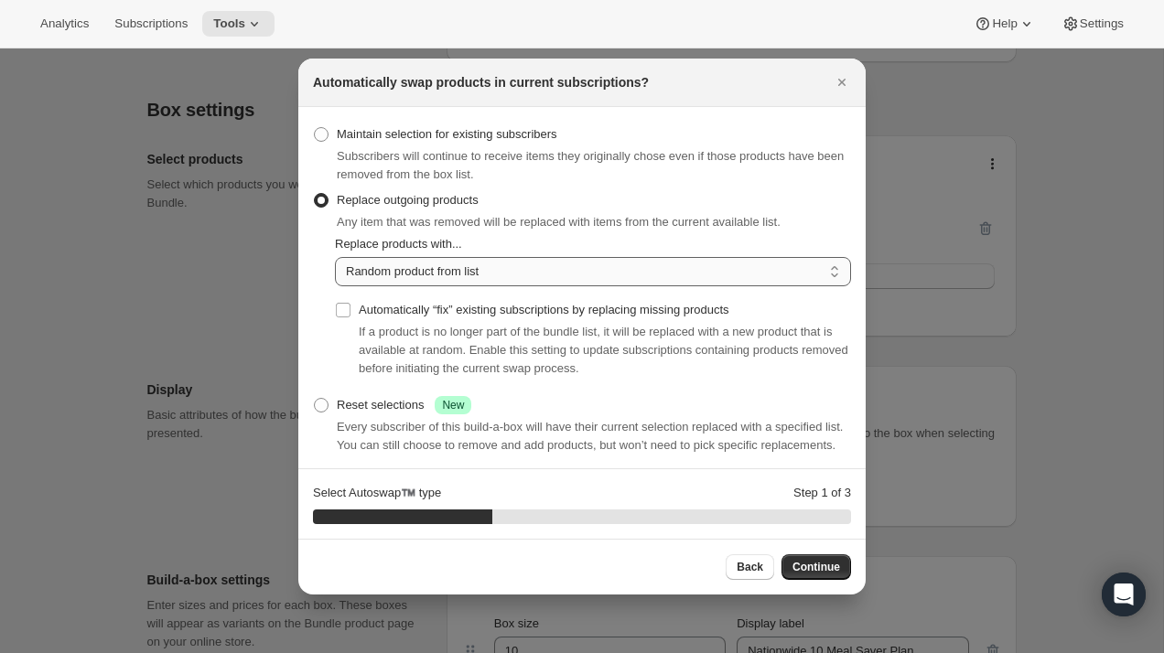
click at [390, 275] on select "Random product from list Based on position within collection Matching product t…" at bounding box center [593, 271] width 516 height 29
select select "selection"
click at [335, 257] on select "Random product from list Based on position within collection Matching product t…" at bounding box center [593, 271] width 516 height 29
click at [344, 310] on input "Automatically “fix” existing subscriptions by replacing missing products" at bounding box center [343, 310] width 15 height 15
checkbox input "true"
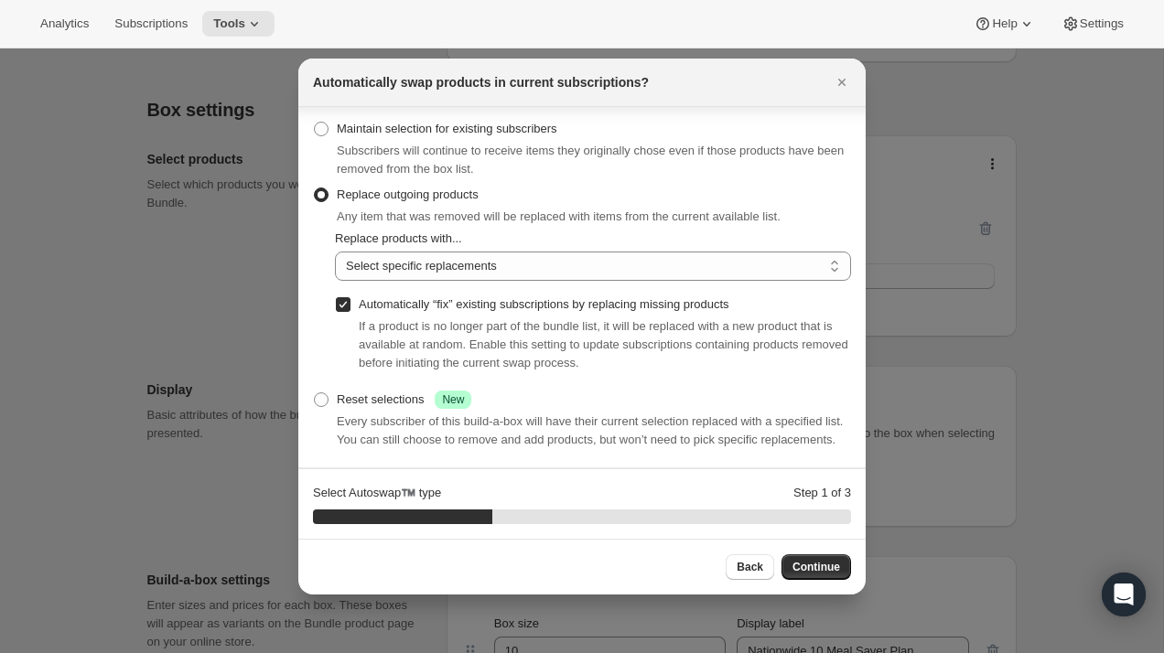
scroll to position [24, 0]
click at [812, 566] on span "Continue" at bounding box center [817, 567] width 48 height 15
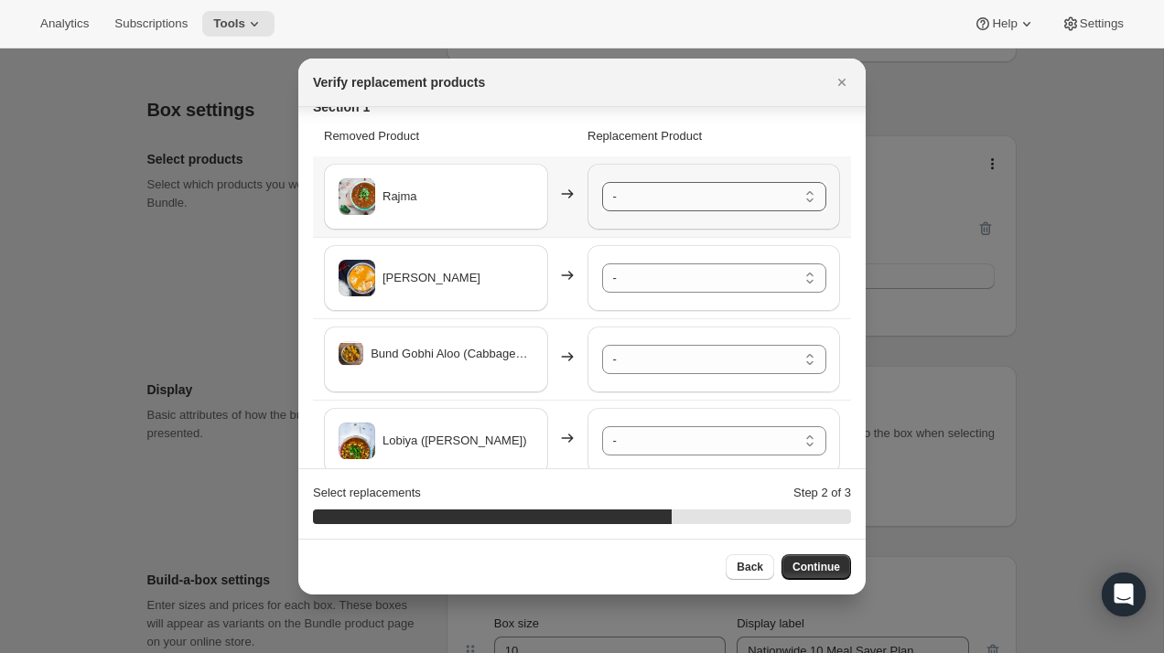
click at [675, 197] on select "- Safed Rassa Chole - Default Title Paneer Shimla Mirch - Default Title Rassa A…" at bounding box center [714, 196] width 224 height 29
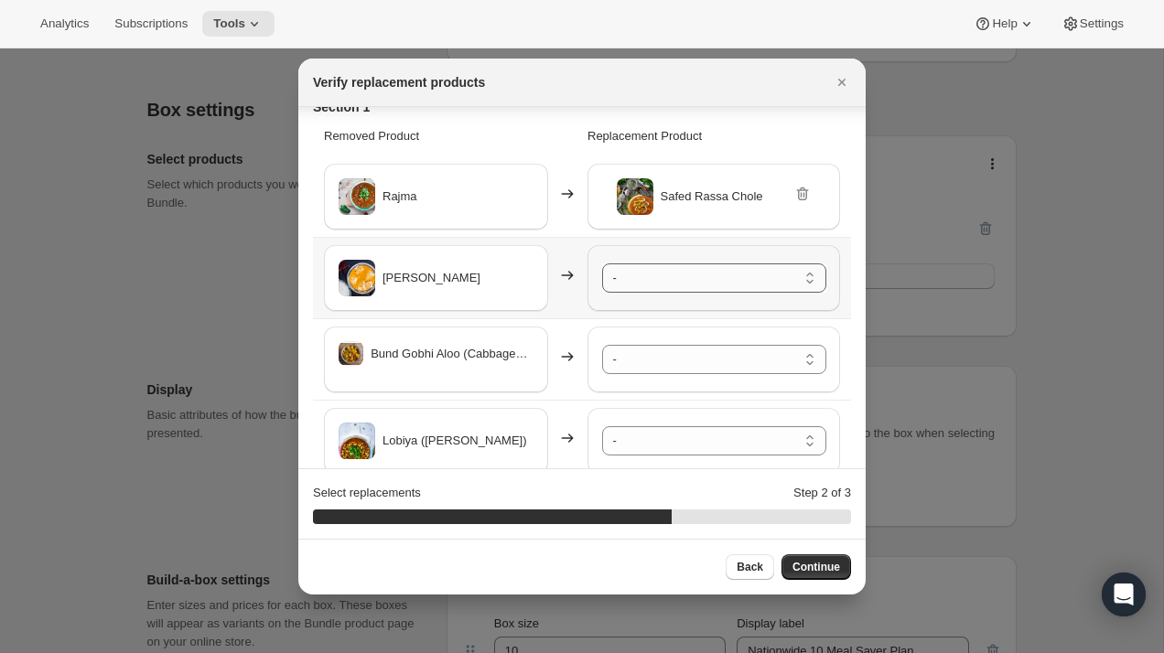
click at [662, 283] on select "- Safed Rassa Chole - Default Title Paneer Shimla Mirch - Default Title Rassa A…" at bounding box center [714, 278] width 224 height 29
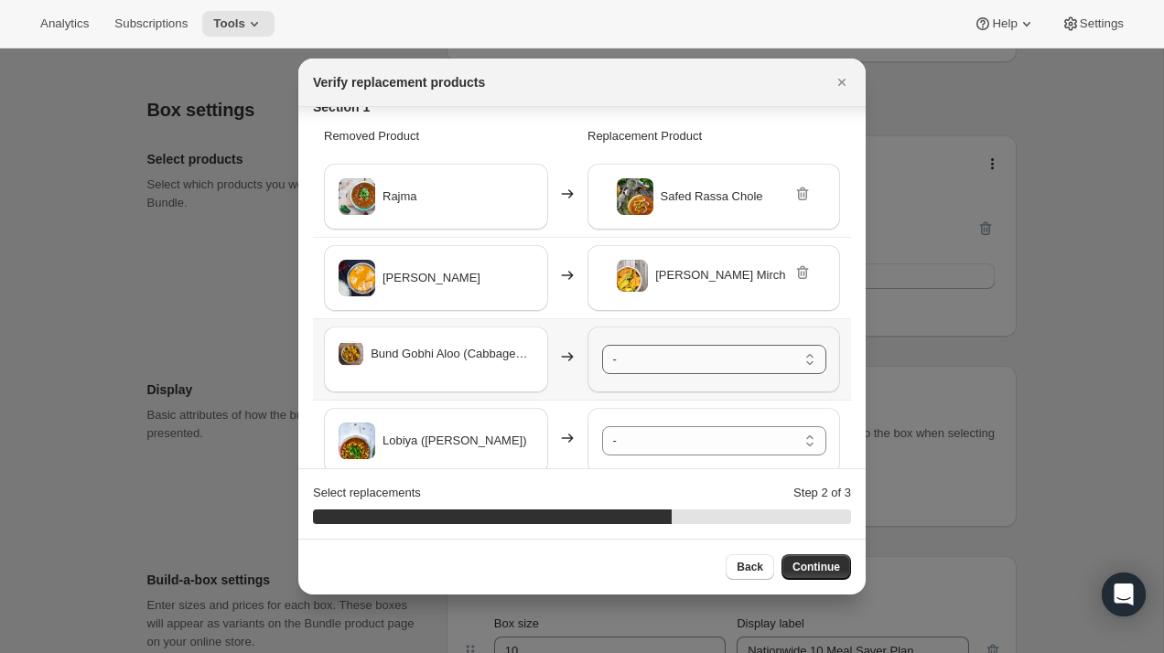
click at [660, 352] on select "- Safed Rassa Chole - Default Title Paneer Shimla Mirch - Default Title Rassa A…" at bounding box center [714, 359] width 224 height 29
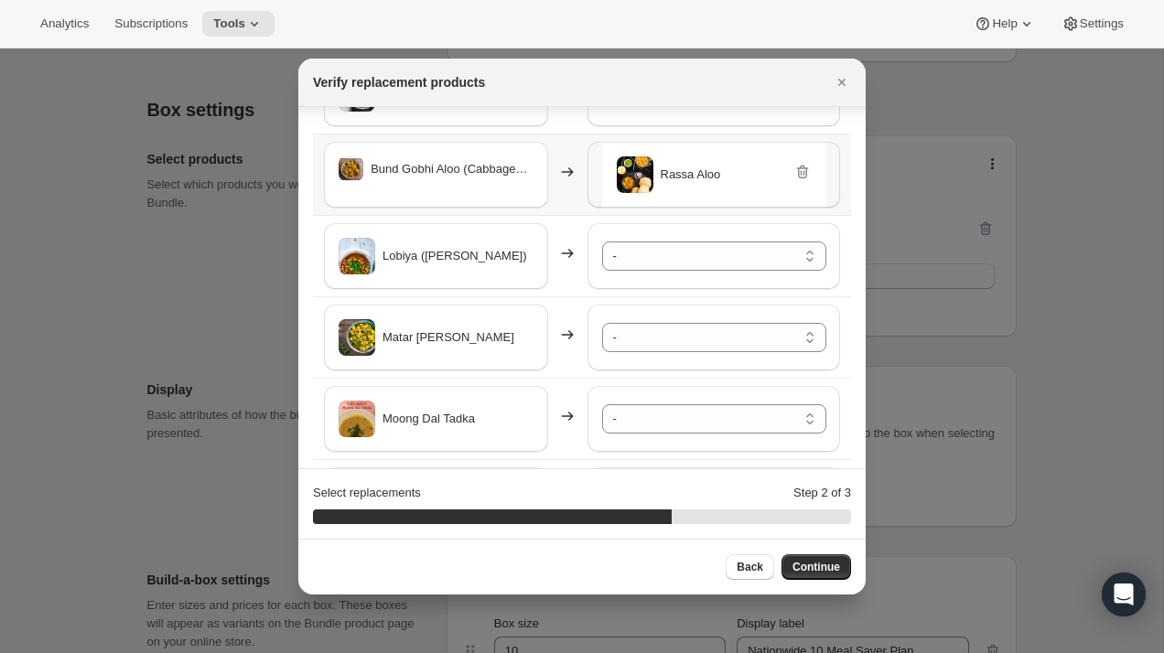
scroll to position [218, 0]
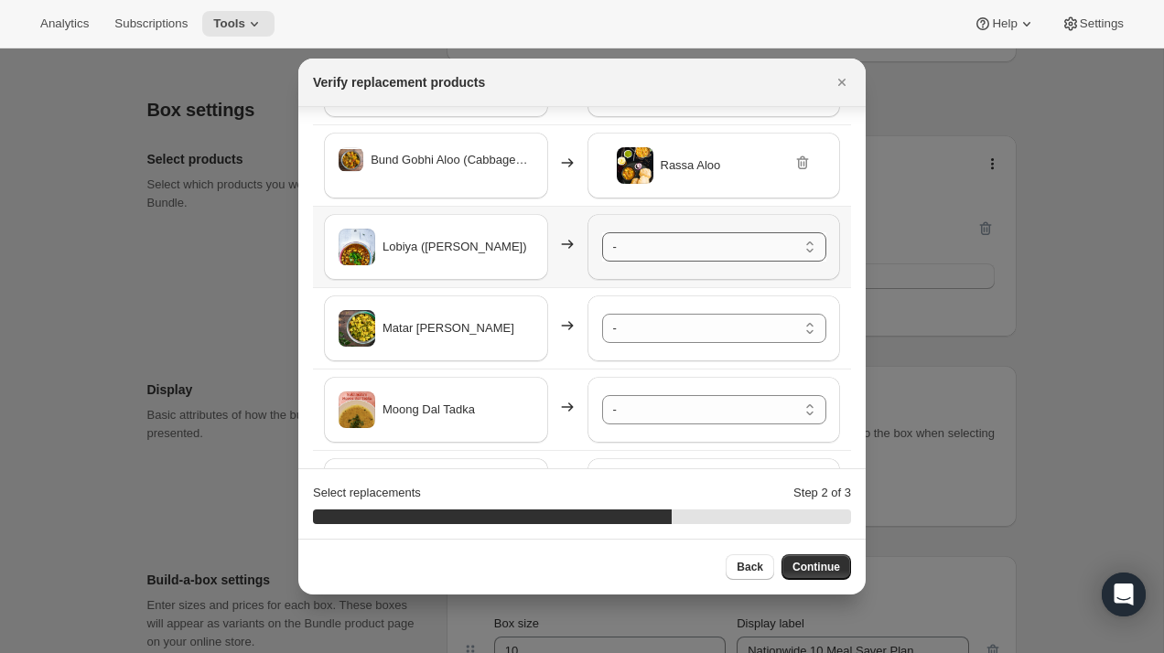
click at [659, 256] on select "- Safed Rassa Chole - Default Title Paneer Shimla Mirch - Default Title Rassa A…" at bounding box center [714, 246] width 224 height 29
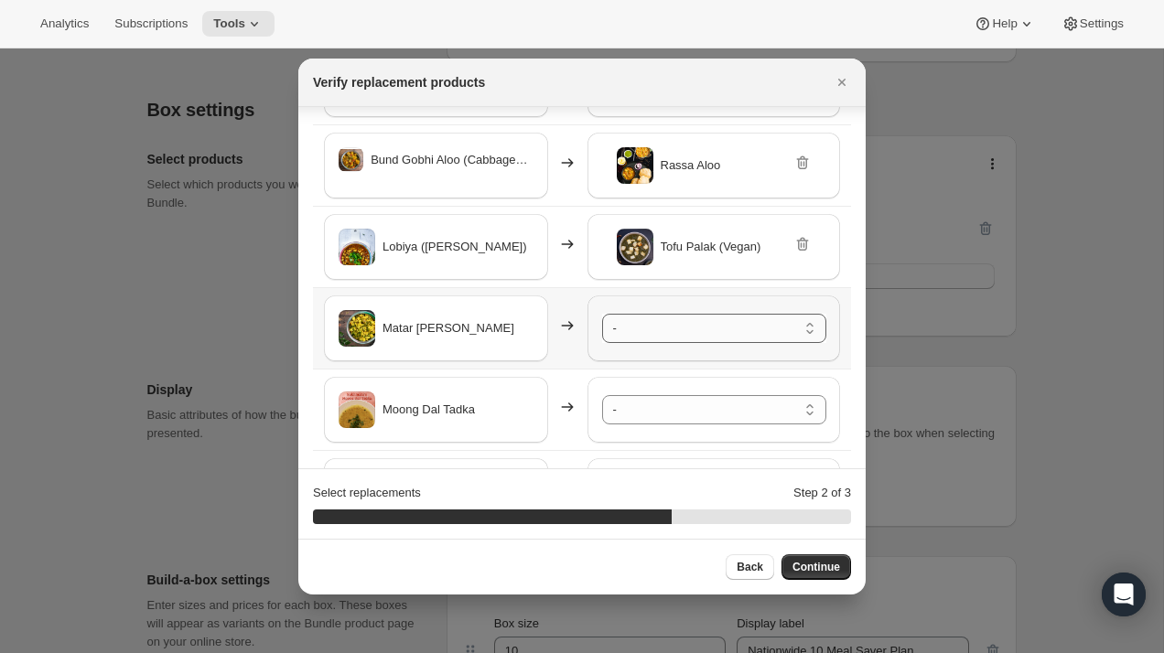
click at [662, 329] on select "- Safed Rassa Chole - Default Title Paneer Shimla Mirch - Default Title Rassa A…" at bounding box center [714, 328] width 224 height 29
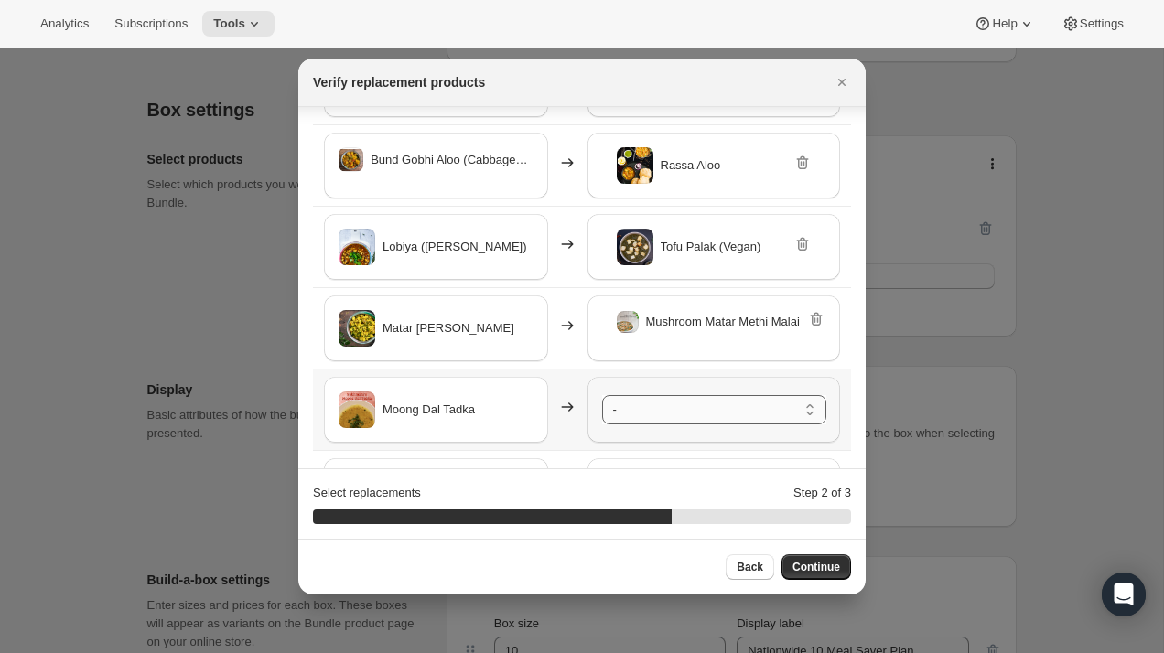
click at [680, 416] on select "- Safed Rassa Chole - Default Title Paneer Shimla Mirch - Default Title Rassa A…" at bounding box center [714, 409] width 224 height 29
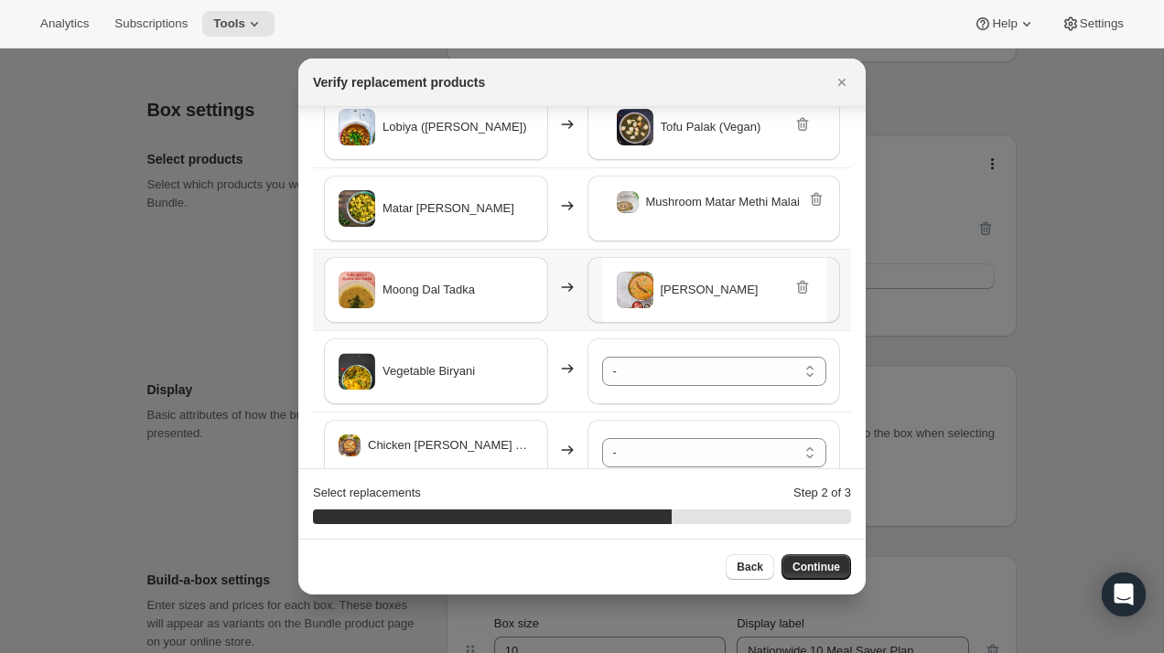
scroll to position [378, 0]
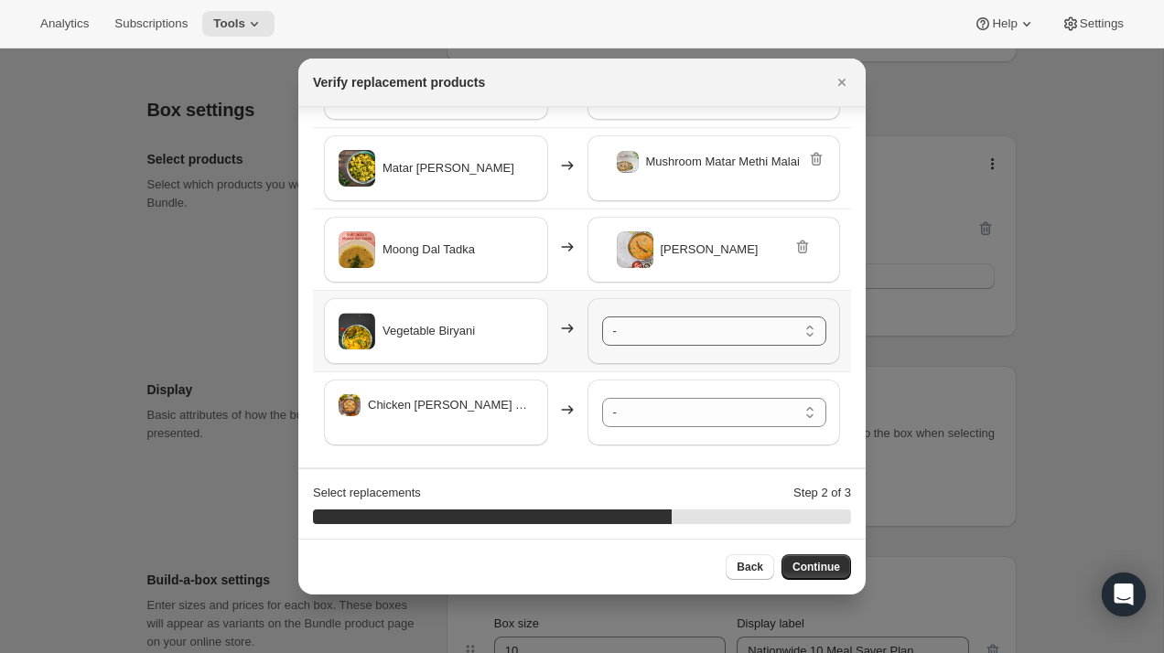
click at [640, 344] on select "- Safed Rassa Chole - Default Title Paneer Shimla Mirch - Default Title Rassa A…" at bounding box center [714, 331] width 224 height 29
click at [669, 403] on select "- Safed Rassa Chole - Default Title Paneer Shimla Mirch - Default Title Rassa A…" at bounding box center [714, 412] width 224 height 29
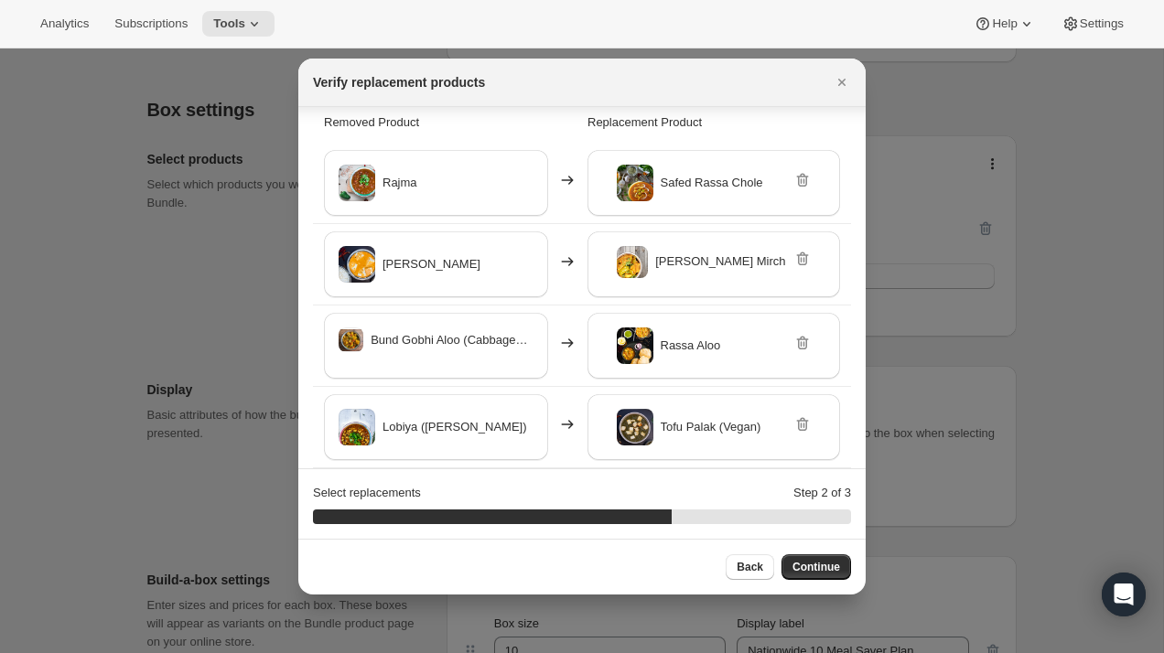
scroll to position [0, 0]
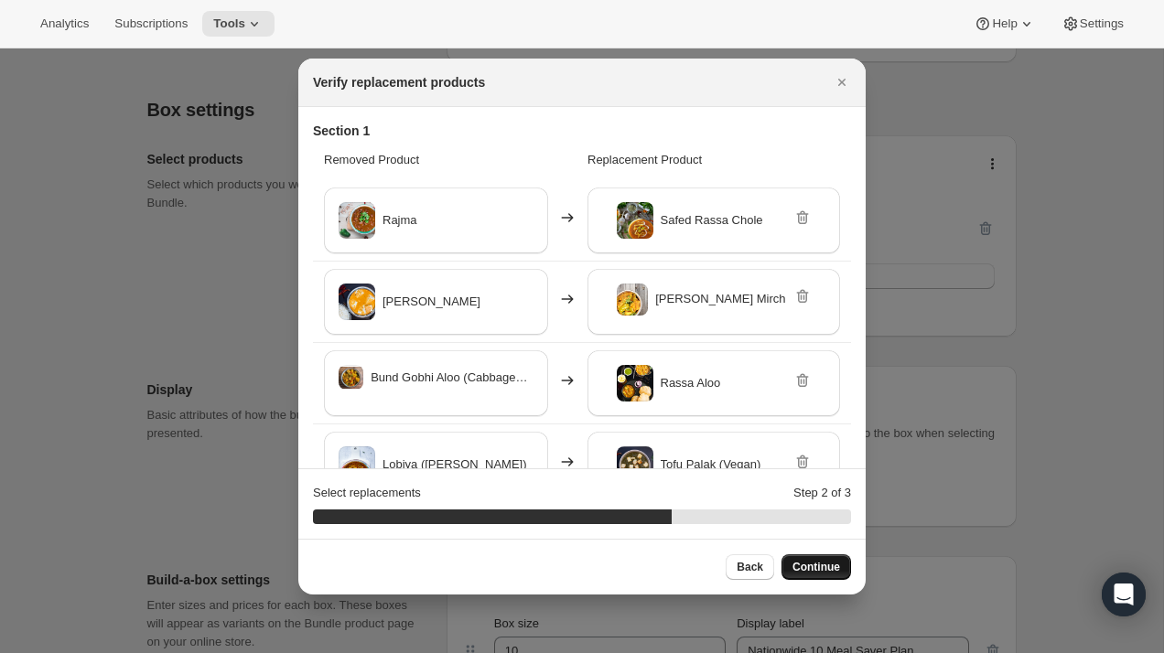
click at [813, 574] on span "Continue" at bounding box center [817, 567] width 48 height 15
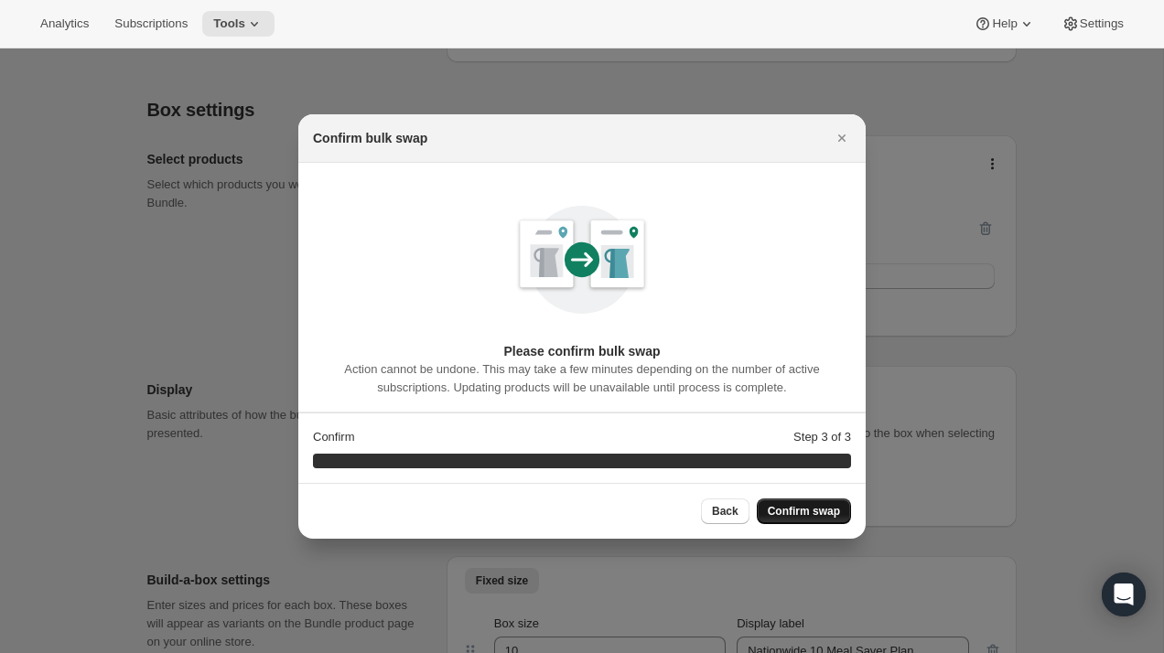
click at [805, 512] on span "Confirm swap" at bounding box center [804, 511] width 72 height 15
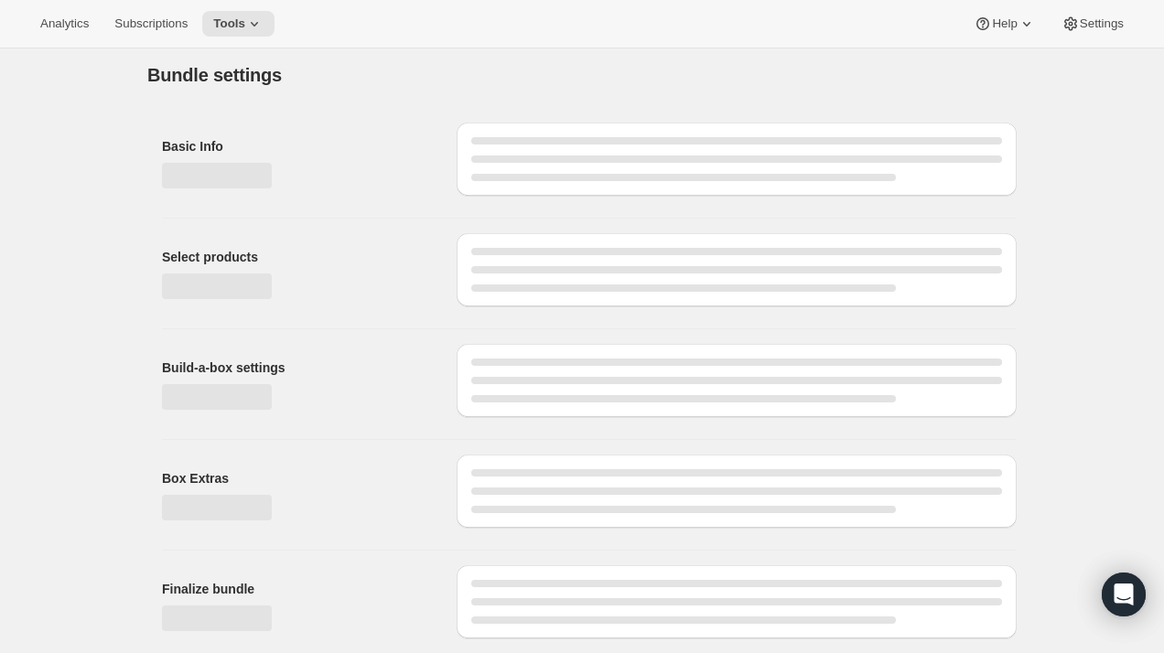
scroll to position [319, 0]
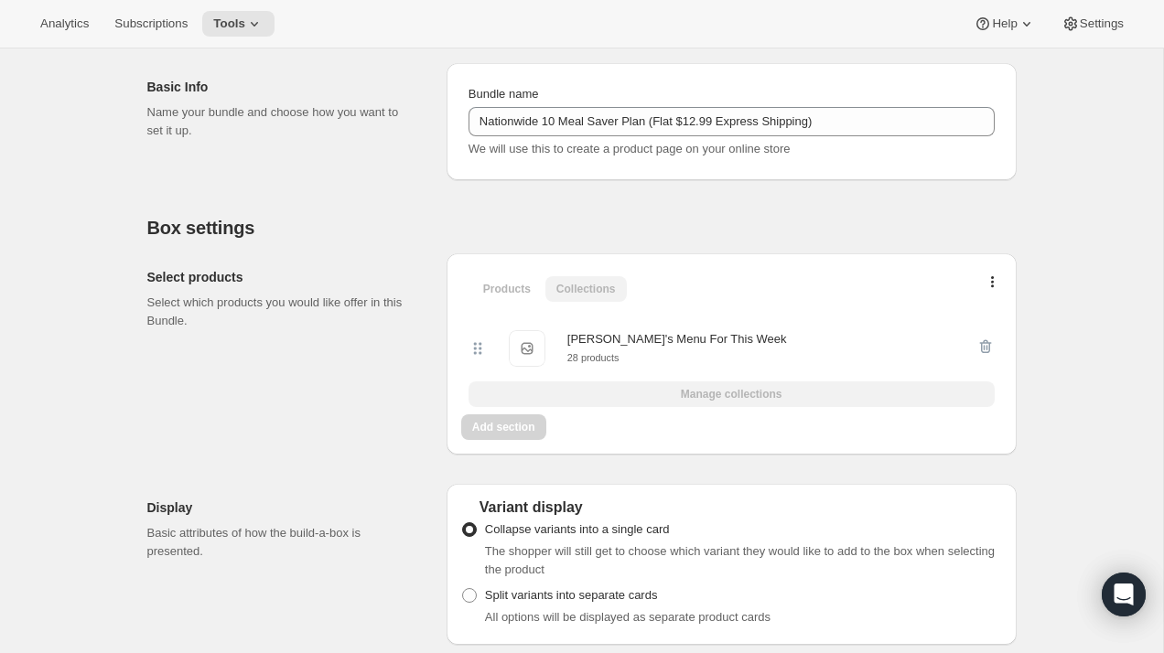
click at [924, 472] on div "Display Basic attributes of how the build-a-box is presented. Variant display C…" at bounding box center [581, 558] width 869 height 176
